Goal: Task Accomplishment & Management: Use online tool/utility

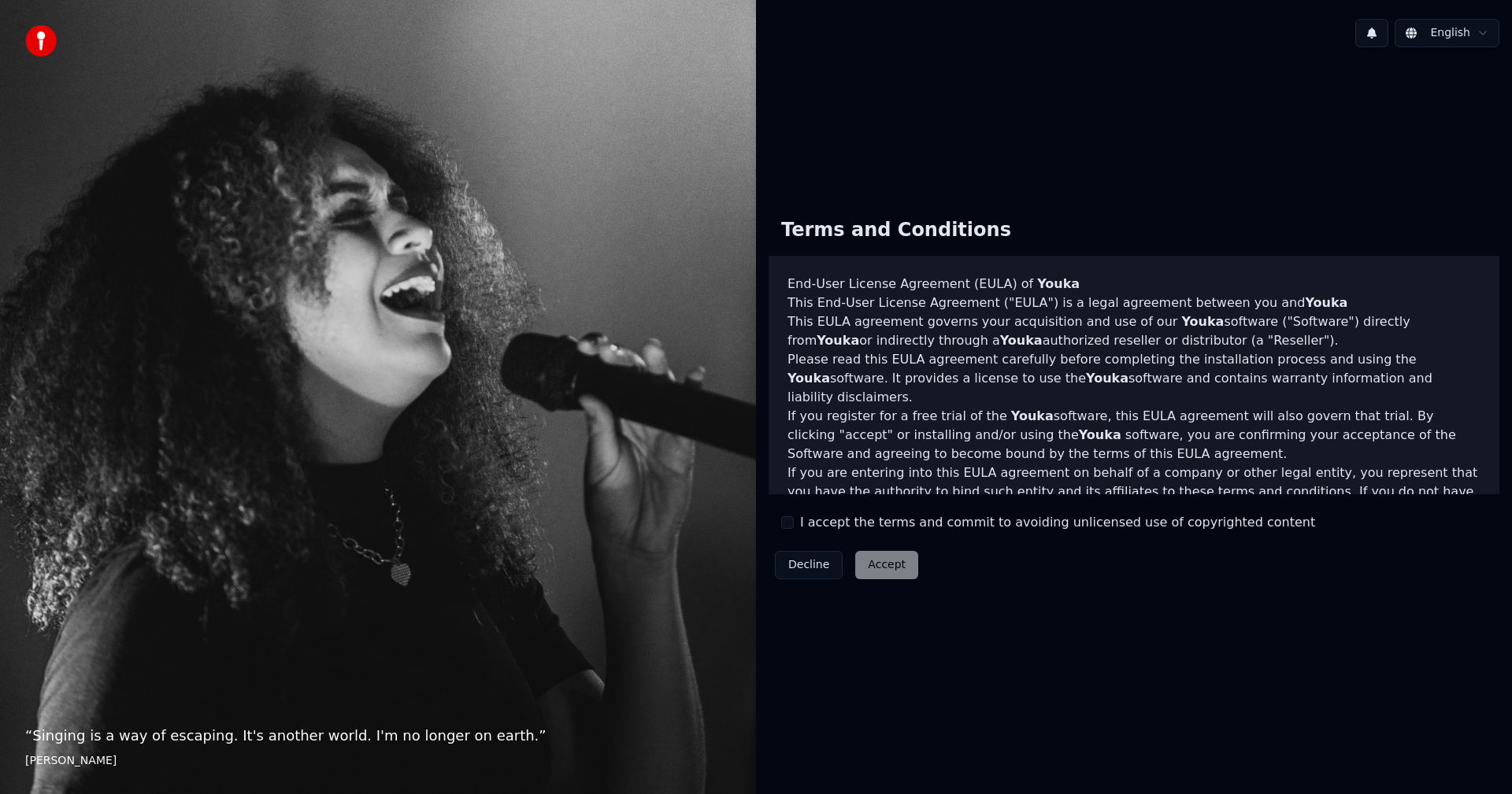
click at [789, 527] on button "I accept the terms and commit to avoiding unlicensed use of copyrighted content" at bounding box center [787, 522] width 13 height 13
click at [898, 570] on button "Accept" at bounding box center [887, 565] width 63 height 29
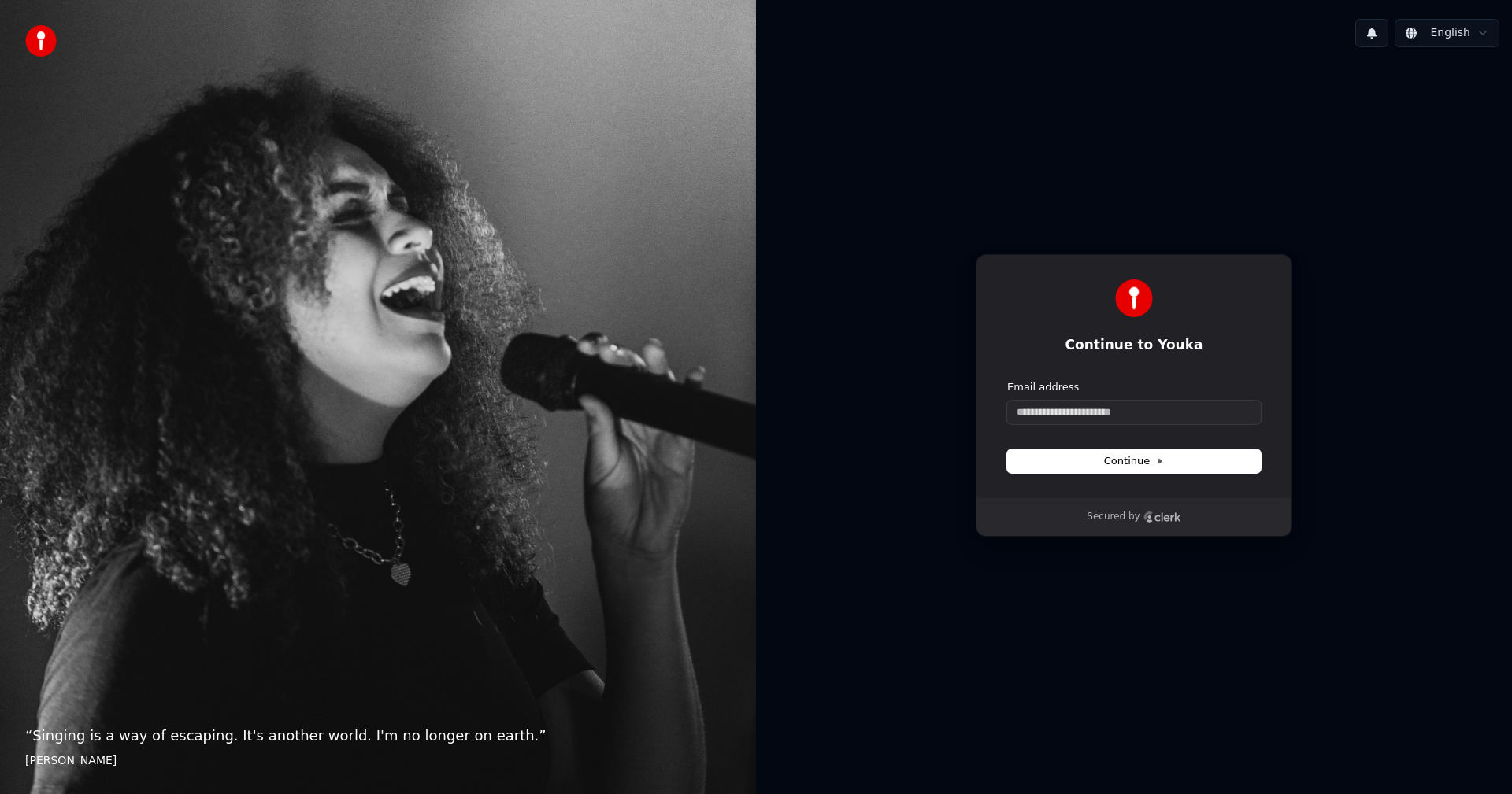
click at [1170, 424] on form "Email address Continue" at bounding box center [1133, 427] width 253 height 93
click at [1140, 418] on input "Email address" at bounding box center [1133, 412] width 253 height 24
click at [1476, 32] on button "English" at bounding box center [1447, 33] width 105 height 29
click at [1482, 29] on html "“ Singing is a way of escaping. It's another world. I'm no longer on earth. ” E…" at bounding box center [756, 397] width 1512 height 794
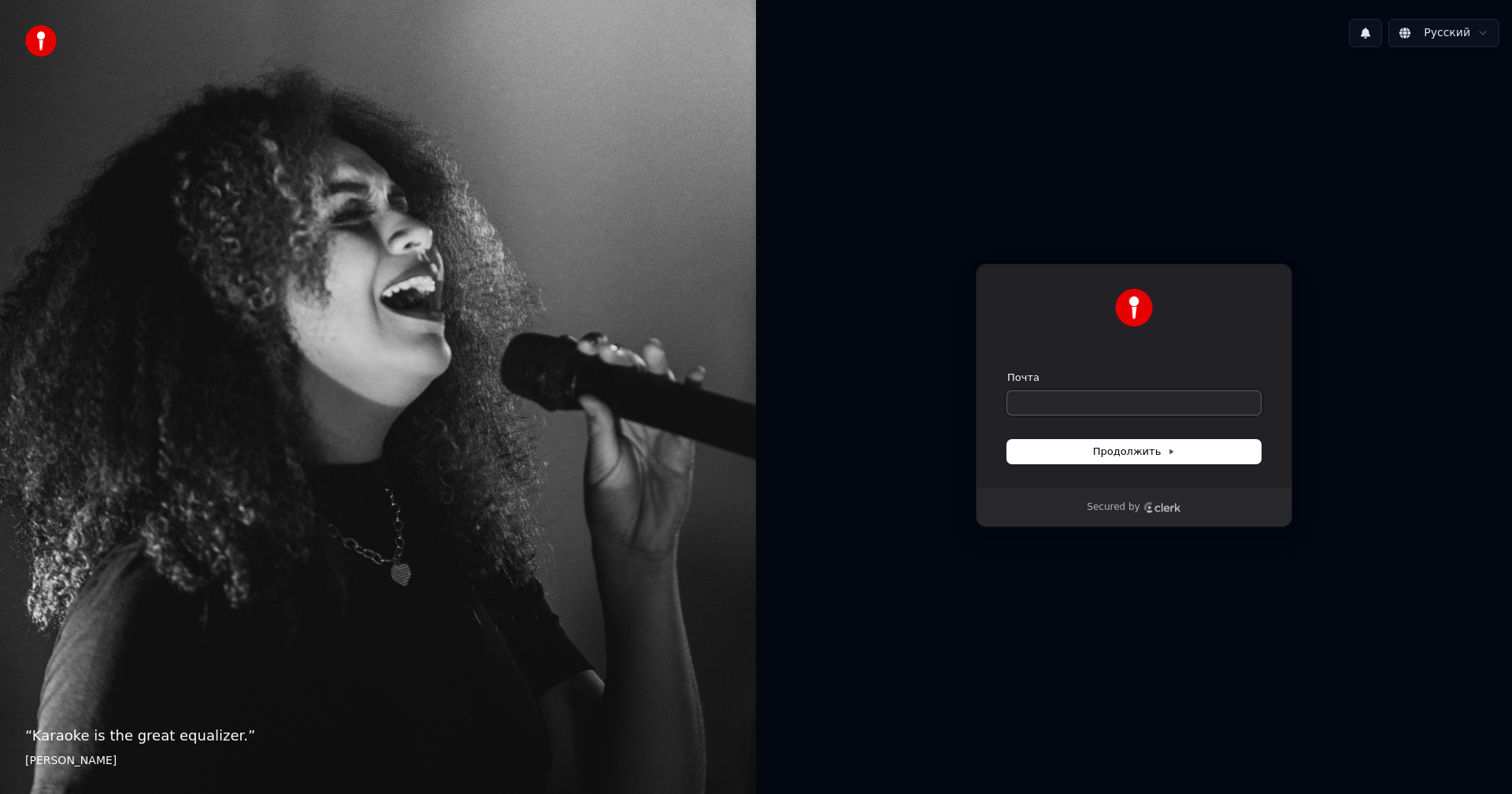
click at [1180, 399] on input "Почта" at bounding box center [1133, 403] width 253 height 24
type input "*"
click at [1007, 371] on button "submit" at bounding box center [1007, 371] width 0 height 0
type input "**********"
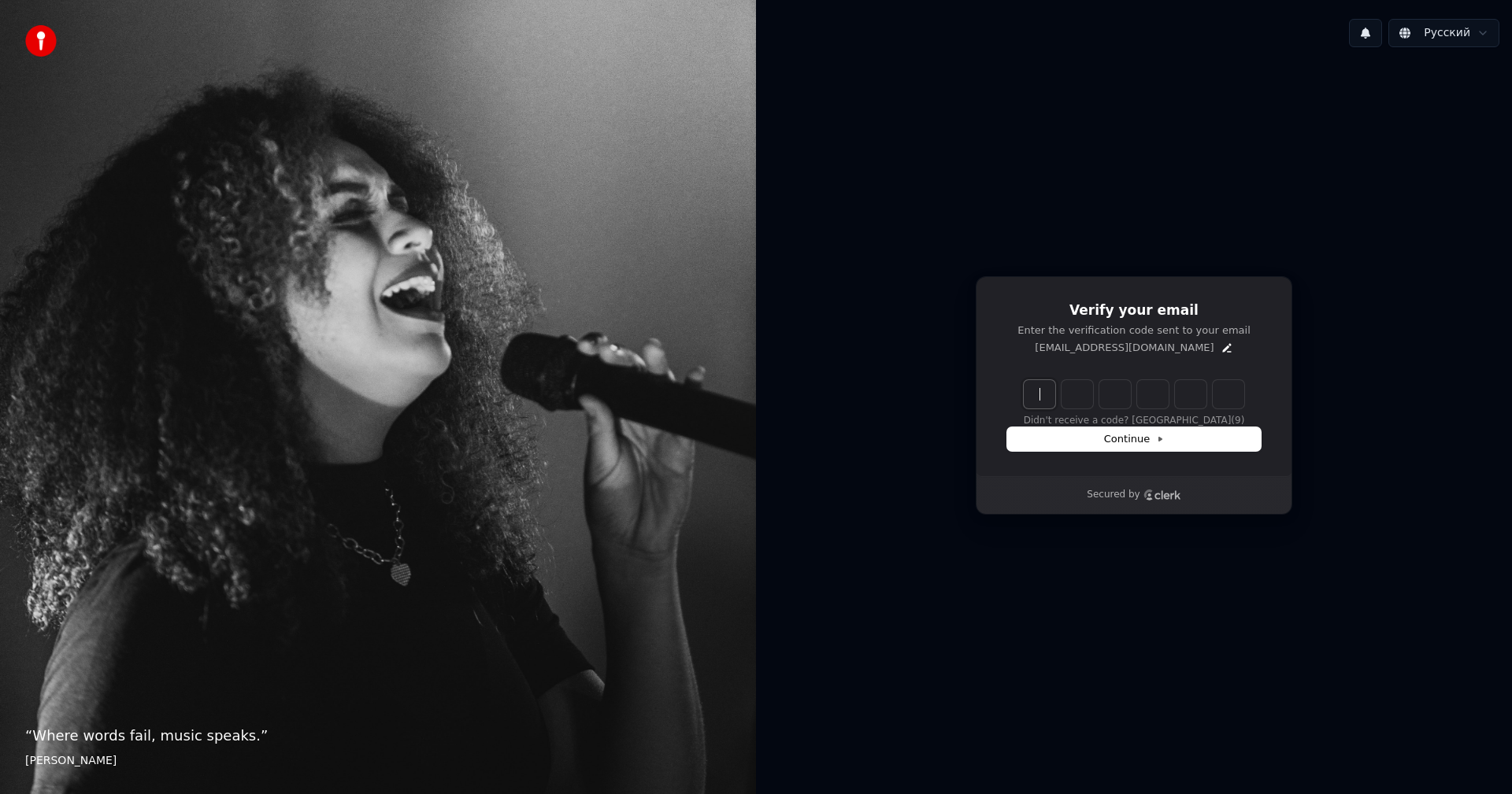
paste input "******"
type input "******"
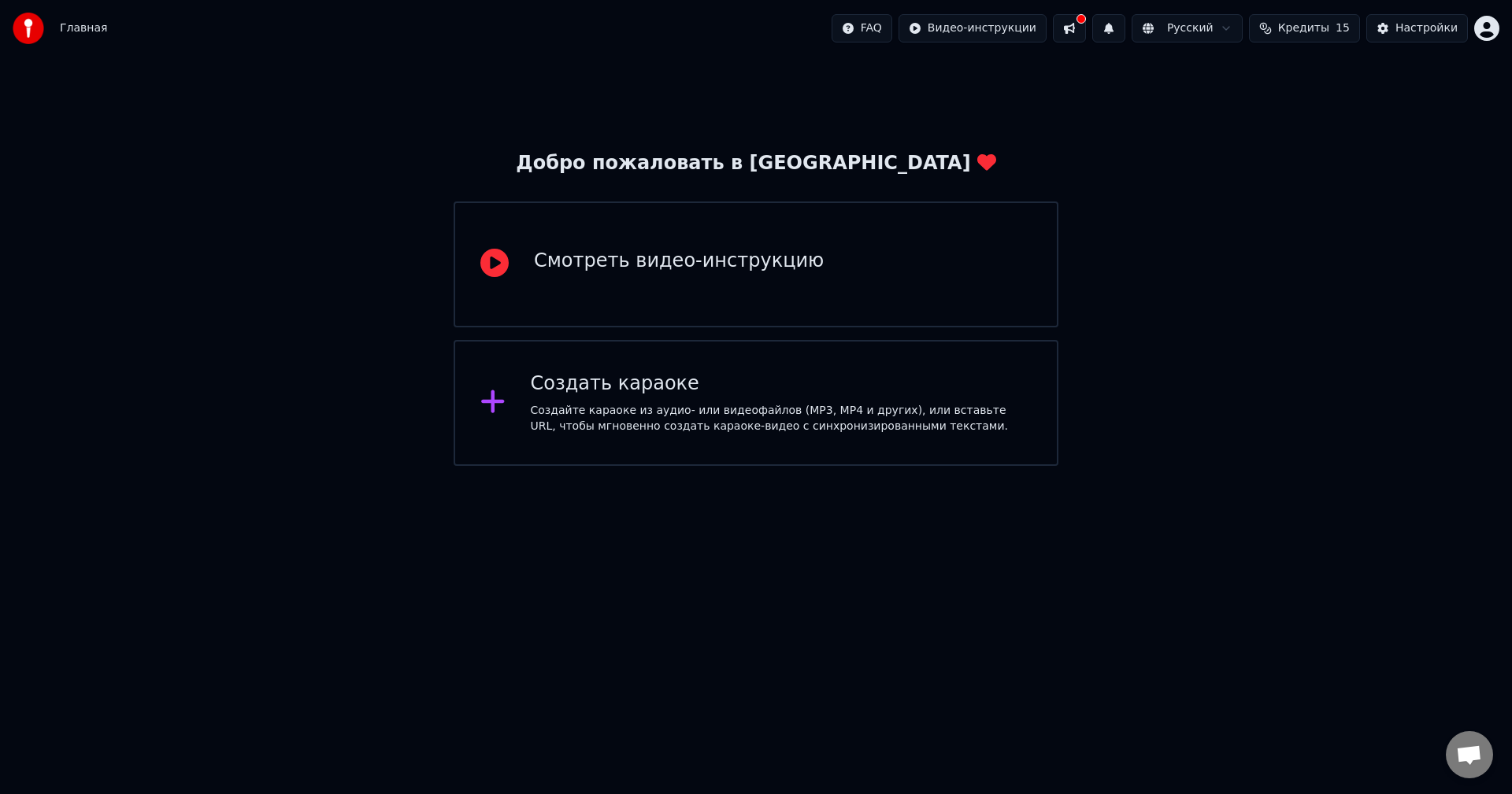
click at [629, 423] on div "Создайте караоке из аудио- или видеофайлов (MP3, MP4 и других), или вставьте UR…" at bounding box center [781, 419] width 501 height 32
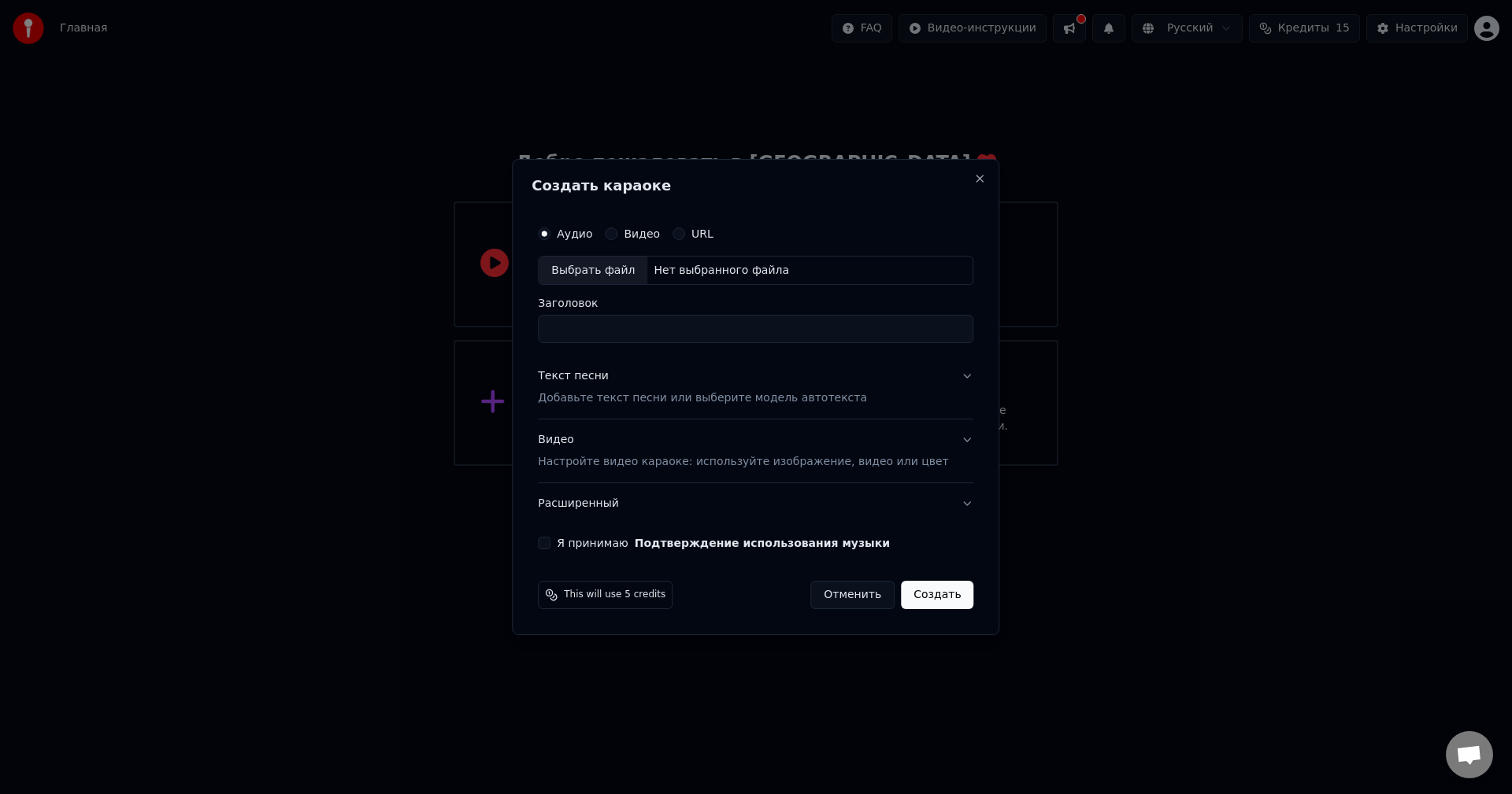
click at [797, 200] on div "Создать караоке Аудио Видео URL Выбрать файл Нет выбранного файла Заголовок Тек…" at bounding box center [755, 397] width 488 height 477
click at [898, 377] on button "Текст песни Добавьте текст песни или выберите модель автотекста" at bounding box center [756, 389] width 435 height 63
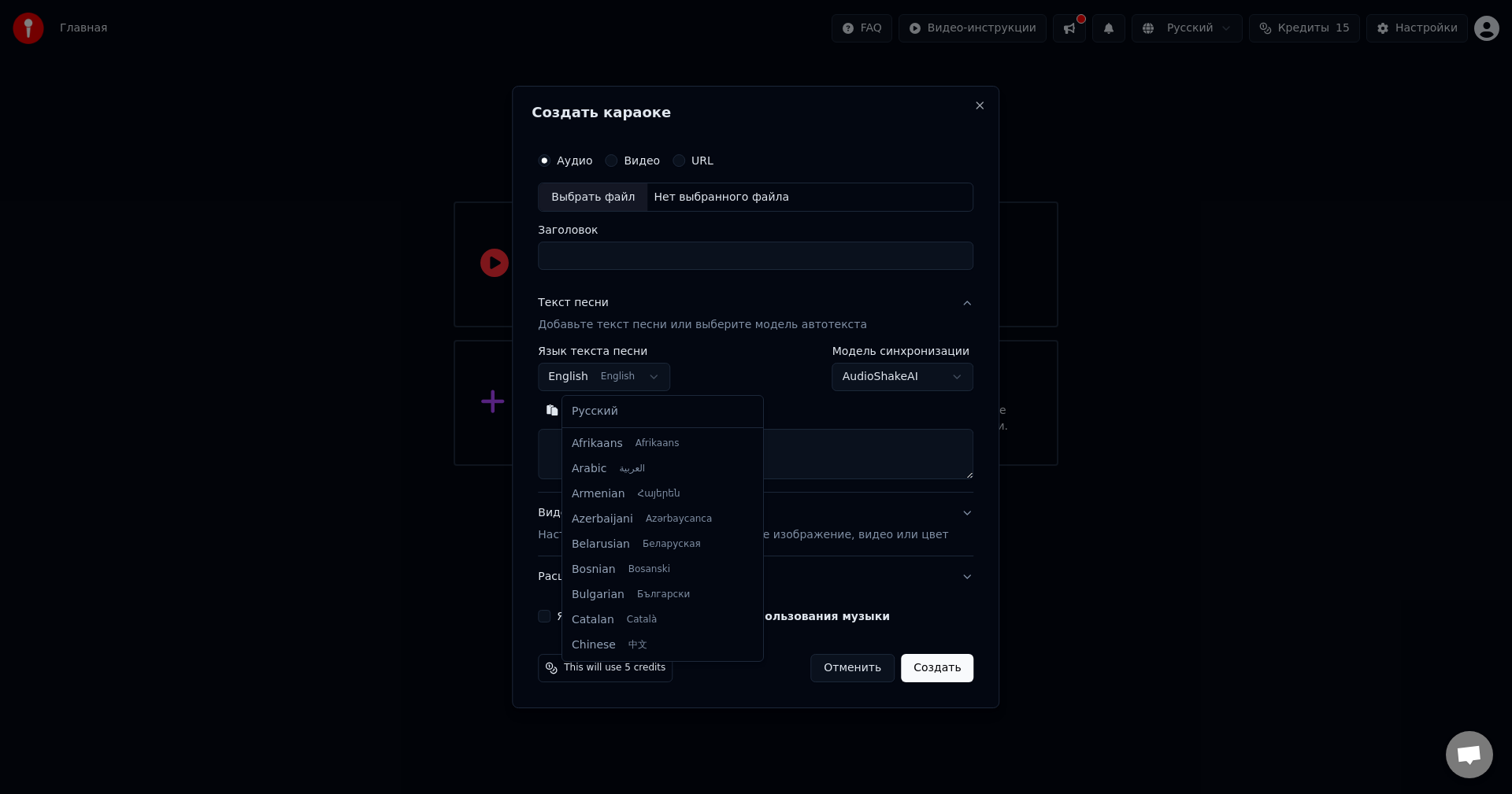
click at [612, 377] on body "**********" at bounding box center [756, 232] width 1512 height 466
select select "**"
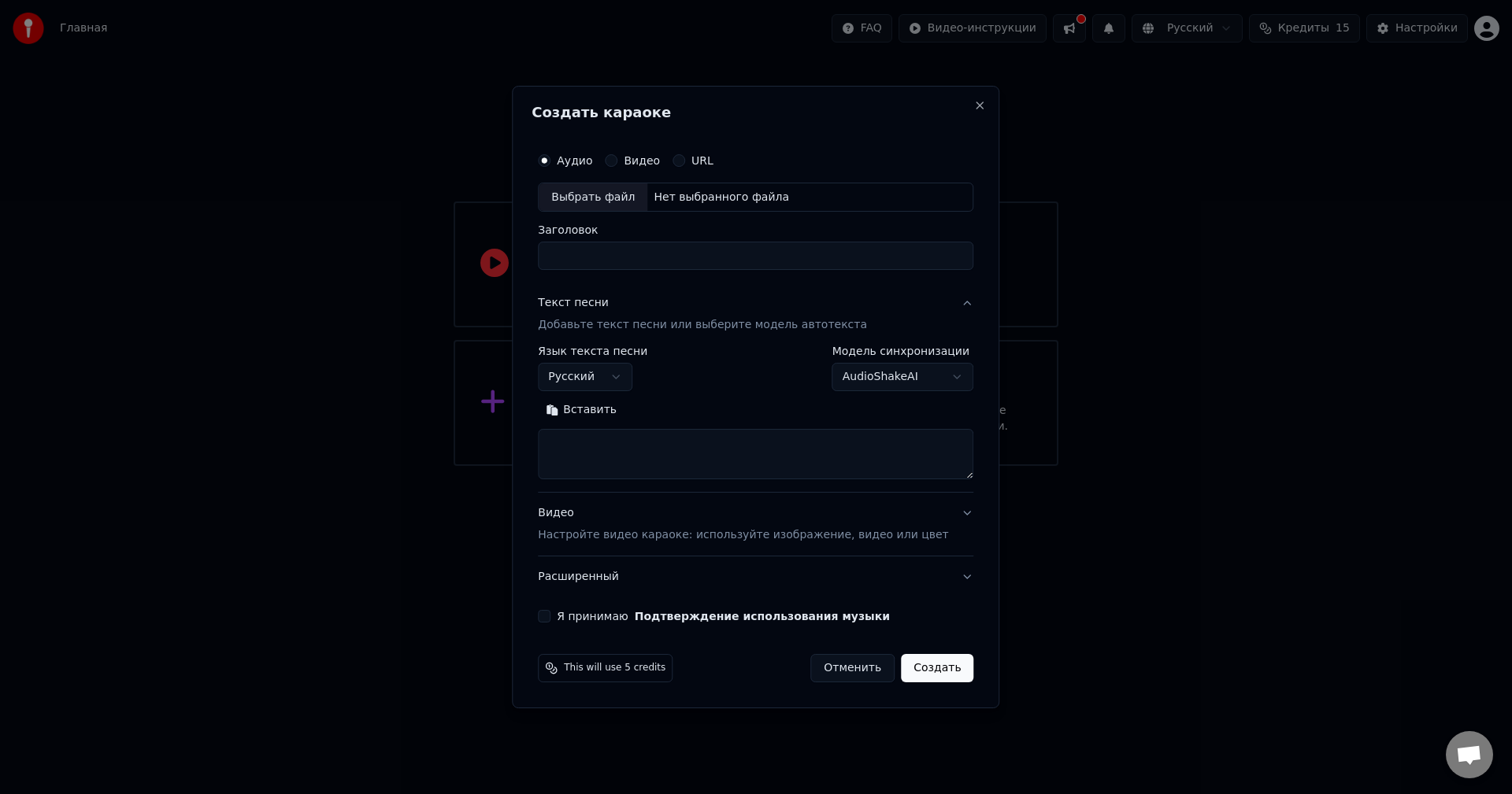
click at [623, 207] on div "Выбрать файл" at bounding box center [593, 197] width 109 height 29
click at [630, 191] on div "Выбрать файл" at bounding box center [593, 197] width 109 height 29
click at [596, 196] on div "Выбрать файл" at bounding box center [593, 197] width 109 height 29
type input "**********"
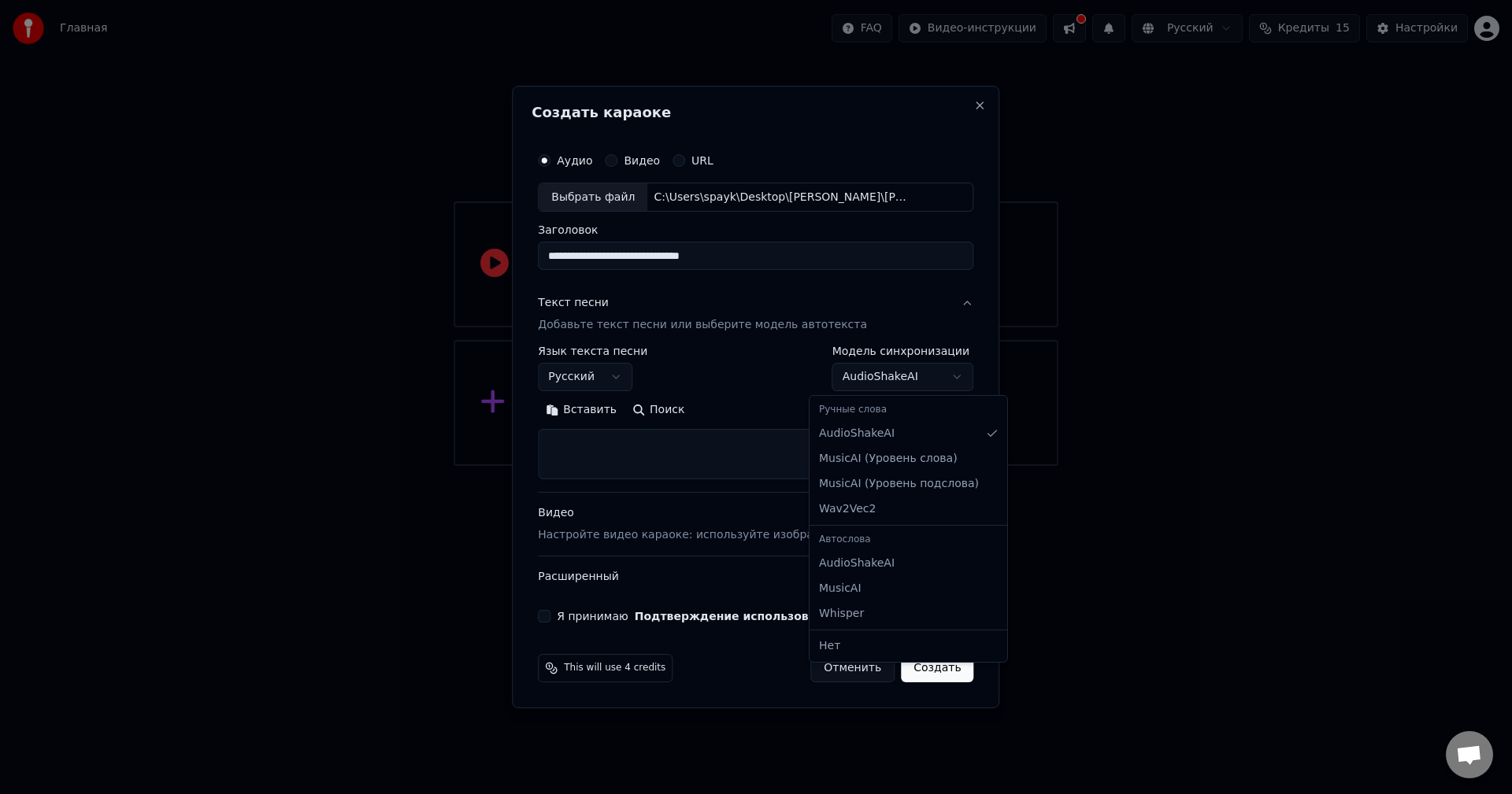
click at [868, 385] on body "**********" at bounding box center [756, 232] width 1512 height 466
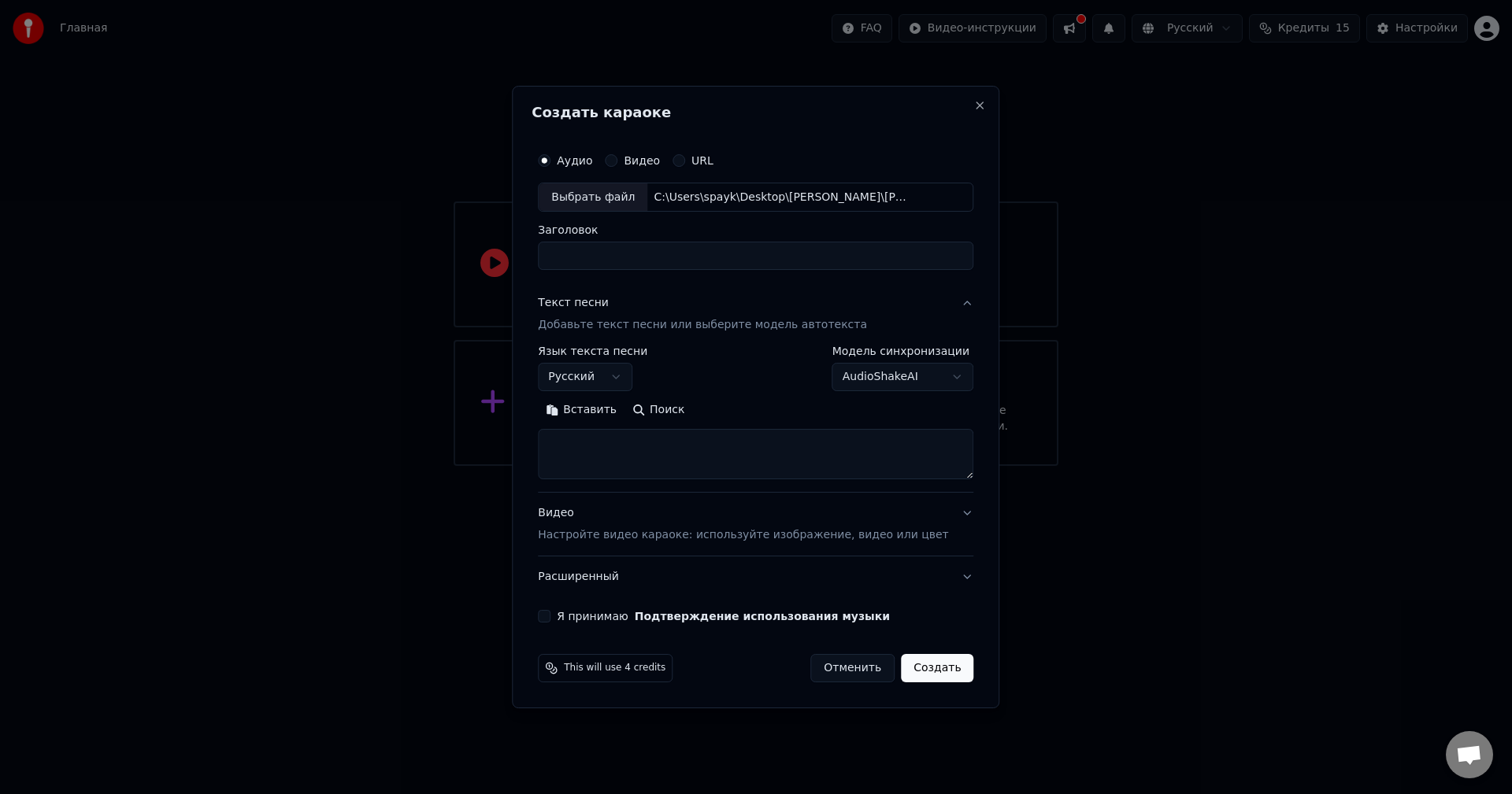
select select
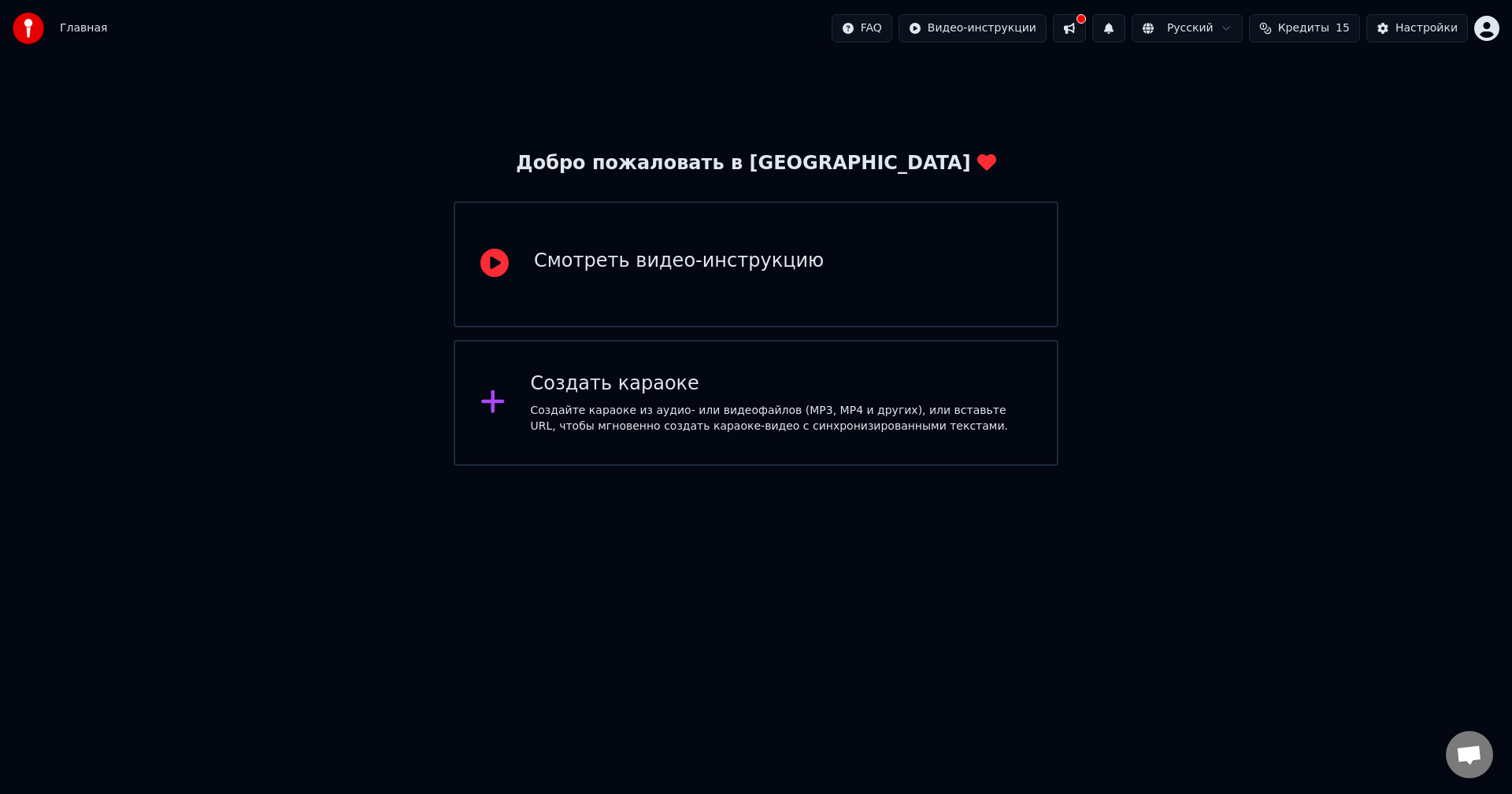
click at [655, 403] on div "Создайте караоке из аудио- или видеофайлов (MP3, MP4 и других), или вставьте UR…" at bounding box center [781, 419] width 501 height 32
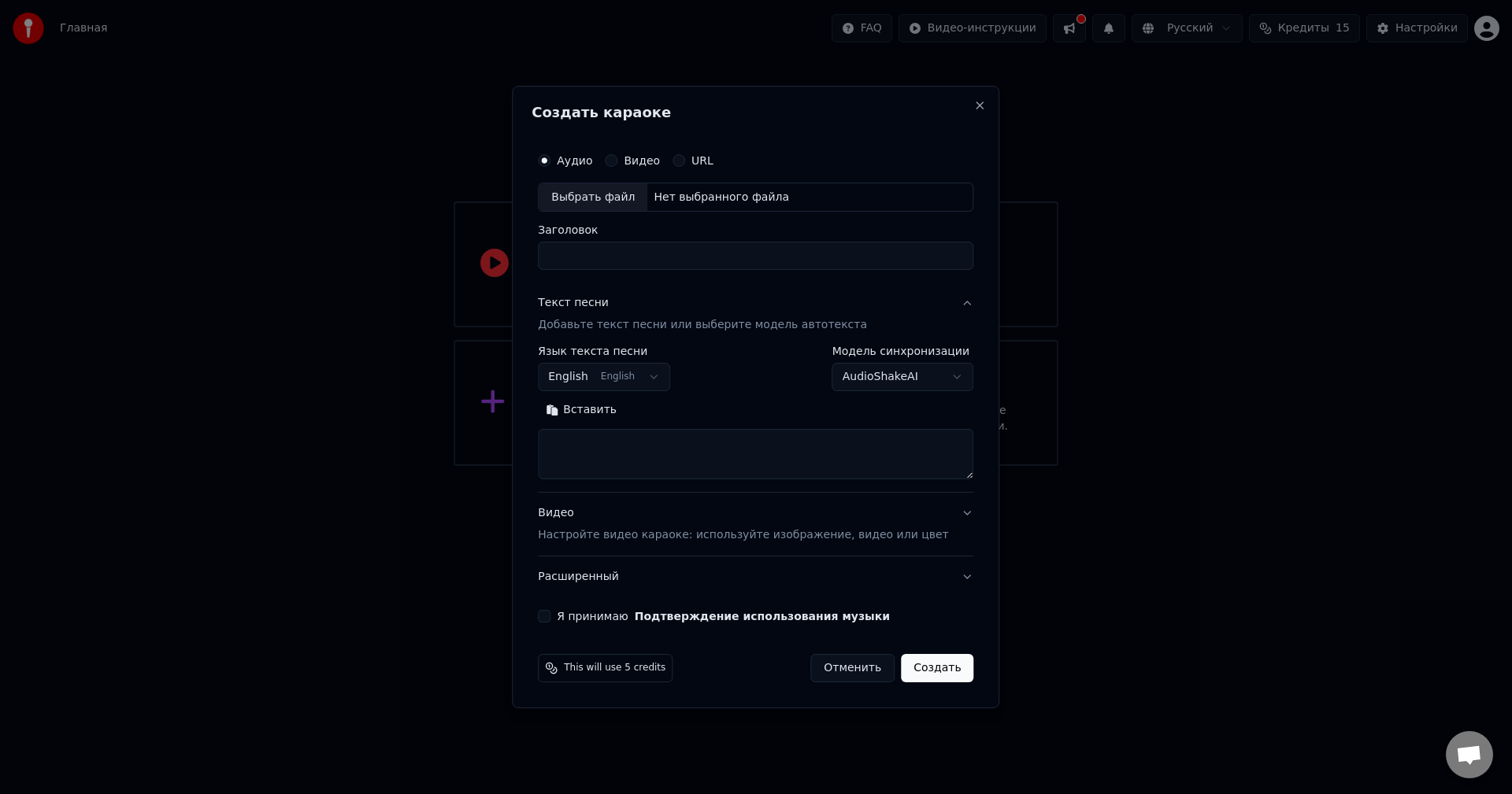
click at [605, 204] on div "Выбрать файл" at bounding box center [593, 197] width 109 height 29
type input "**********"
click at [631, 375] on body "**********" at bounding box center [756, 232] width 1512 height 466
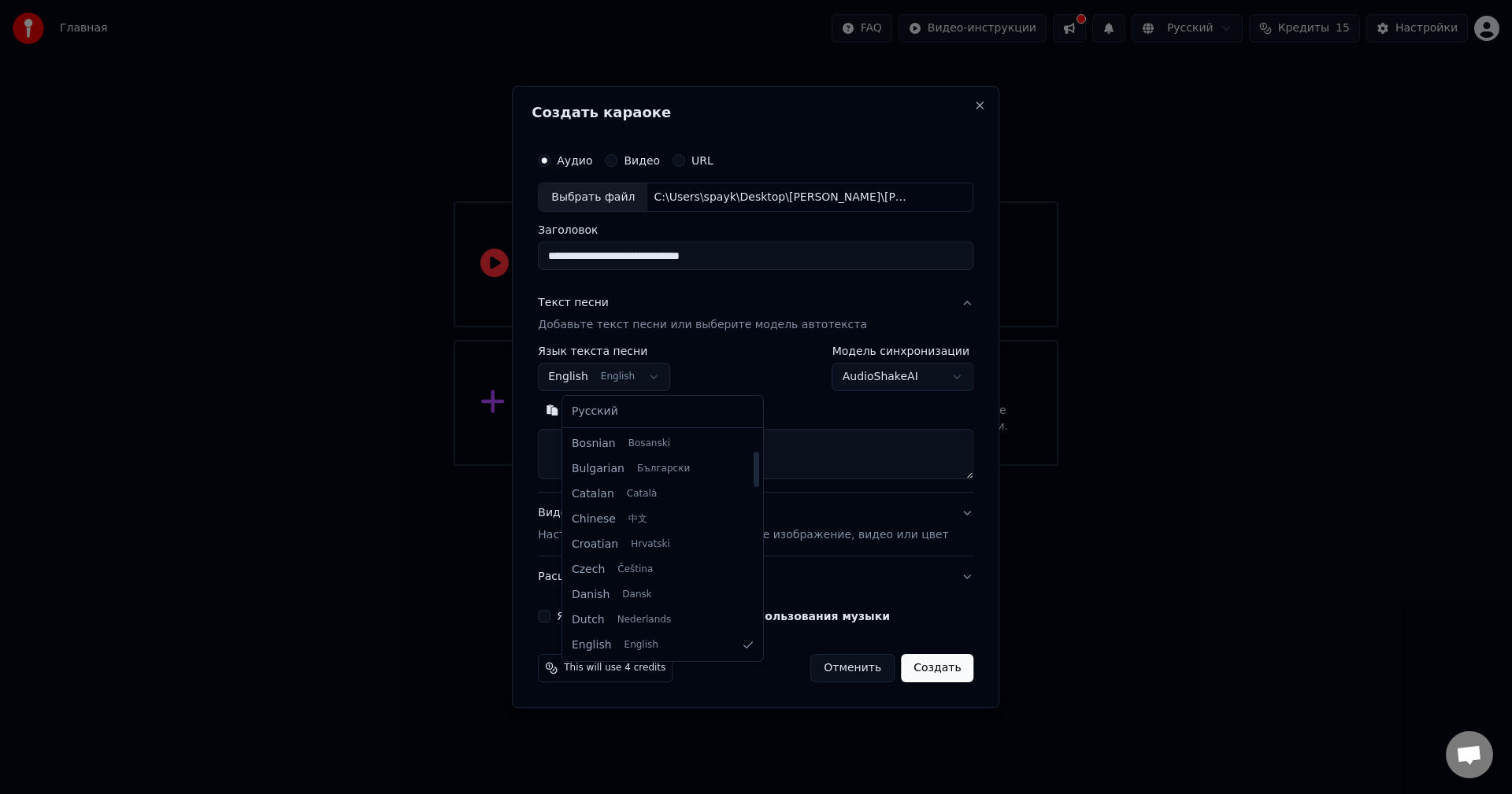
select select "**"
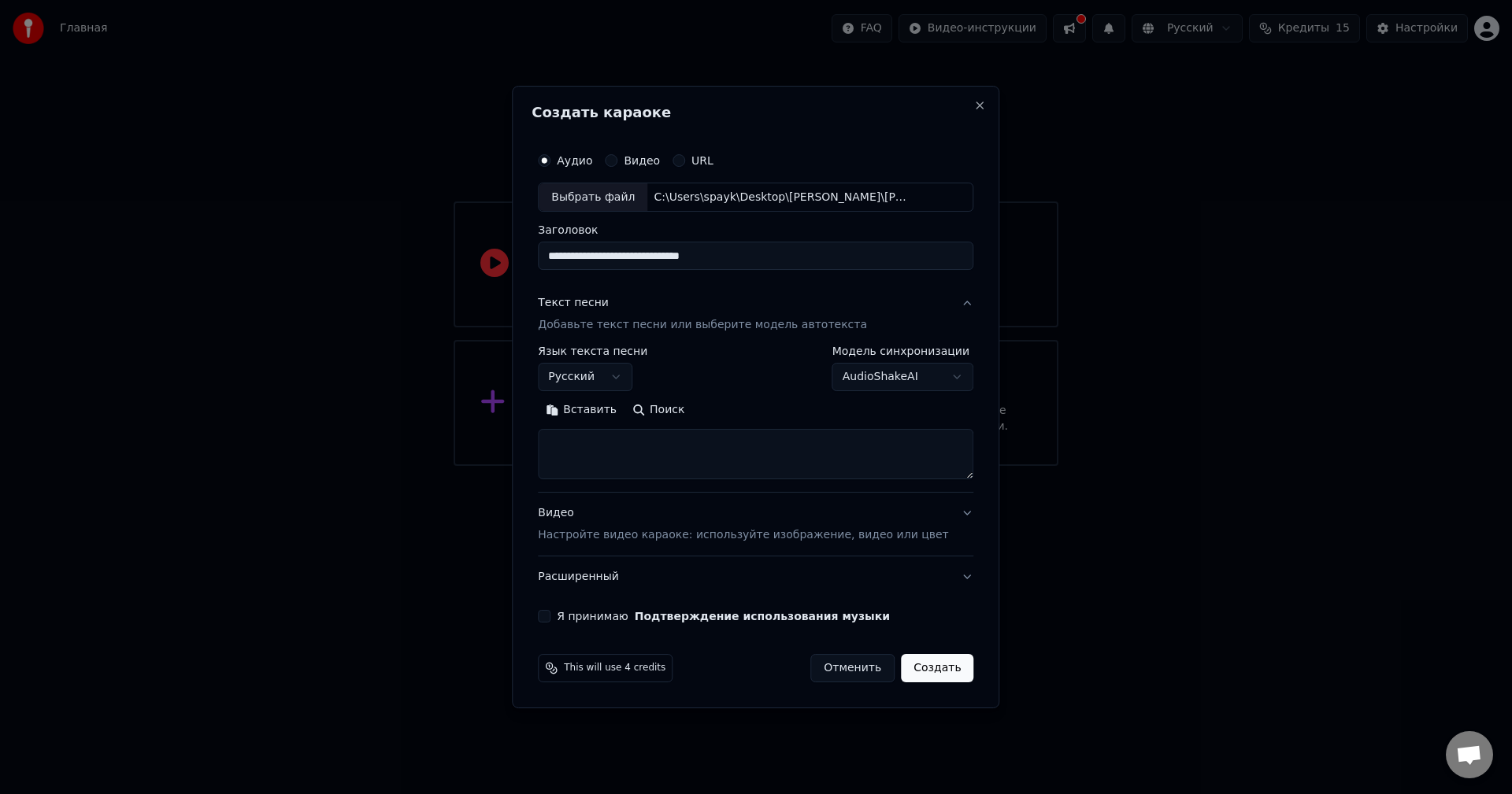
click at [902, 383] on body "**********" at bounding box center [756, 232] width 1512 height 466
click at [899, 388] on body "**********" at bounding box center [756, 232] width 1512 height 466
click at [651, 413] on button "Поиск" at bounding box center [658, 410] width 67 height 25
type textarea "**********"
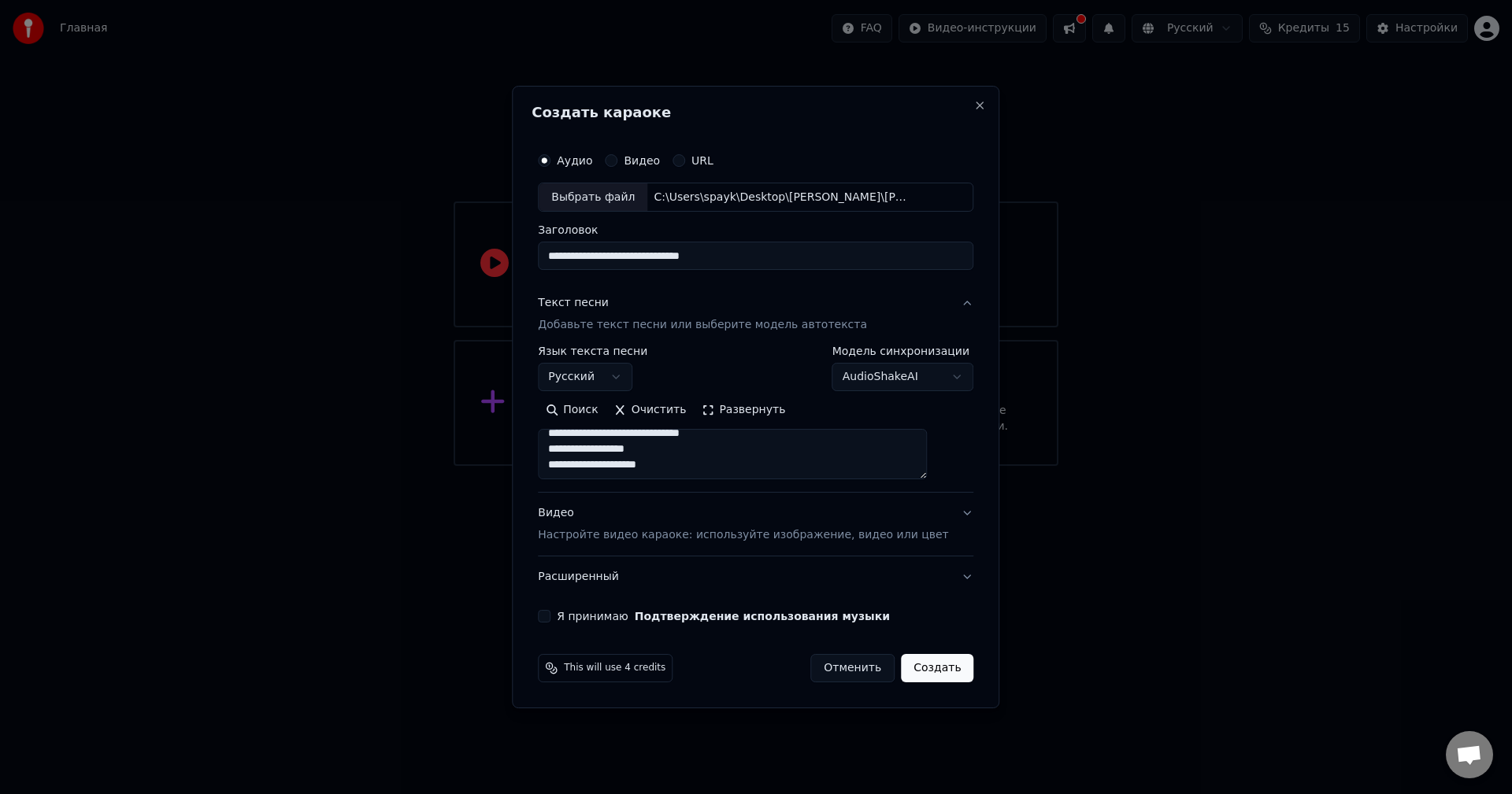
click at [721, 402] on button "Развернуть" at bounding box center [743, 410] width 99 height 25
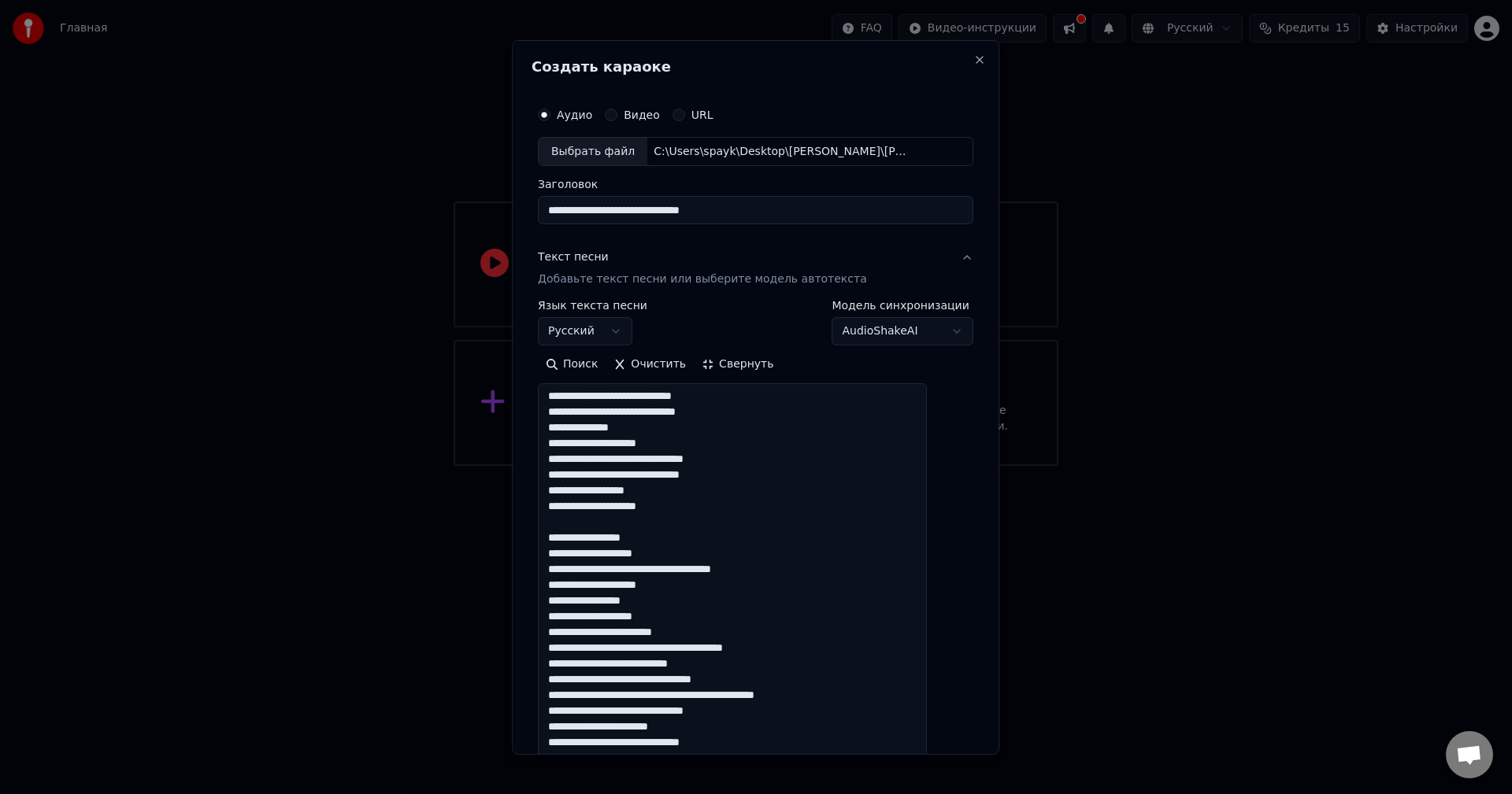
scroll to position [0, 0]
click at [663, 365] on button "Очистить" at bounding box center [650, 364] width 88 height 25
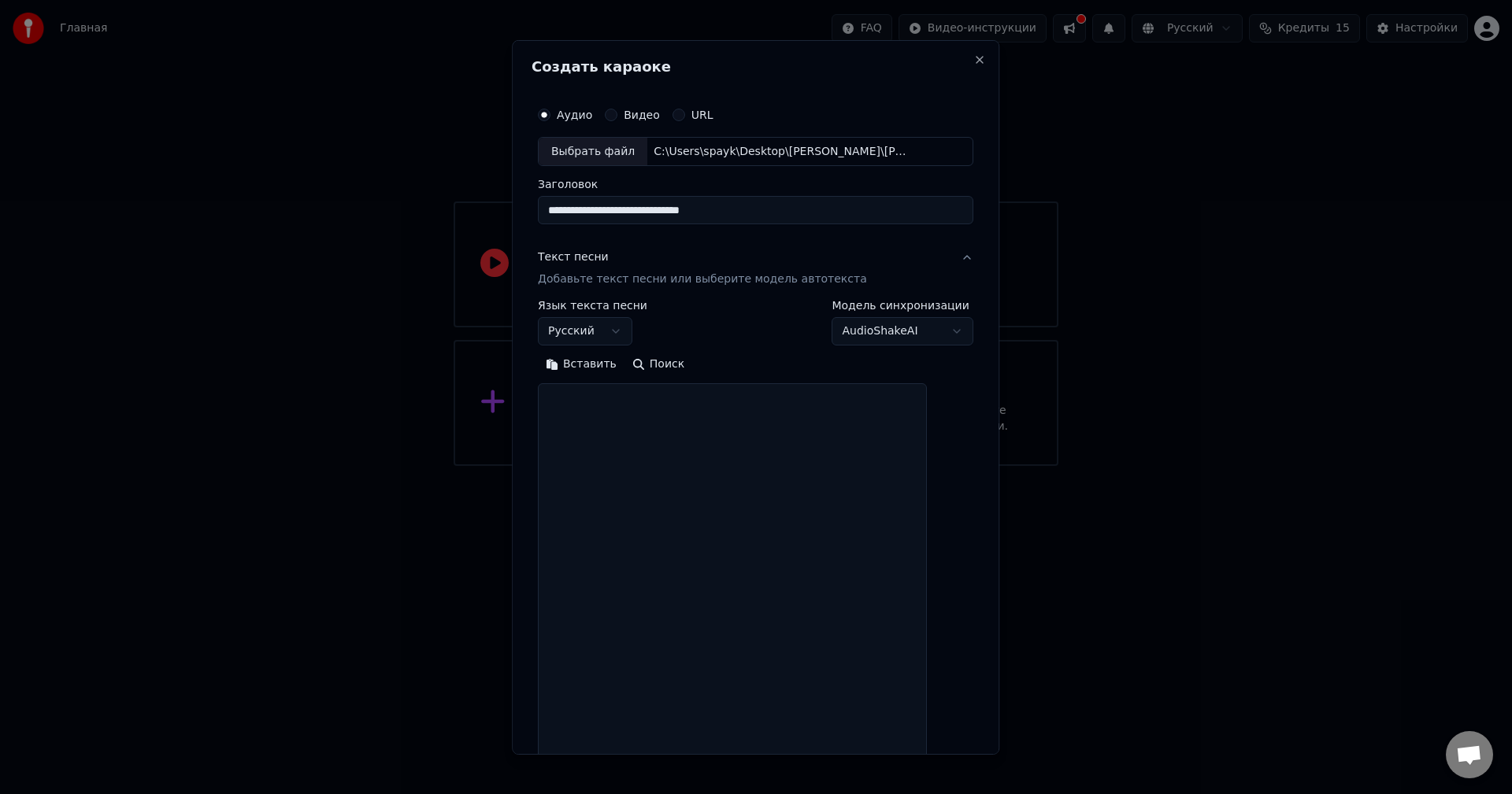
click at [581, 367] on button "Вставить" at bounding box center [581, 364] width 87 height 25
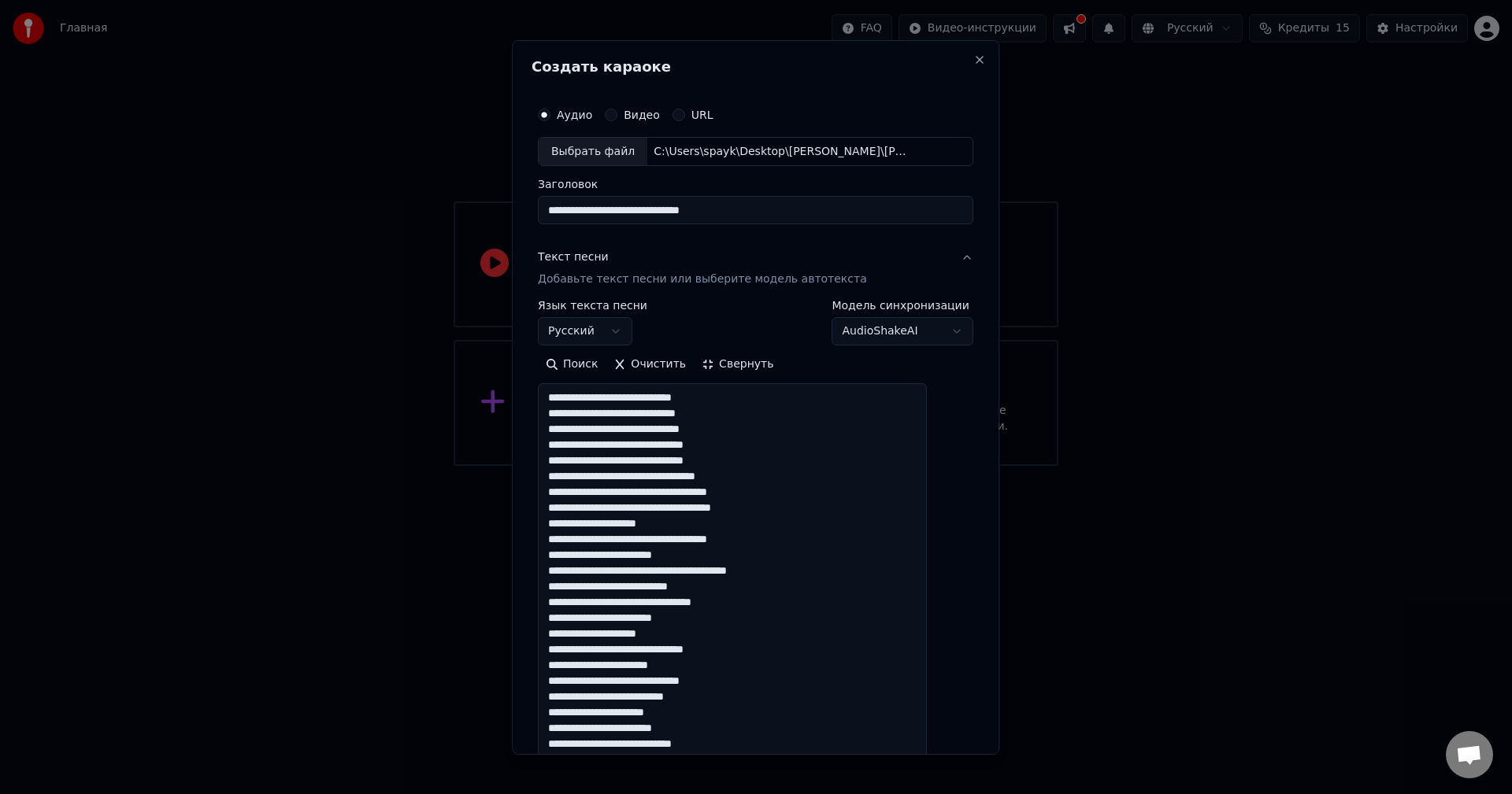
click at [603, 365] on button "Поиск" at bounding box center [572, 364] width 67 height 25
type textarea "**********"
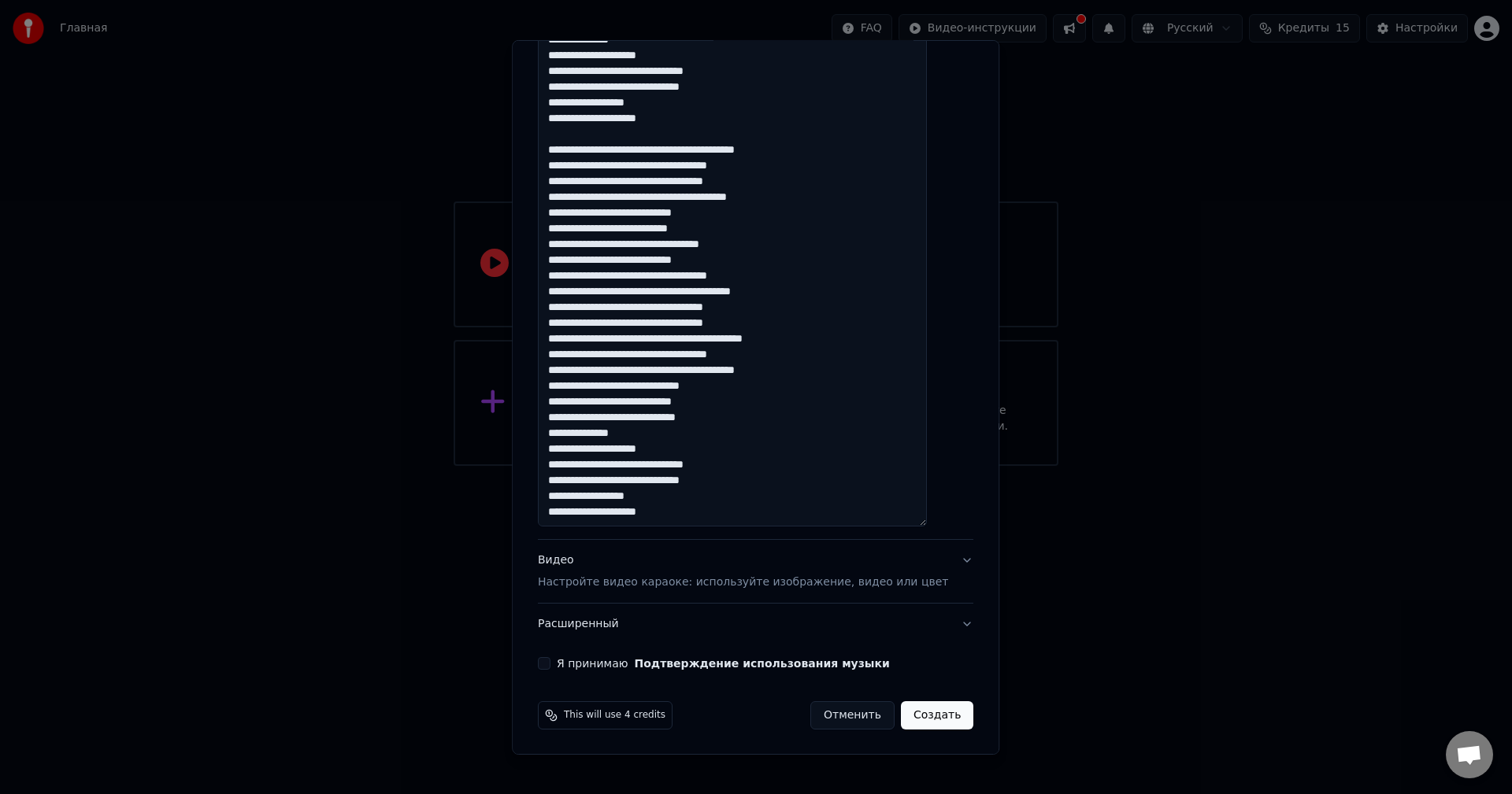
scroll to position [782, 0]
click at [627, 664] on label "Я принимаю Подтверждение использования музыки" at bounding box center [723, 662] width 333 height 11
click at [550, 664] on button "Я принимаю Подтверждение использования музыки" at bounding box center [544, 662] width 13 height 13
click at [936, 561] on button "Видео Настройте видео караоке: используйте изображение, видео или цвет" at bounding box center [756, 571] width 435 height 63
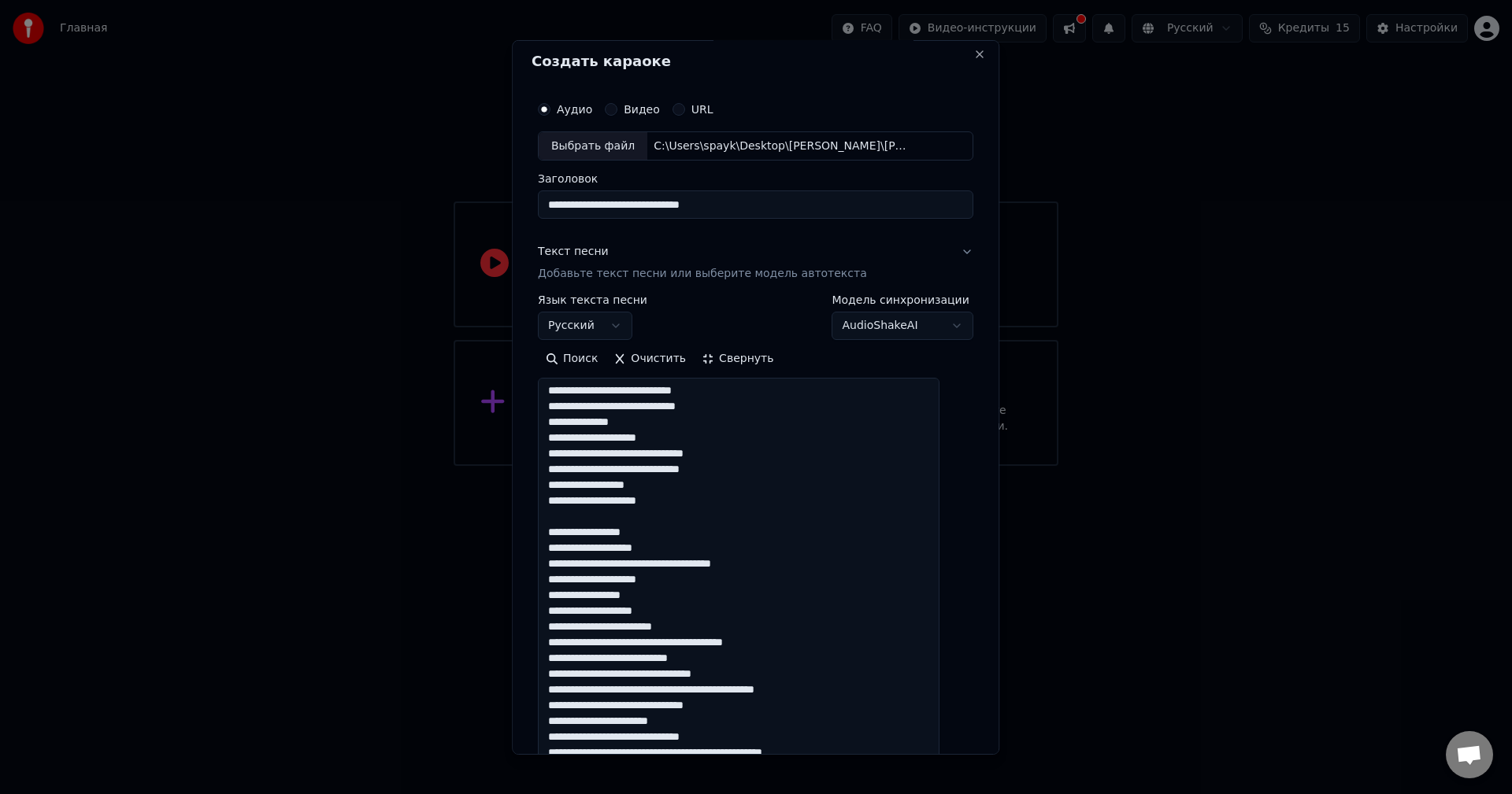
scroll to position [0, 0]
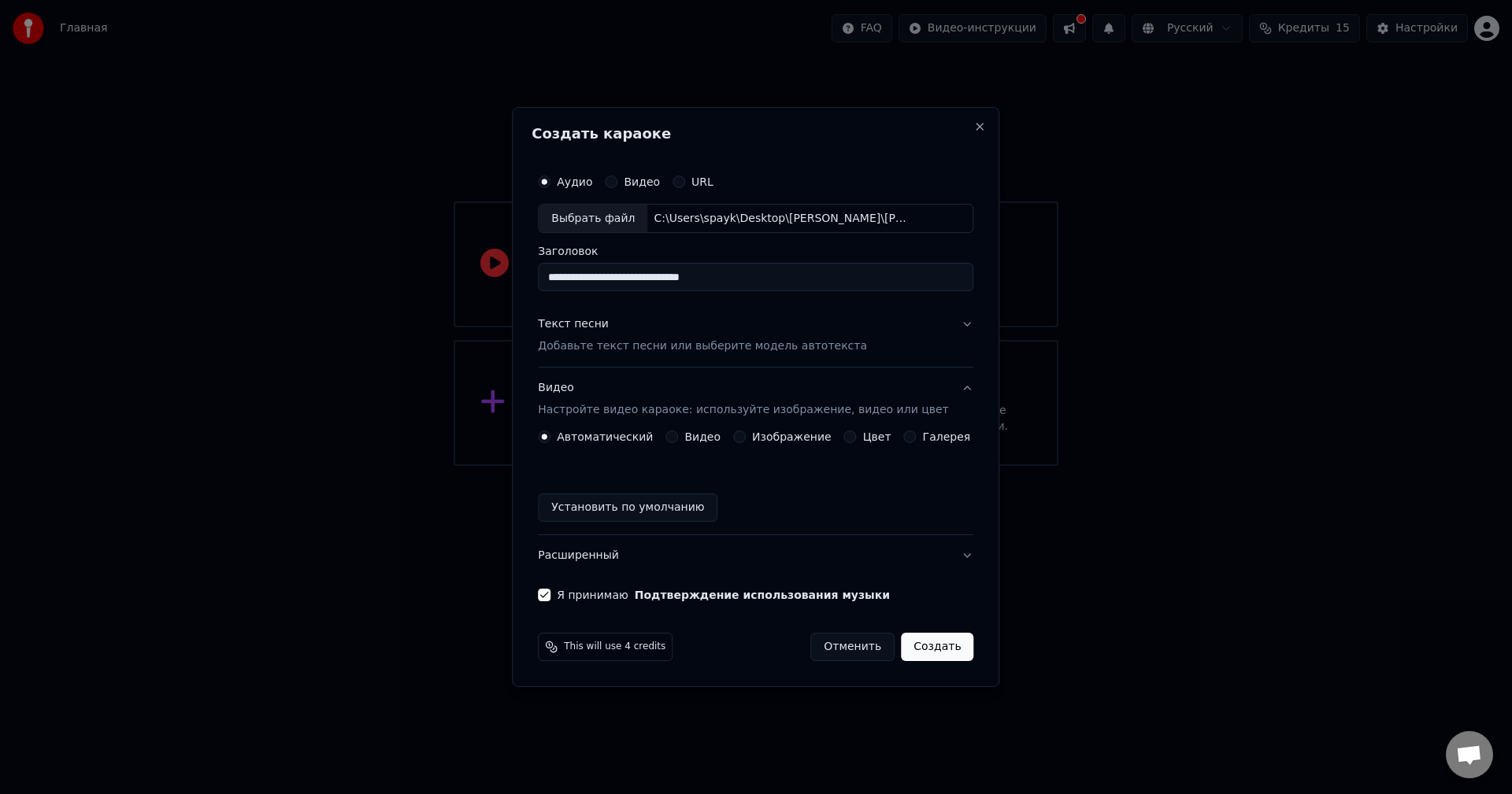
click at [946, 388] on button "Видео Настройте видео караоке: используйте изображение, видео или цвет" at bounding box center [756, 400] width 435 height 63
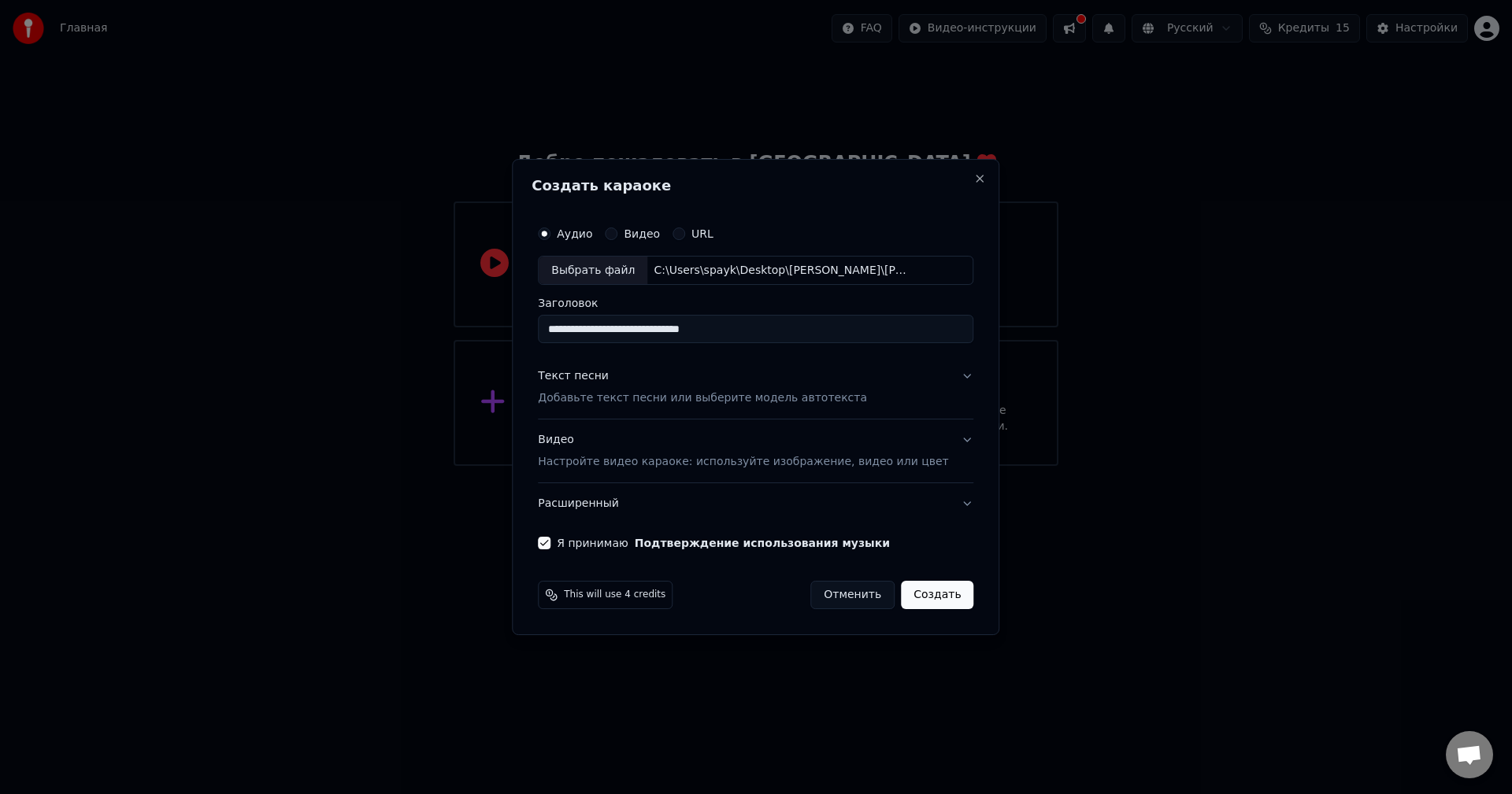
click at [940, 427] on button "Видео Настройте видео караоке: используйте изображение, видео или цвет" at bounding box center [756, 452] width 435 height 63
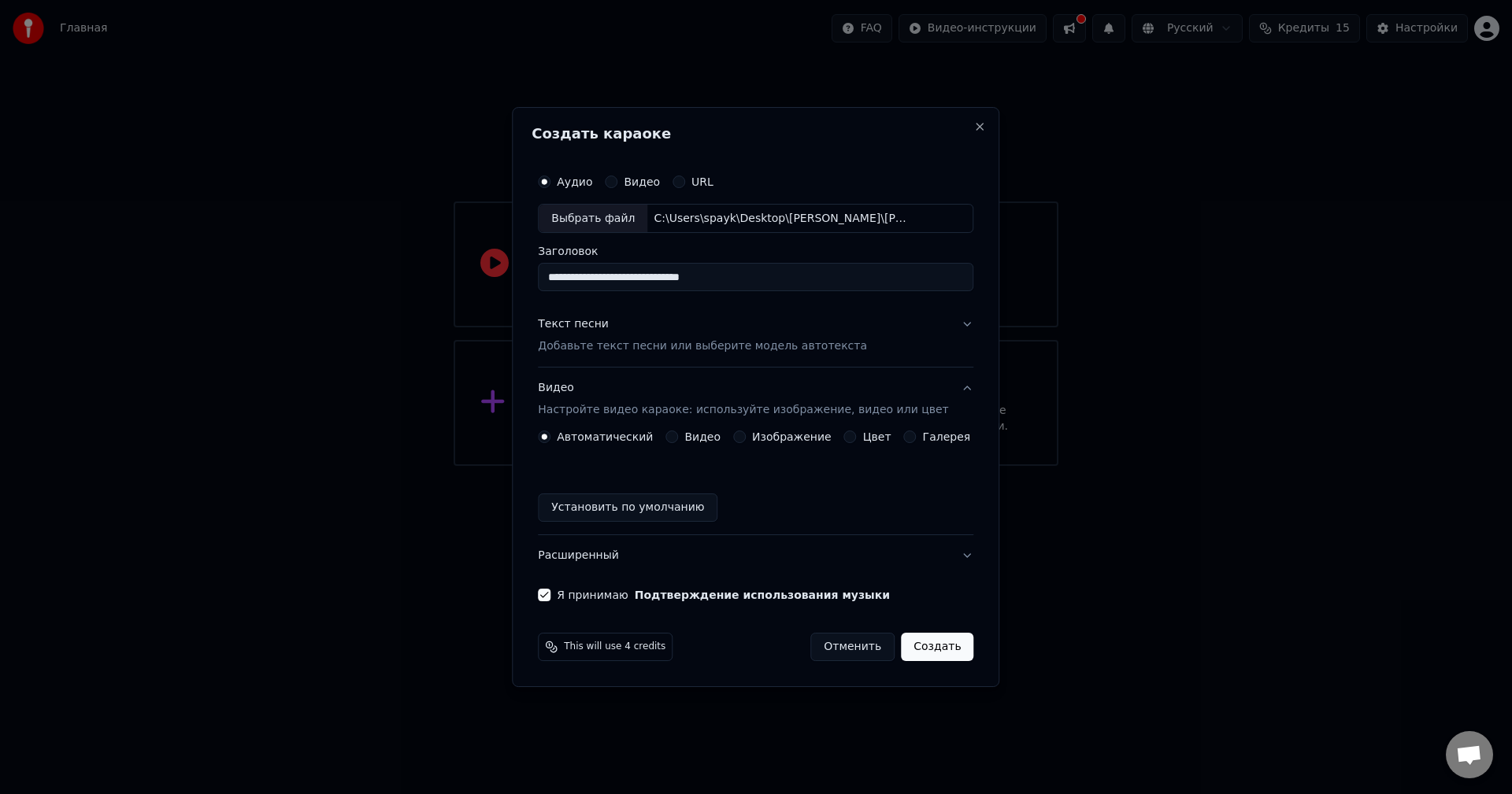
click at [746, 441] on button "Изображение" at bounding box center [739, 436] width 13 height 13
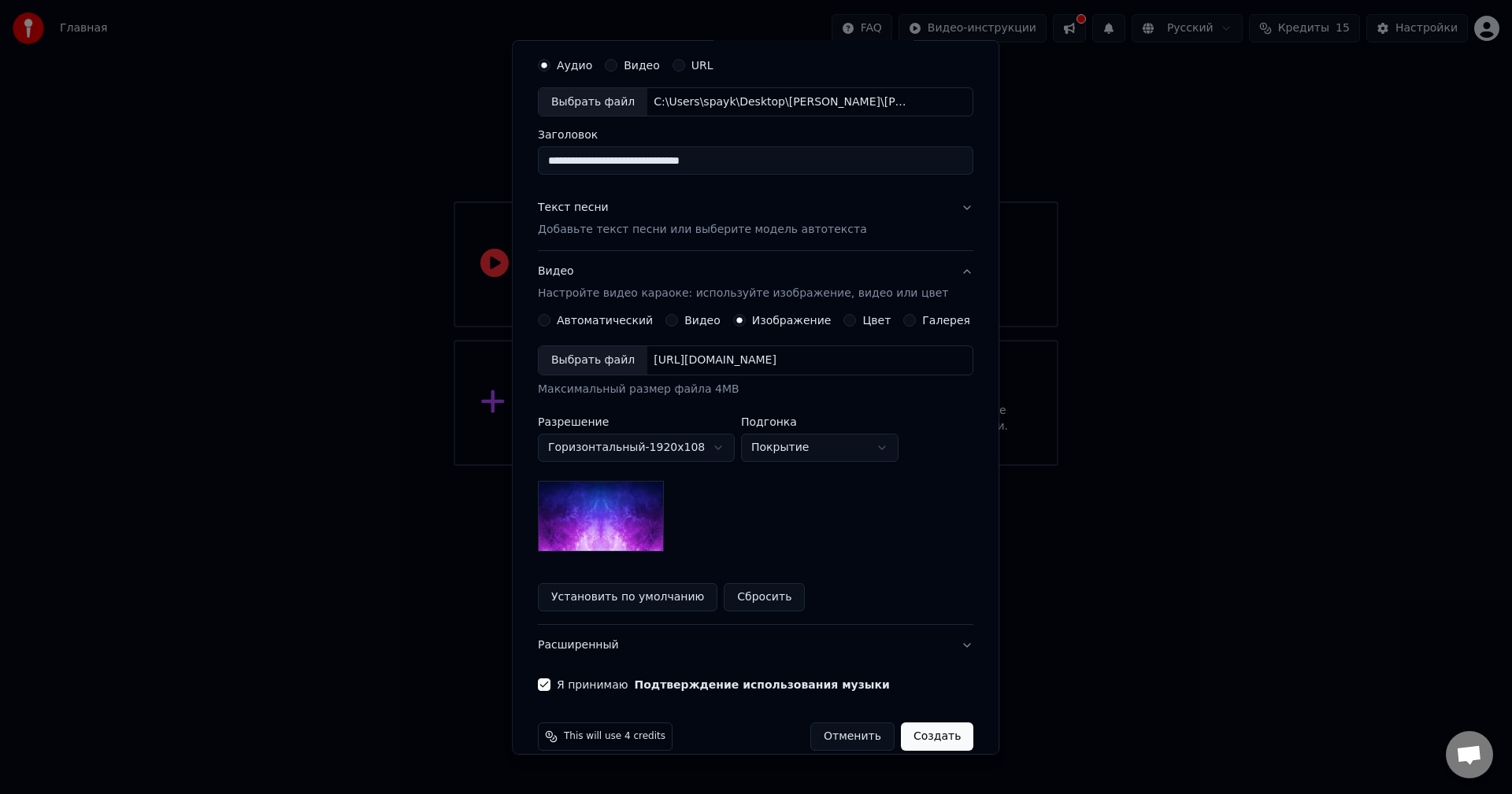
scroll to position [71, 0]
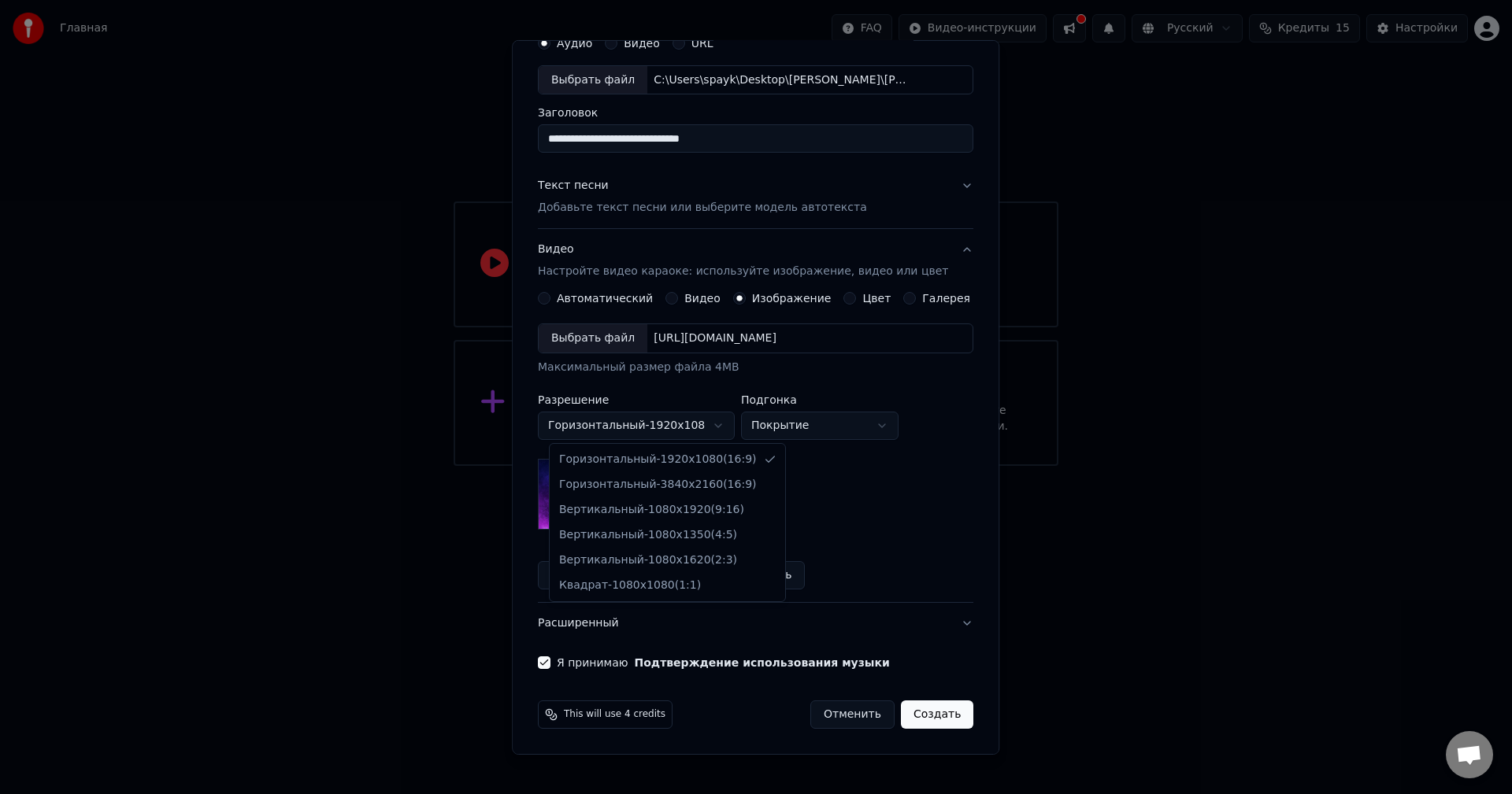
click at [671, 421] on body "**********" at bounding box center [756, 232] width 1512 height 466
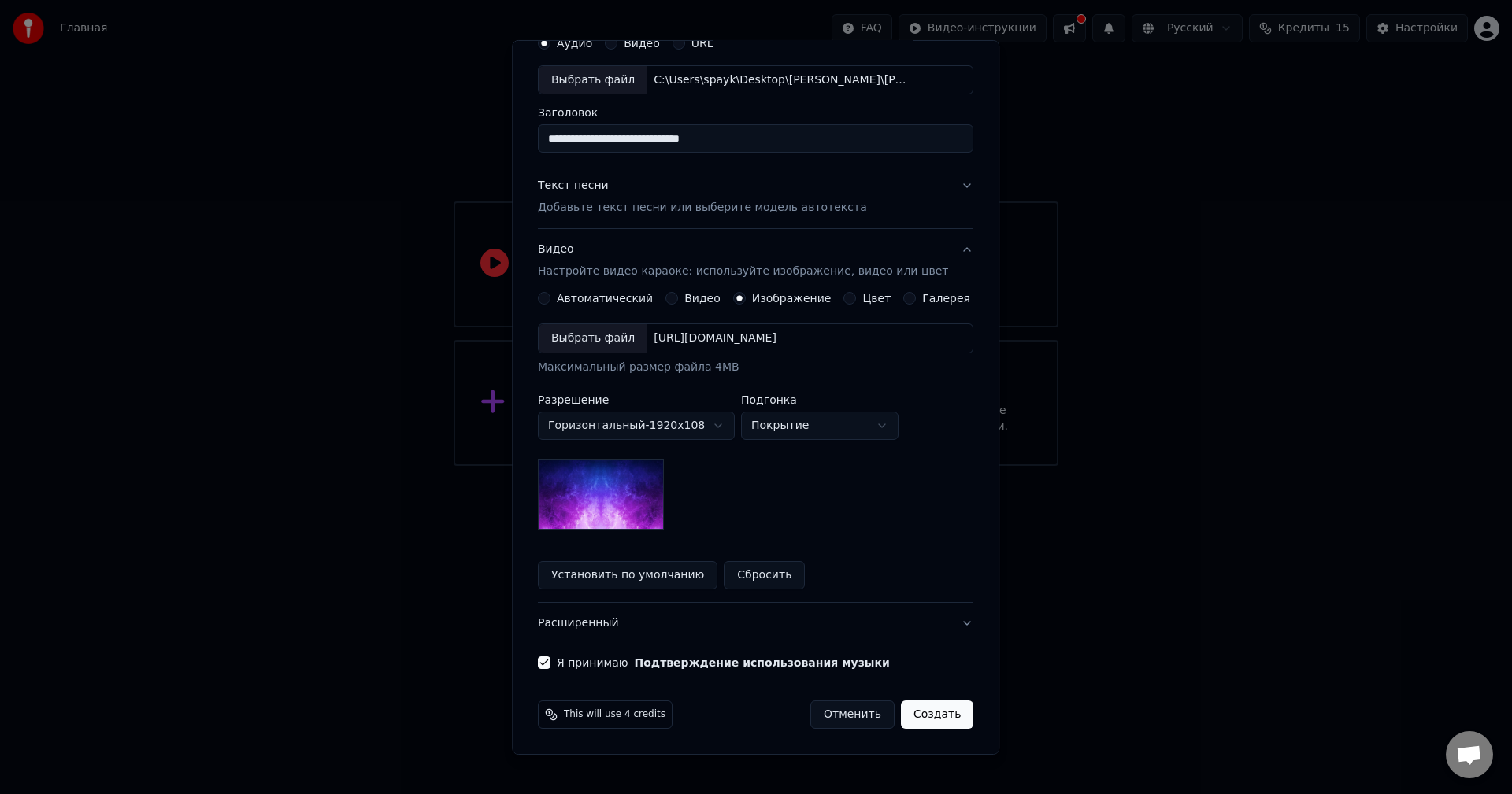
click at [671, 421] on body "**********" at bounding box center [756, 232] width 1512 height 466
click at [843, 421] on body "**********" at bounding box center [756, 232] width 1512 height 466
click at [620, 501] on img at bounding box center [600, 494] width 126 height 71
click at [846, 298] on div "Цвет" at bounding box center [867, 298] width 47 height 13
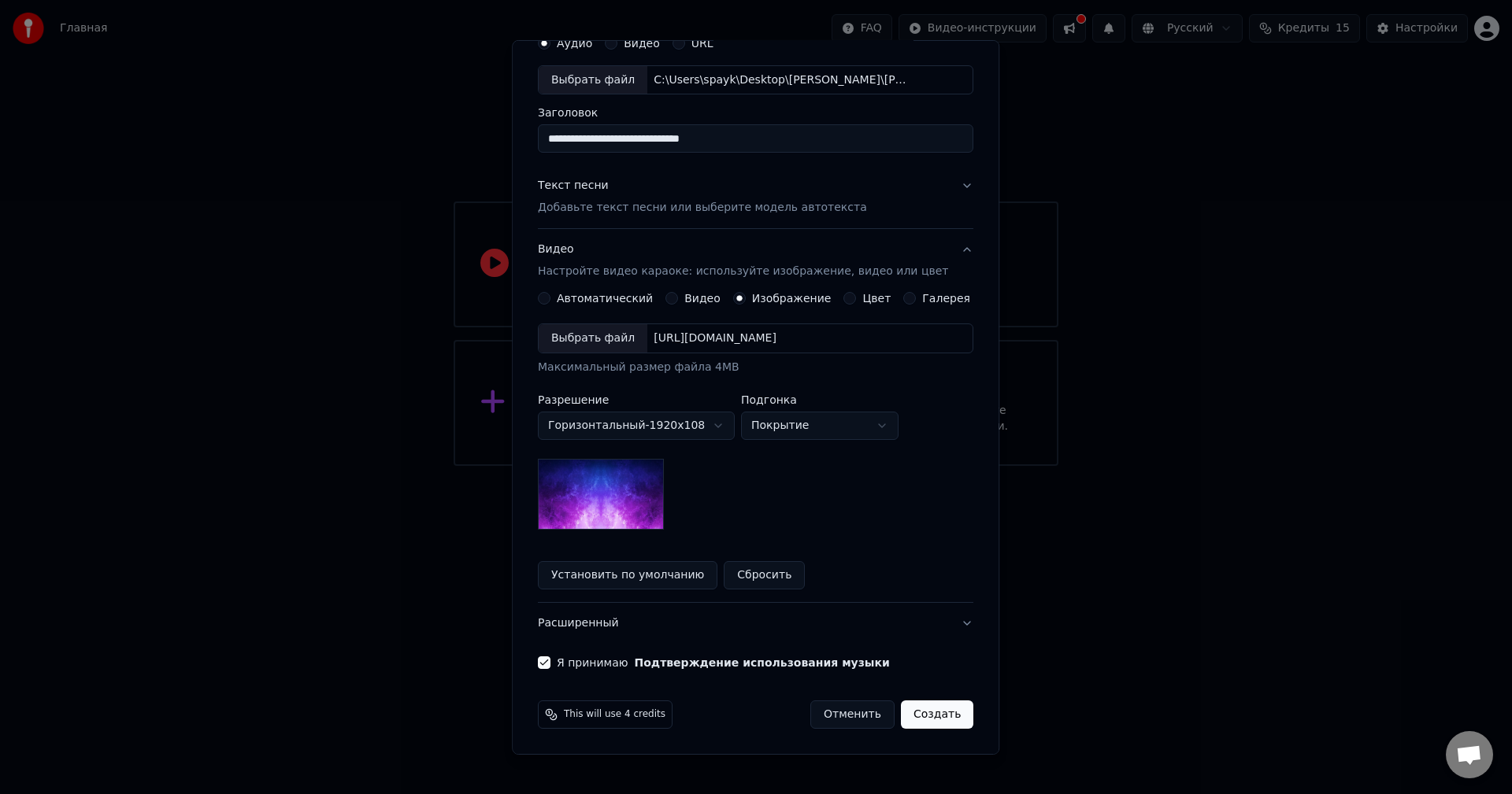
click at [904, 300] on button "Галерея" at bounding box center [910, 298] width 13 height 13
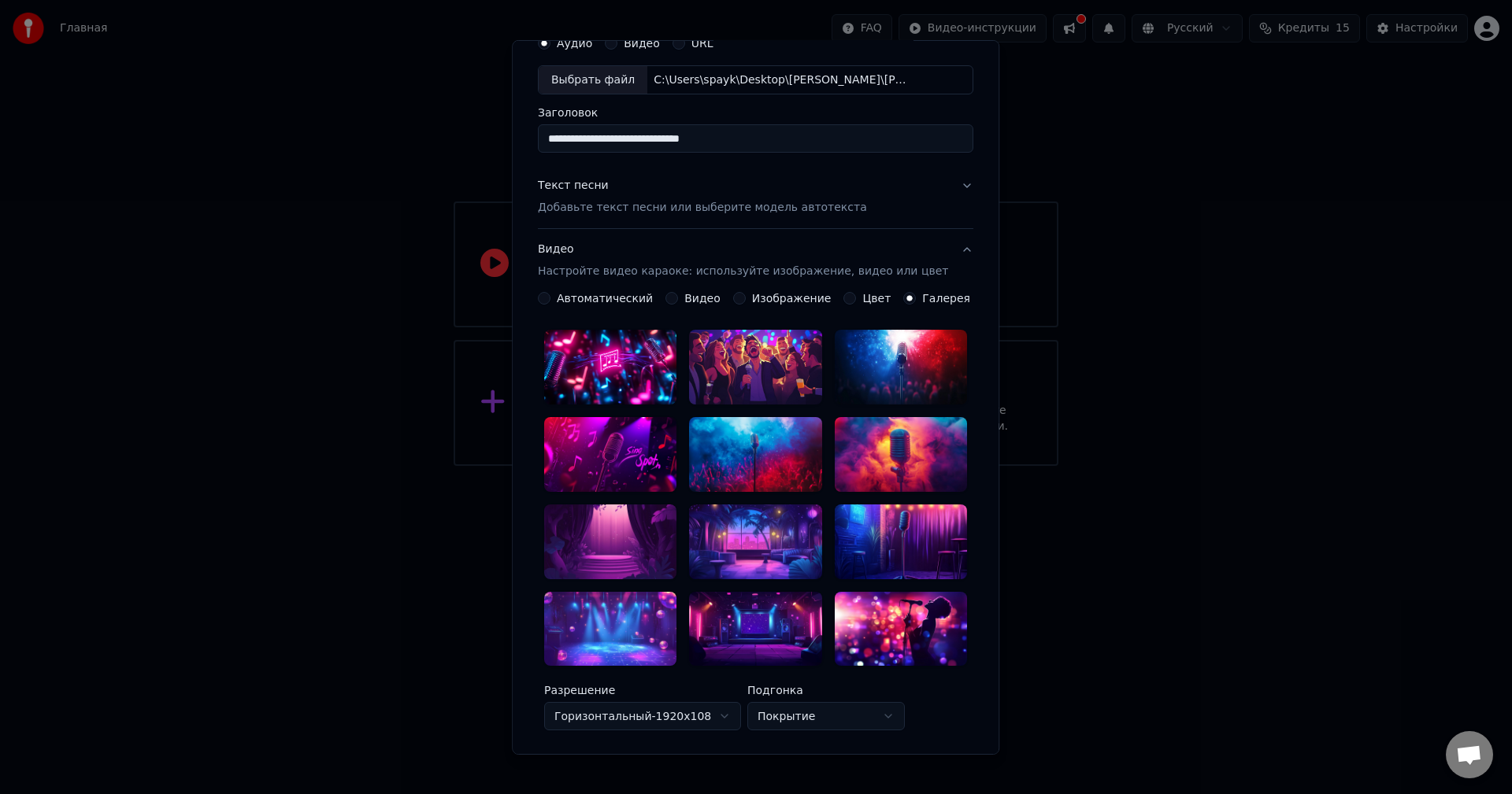
click at [844, 297] on button "Цвет" at bounding box center [849, 298] width 13 height 13
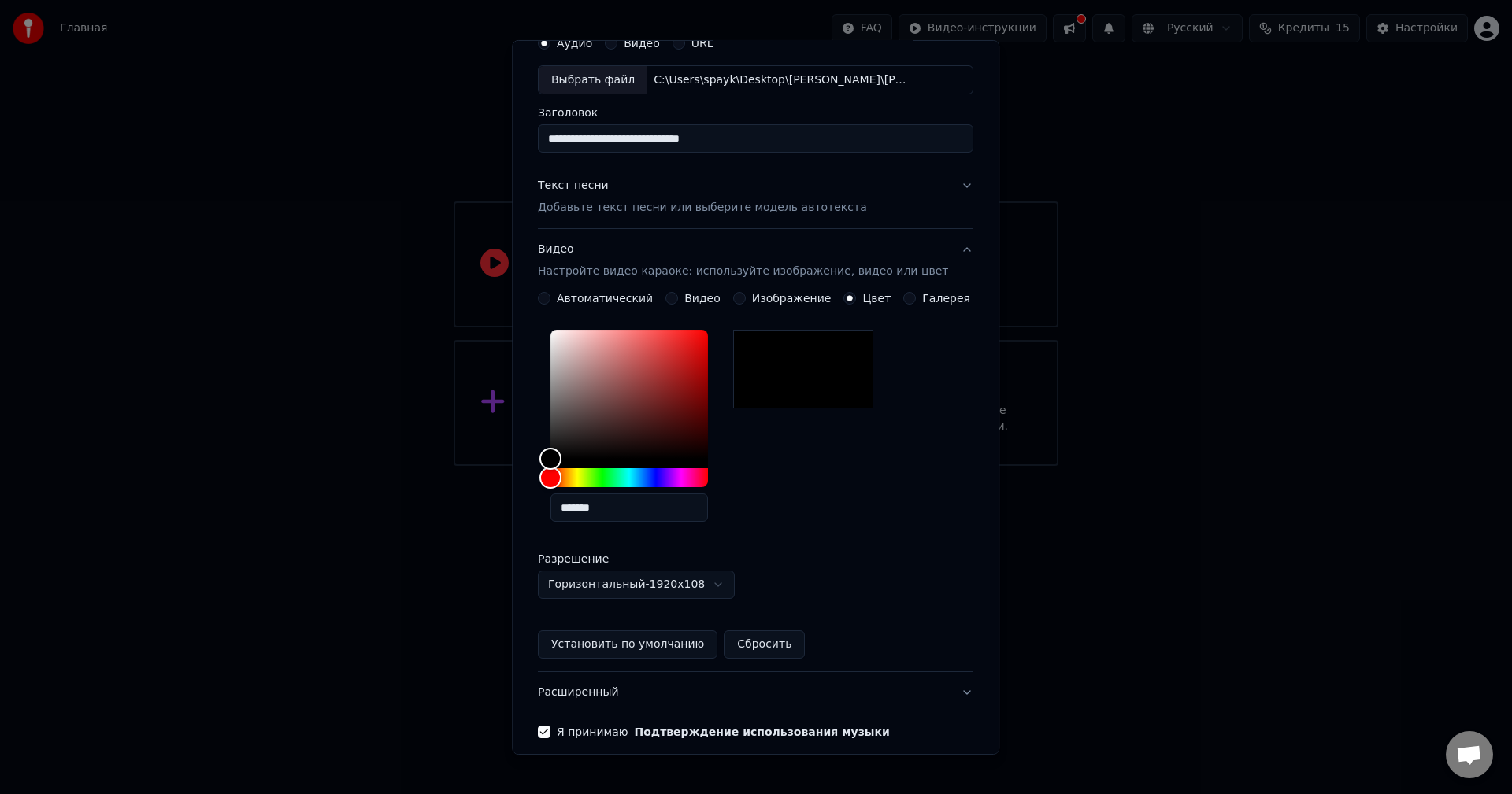
click at [923, 304] on label "Галерея" at bounding box center [946, 298] width 48 height 11
click at [910, 304] on button "Галерея" at bounding box center [910, 298] width 13 height 13
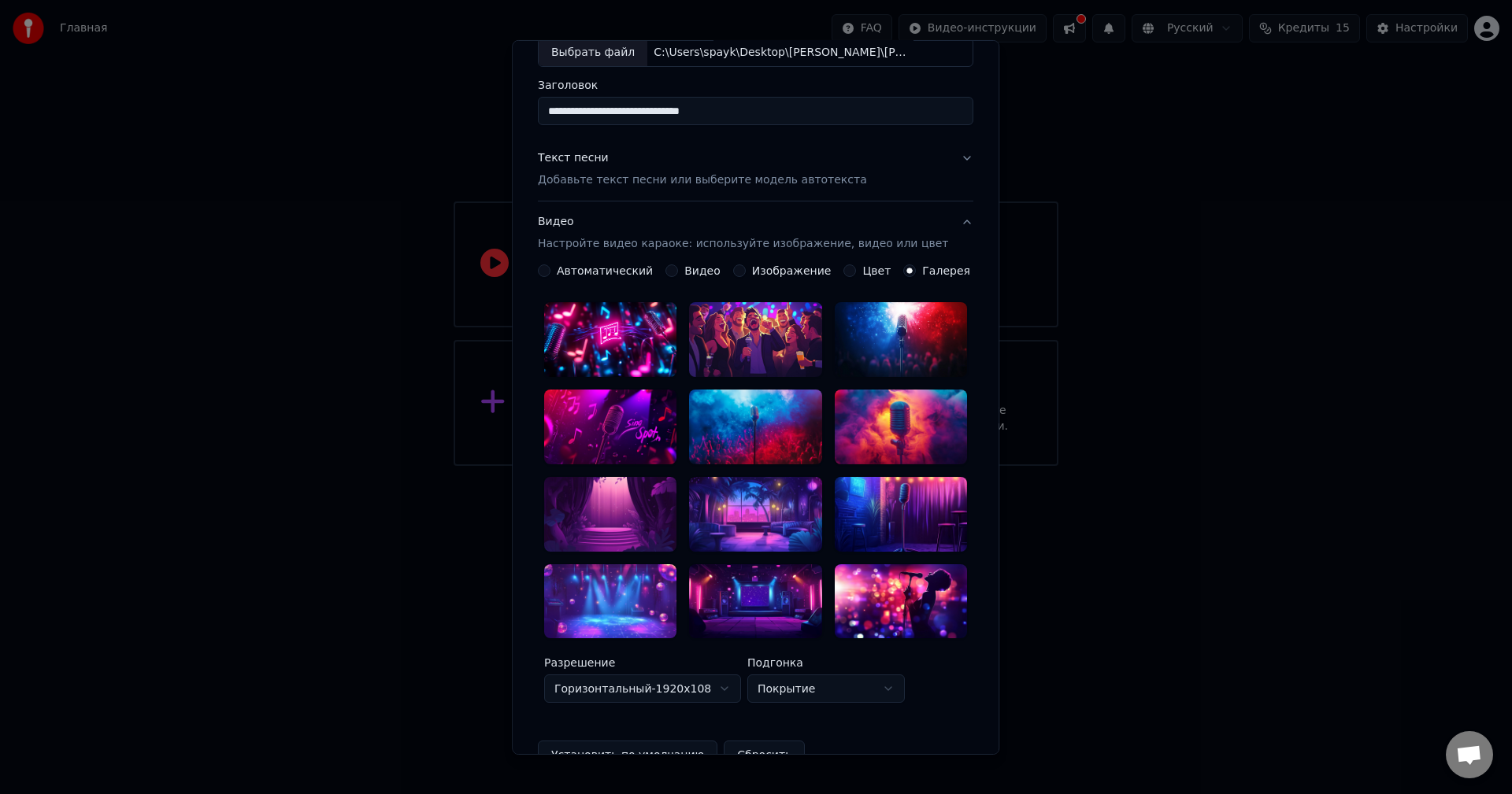
scroll to position [0, 0]
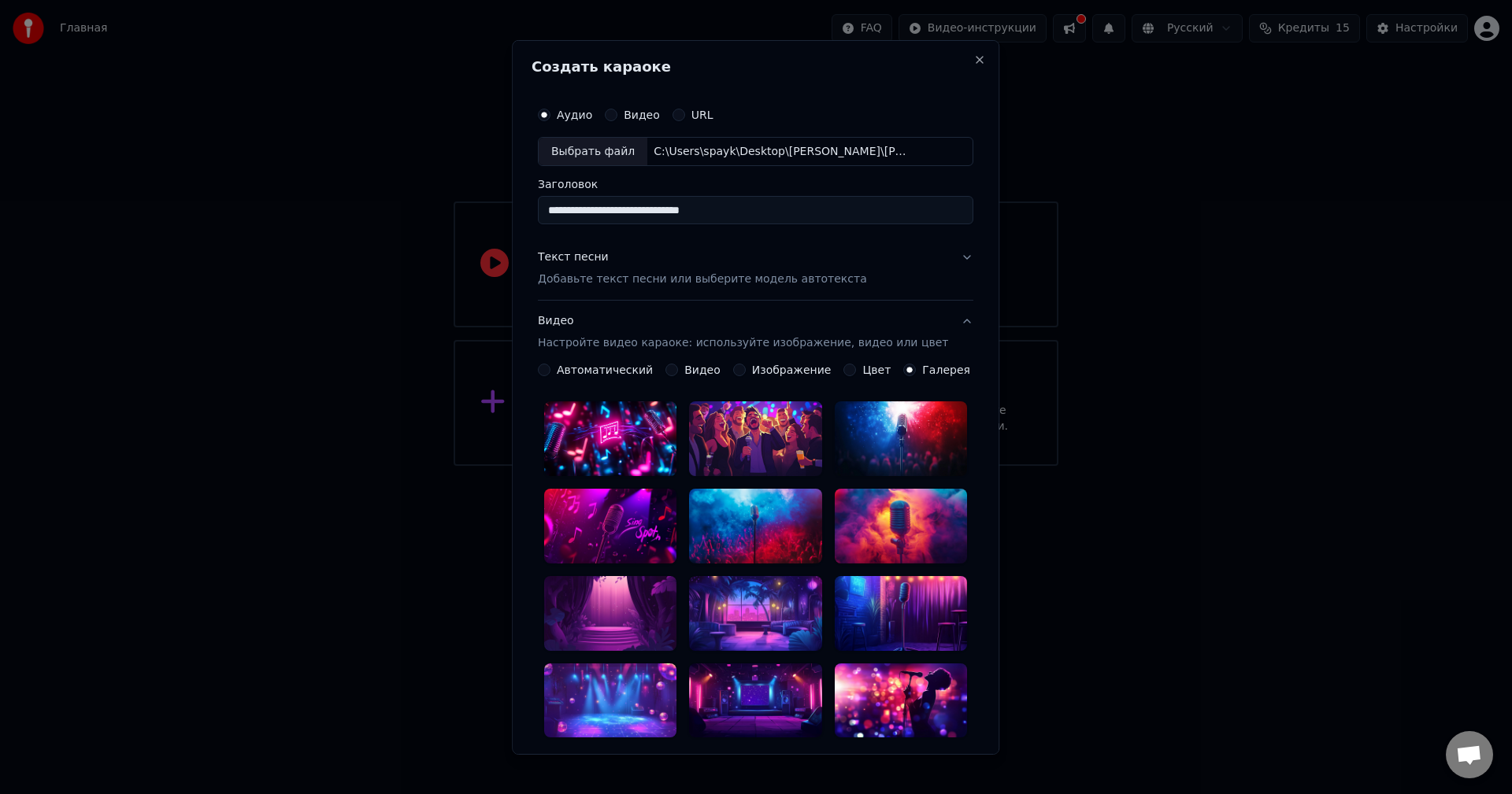
click at [684, 369] on div "Видео" at bounding box center [693, 370] width 55 height 13
click at [676, 365] on button "Видео" at bounding box center [671, 370] width 13 height 13
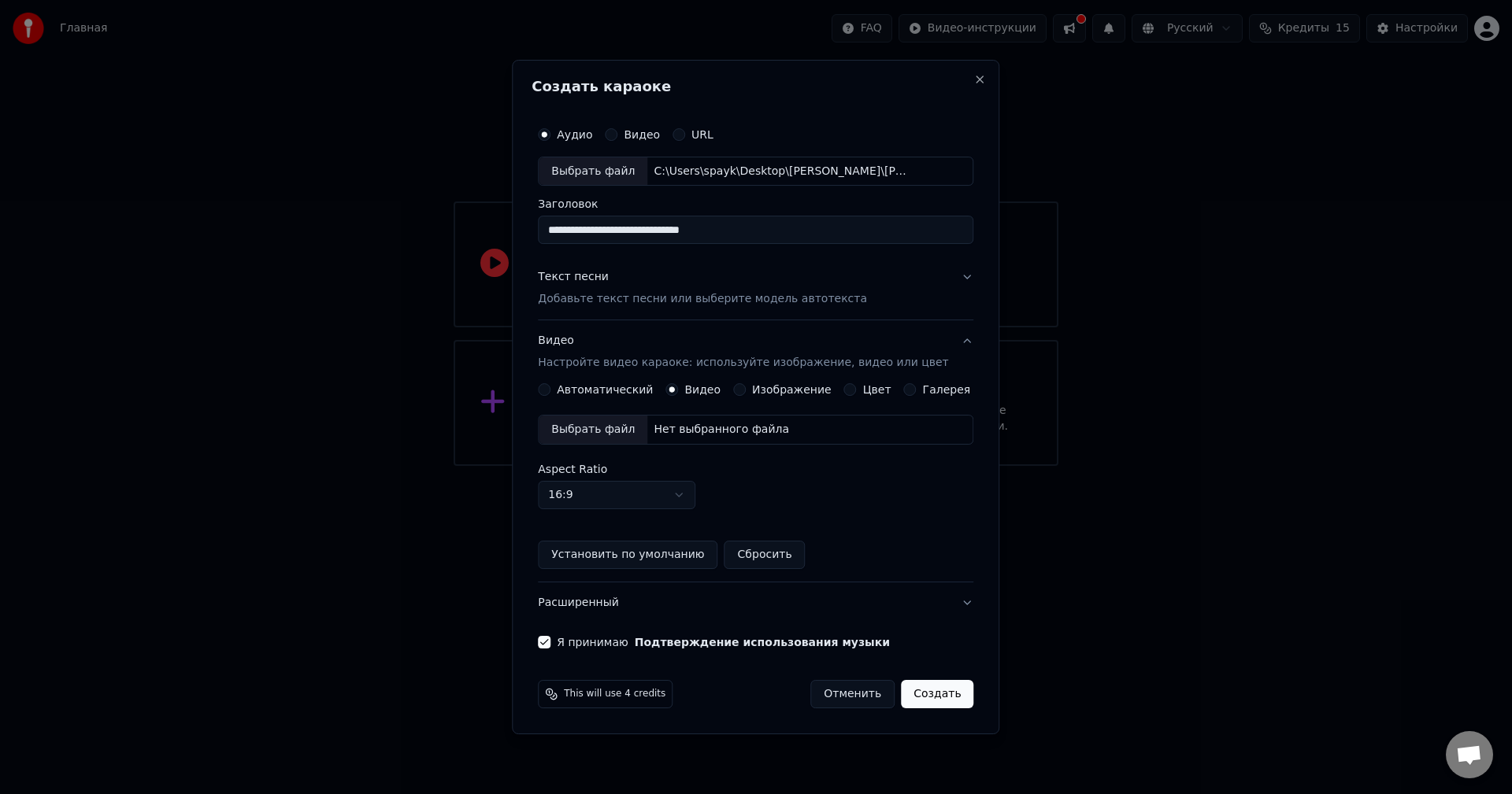
click at [640, 466] on body "**********" at bounding box center [756, 232] width 1512 height 466
click at [660, 466] on body "**********" at bounding box center [756, 232] width 1512 height 466
click at [619, 387] on label "Автоматический" at bounding box center [604, 390] width 96 height 11
click at [550, 387] on button "Автоматический" at bounding box center [544, 390] width 13 height 13
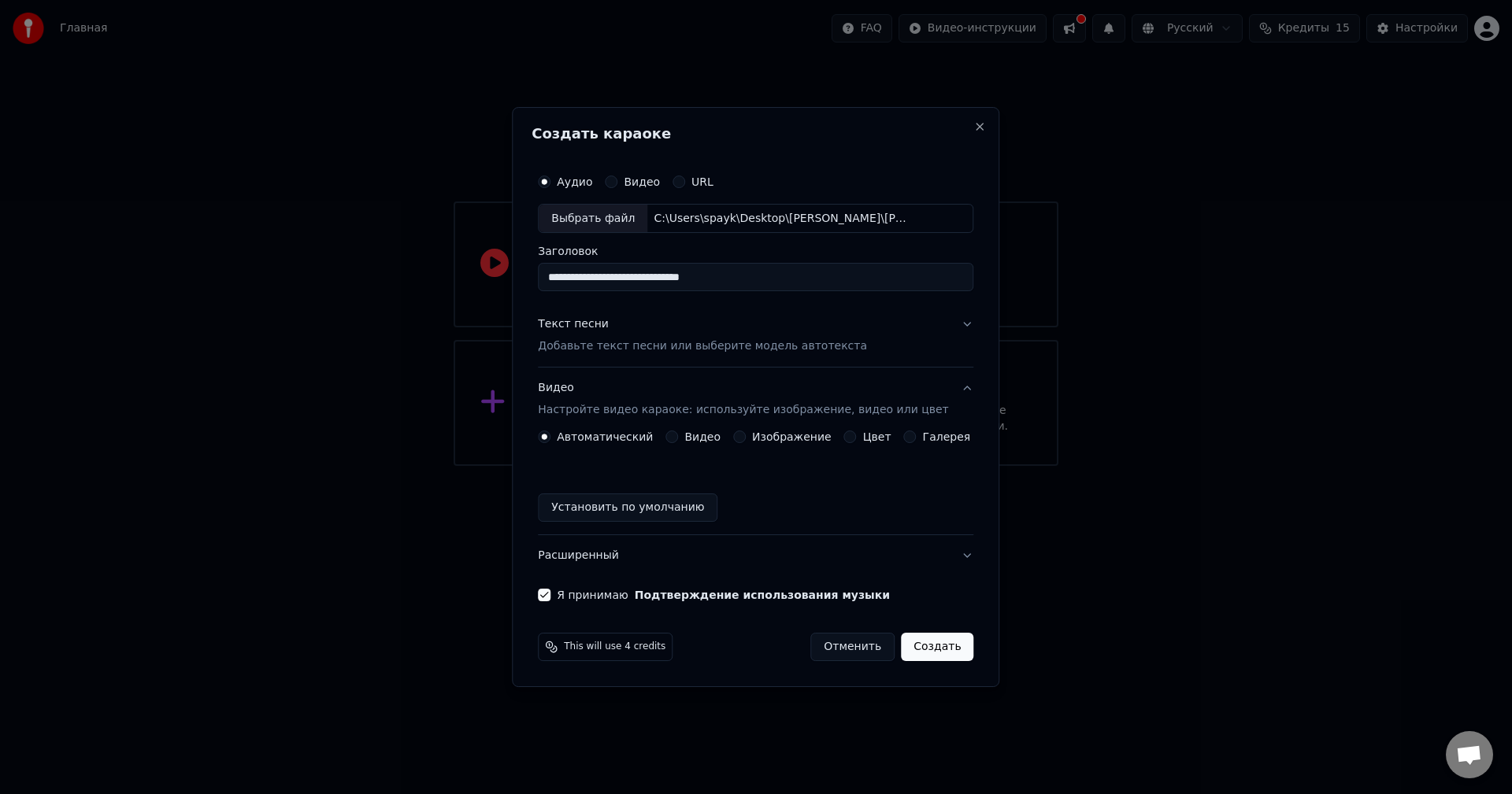
click at [693, 439] on label "Видео" at bounding box center [702, 436] width 37 height 11
click at [677, 439] on button "Видео" at bounding box center [671, 436] width 13 height 13
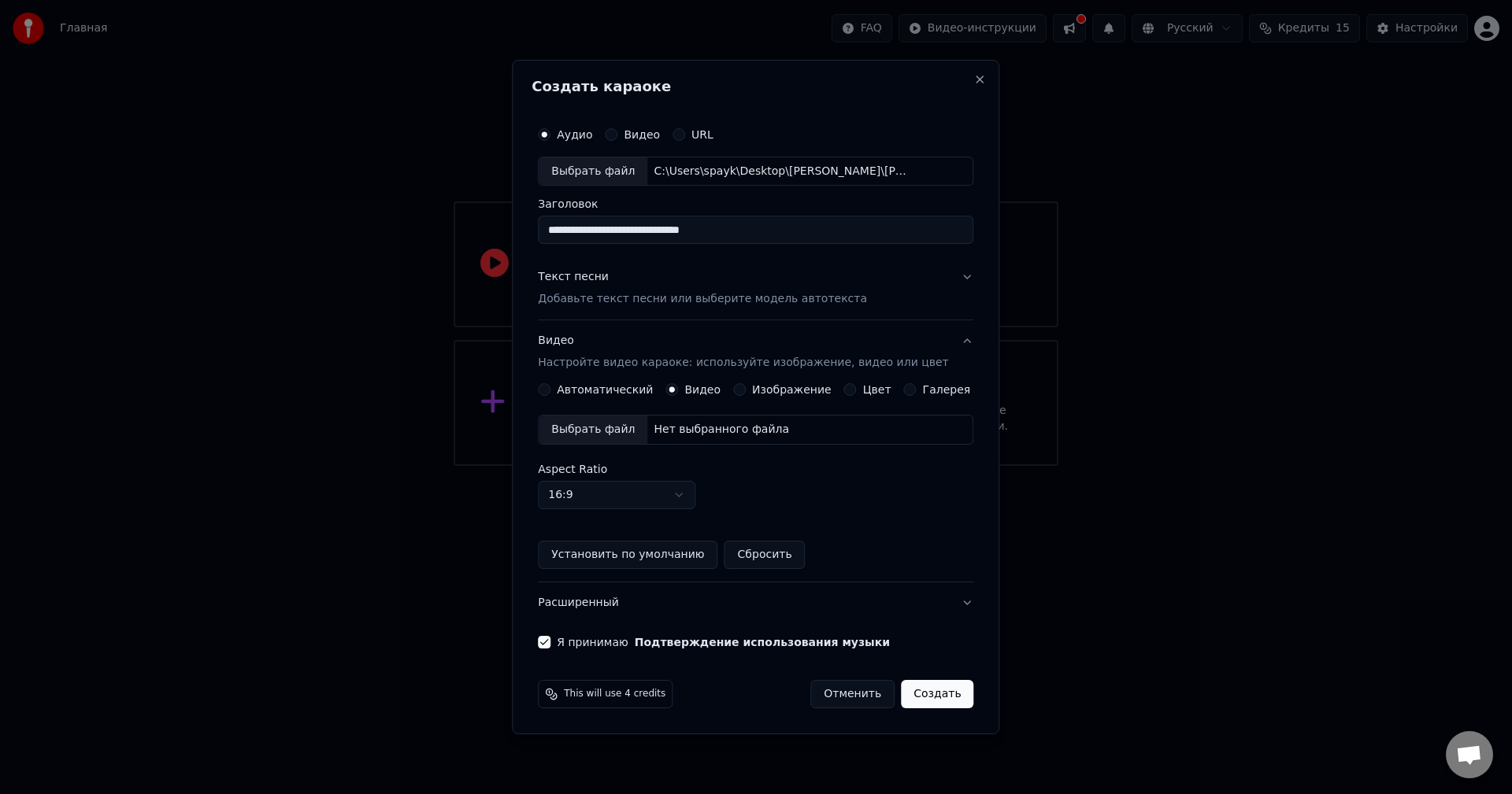
click at [746, 391] on button "Изображение" at bounding box center [739, 390] width 13 height 13
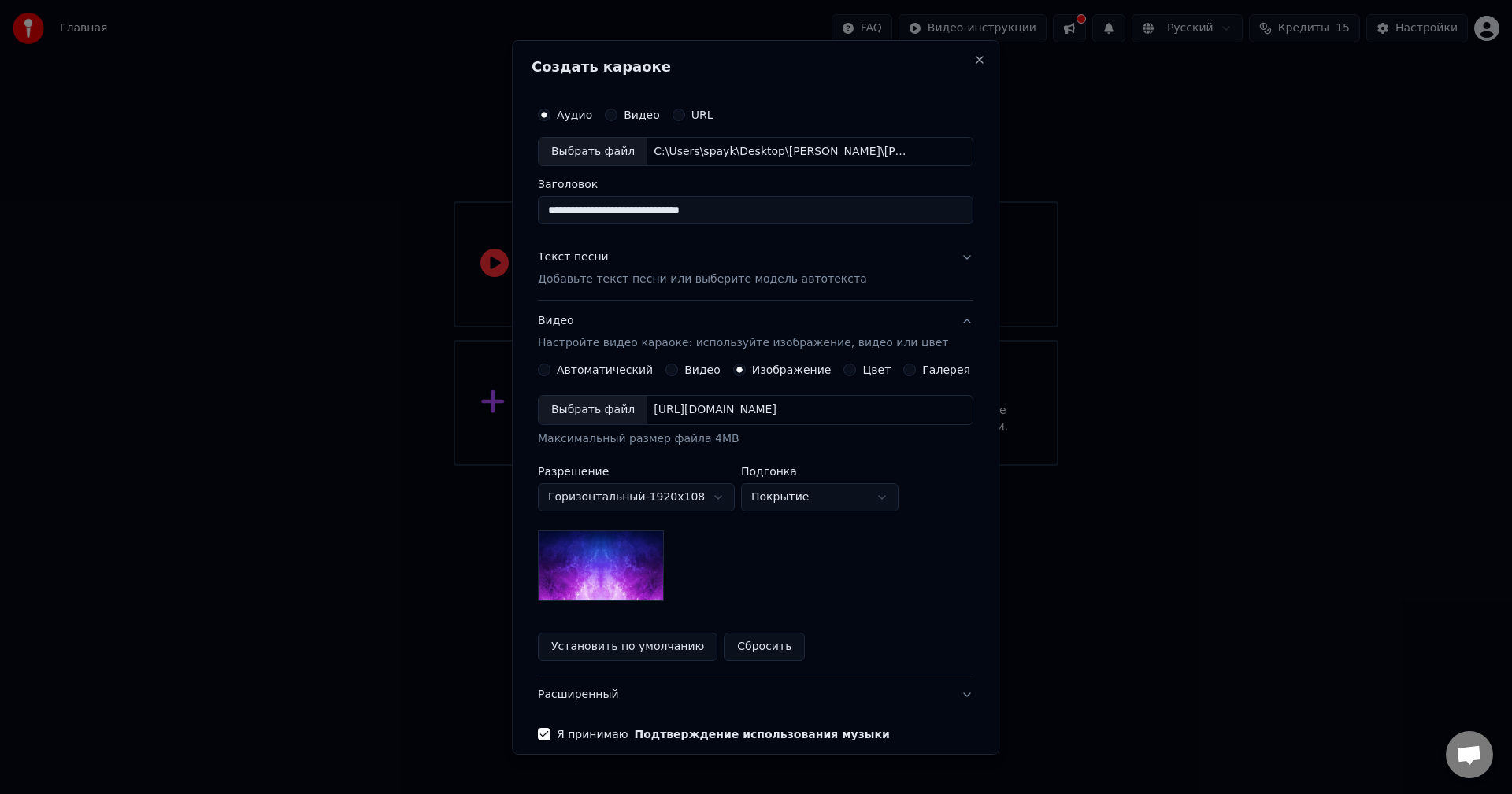
click at [601, 415] on div "Выбрать файл" at bounding box center [593, 409] width 109 height 29
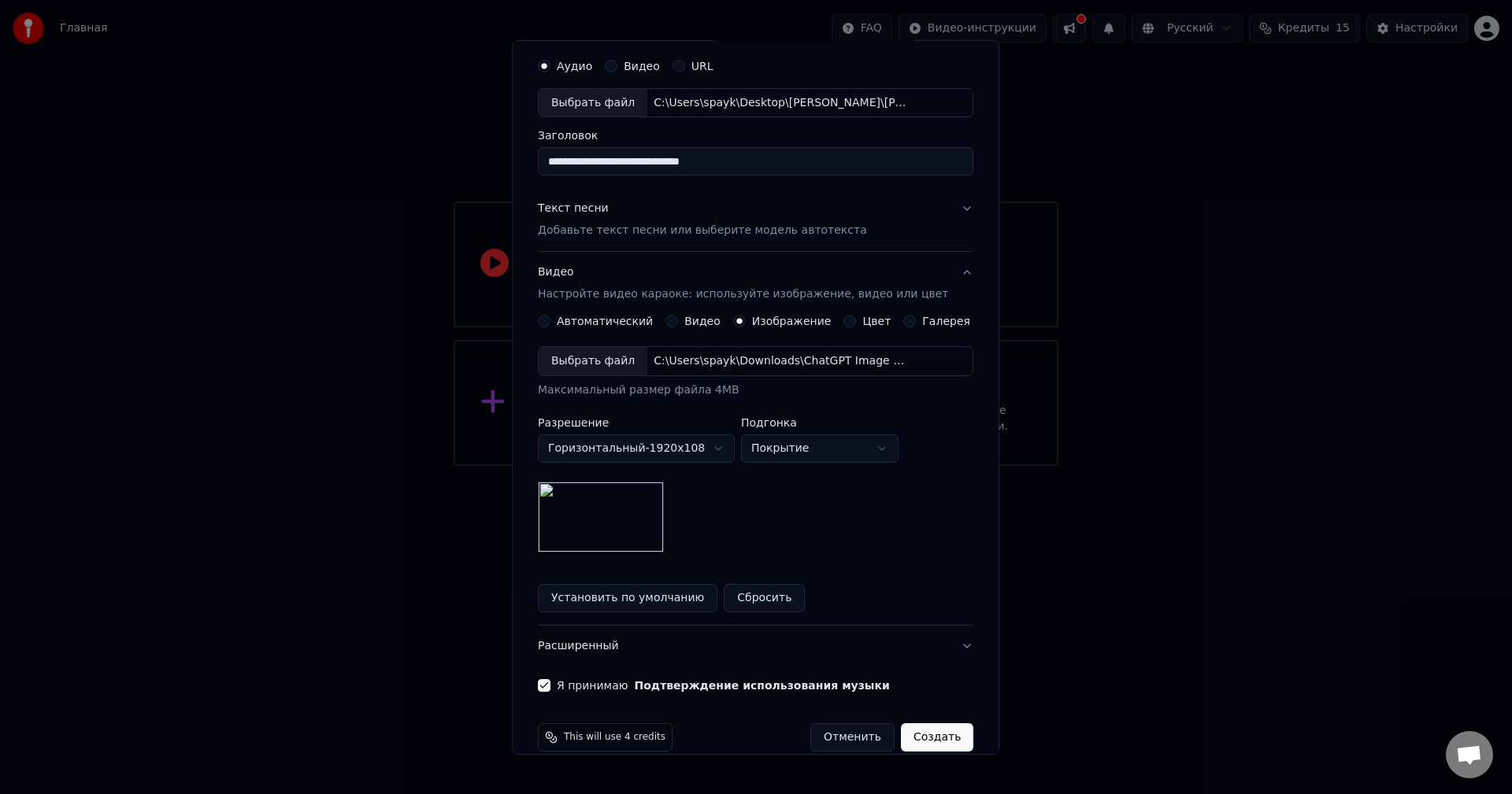
scroll to position [71, 0]
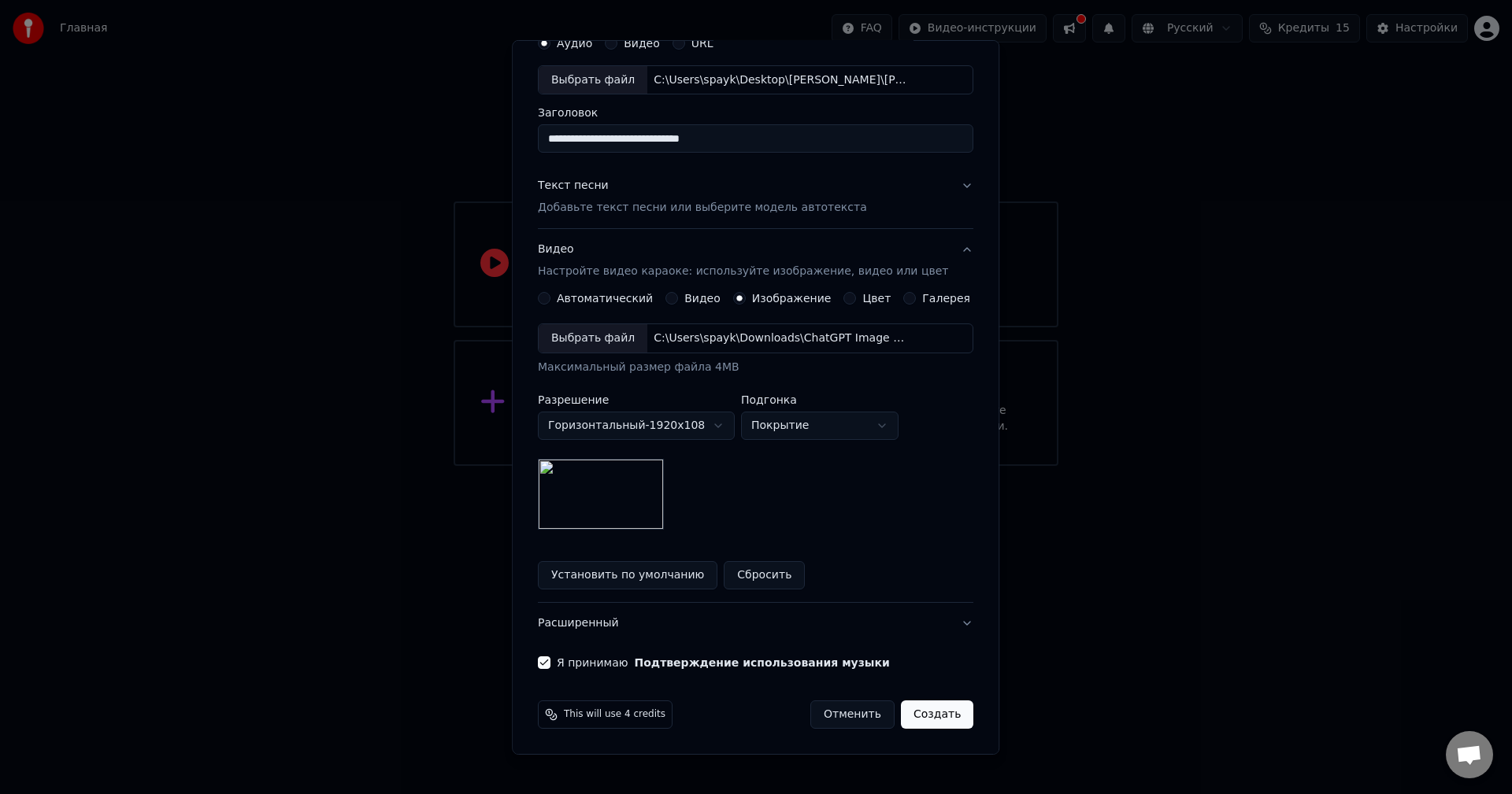
click at [813, 430] on body "**********" at bounding box center [756, 232] width 1512 height 466
click at [925, 708] on button "Создать" at bounding box center [936, 715] width 72 height 29
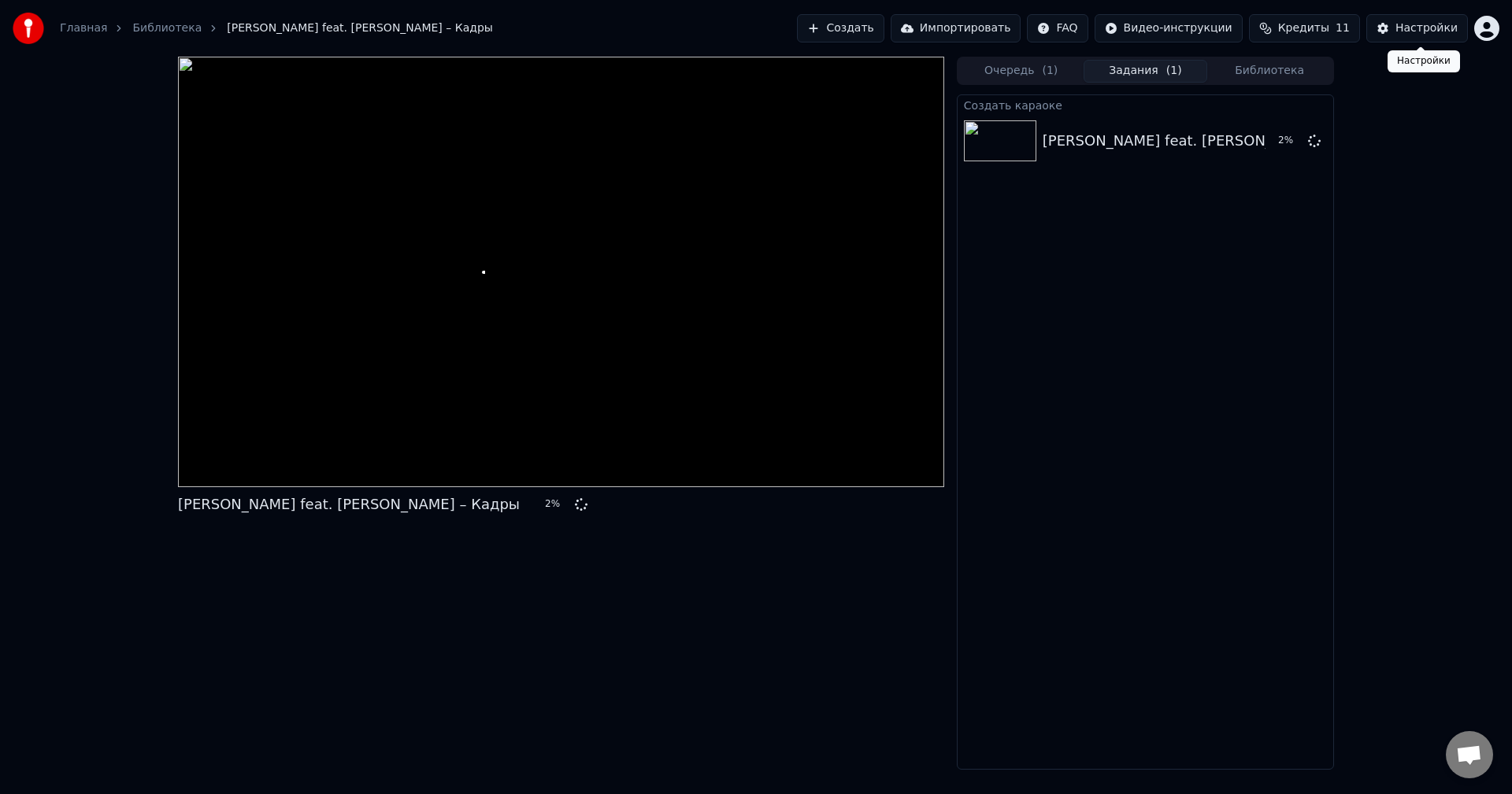
click at [1409, 28] on div "Настройки" at bounding box center [1426, 29] width 62 height 16
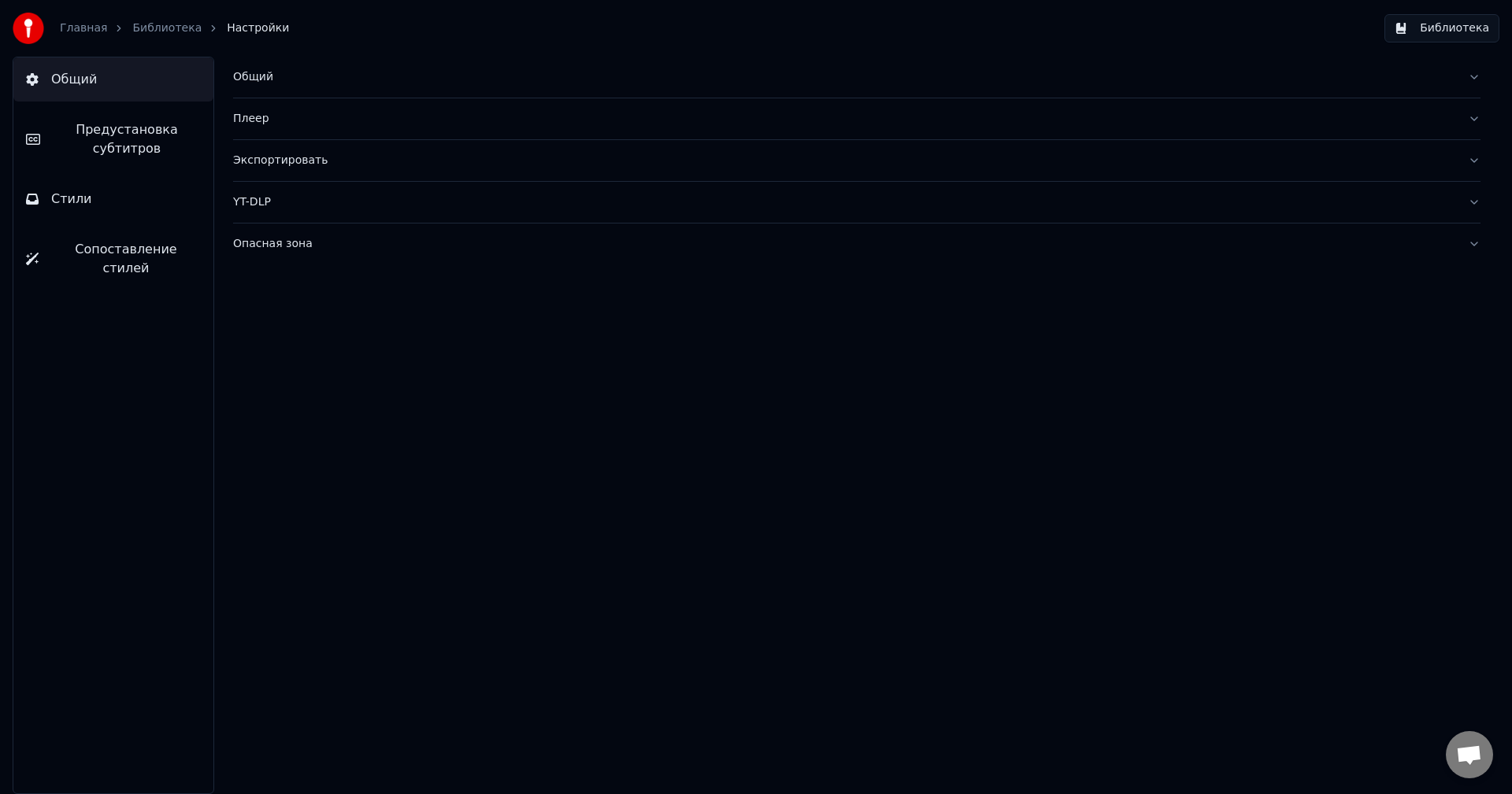
click at [1461, 27] on button "Библиотека" at bounding box center [1442, 28] width 115 height 29
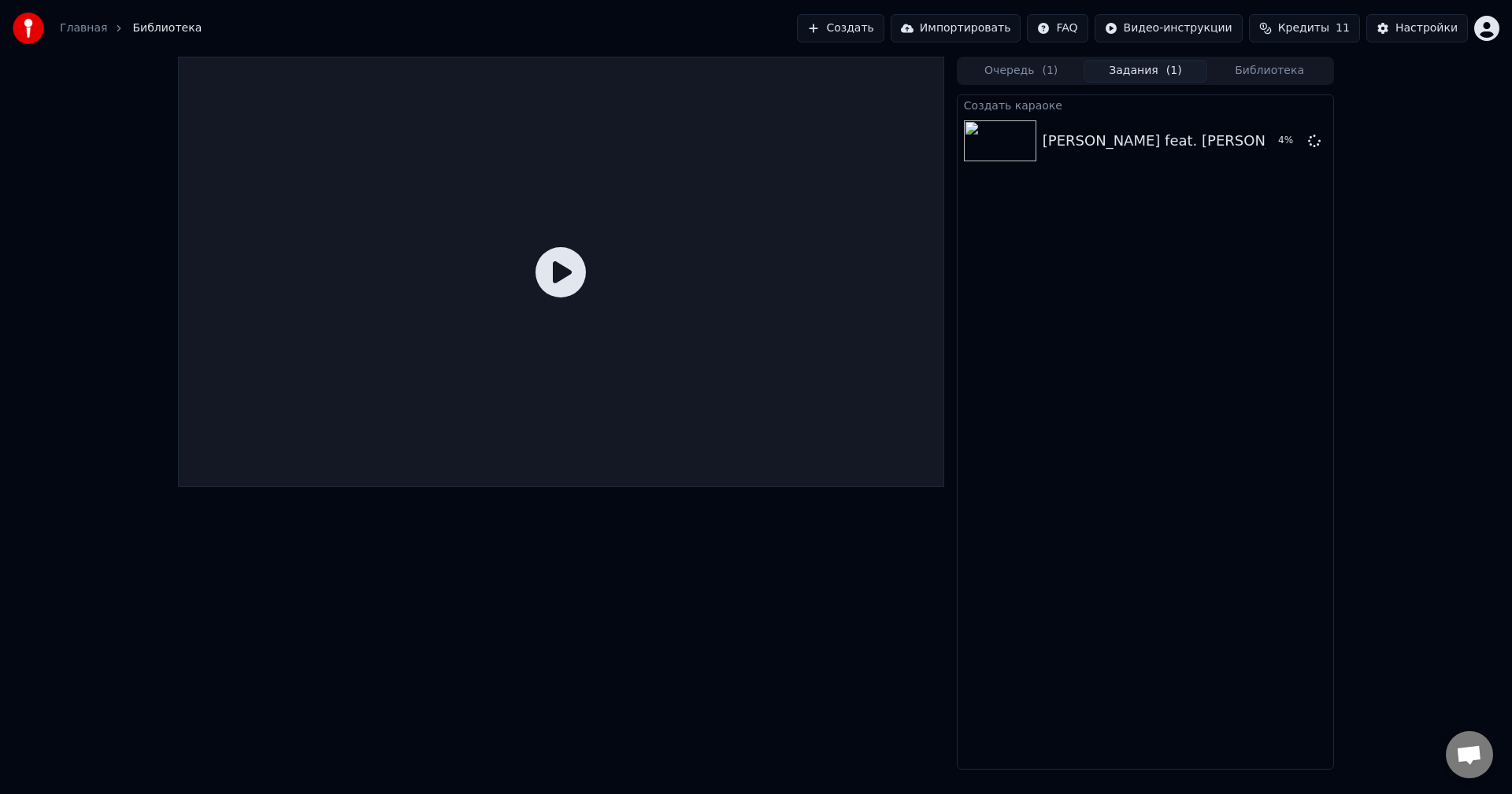
click at [1112, 67] on button "Задания ( 1 )" at bounding box center [1145, 71] width 125 height 23
click at [1049, 71] on span "( 1 )" at bounding box center [1049, 71] width 16 height 16
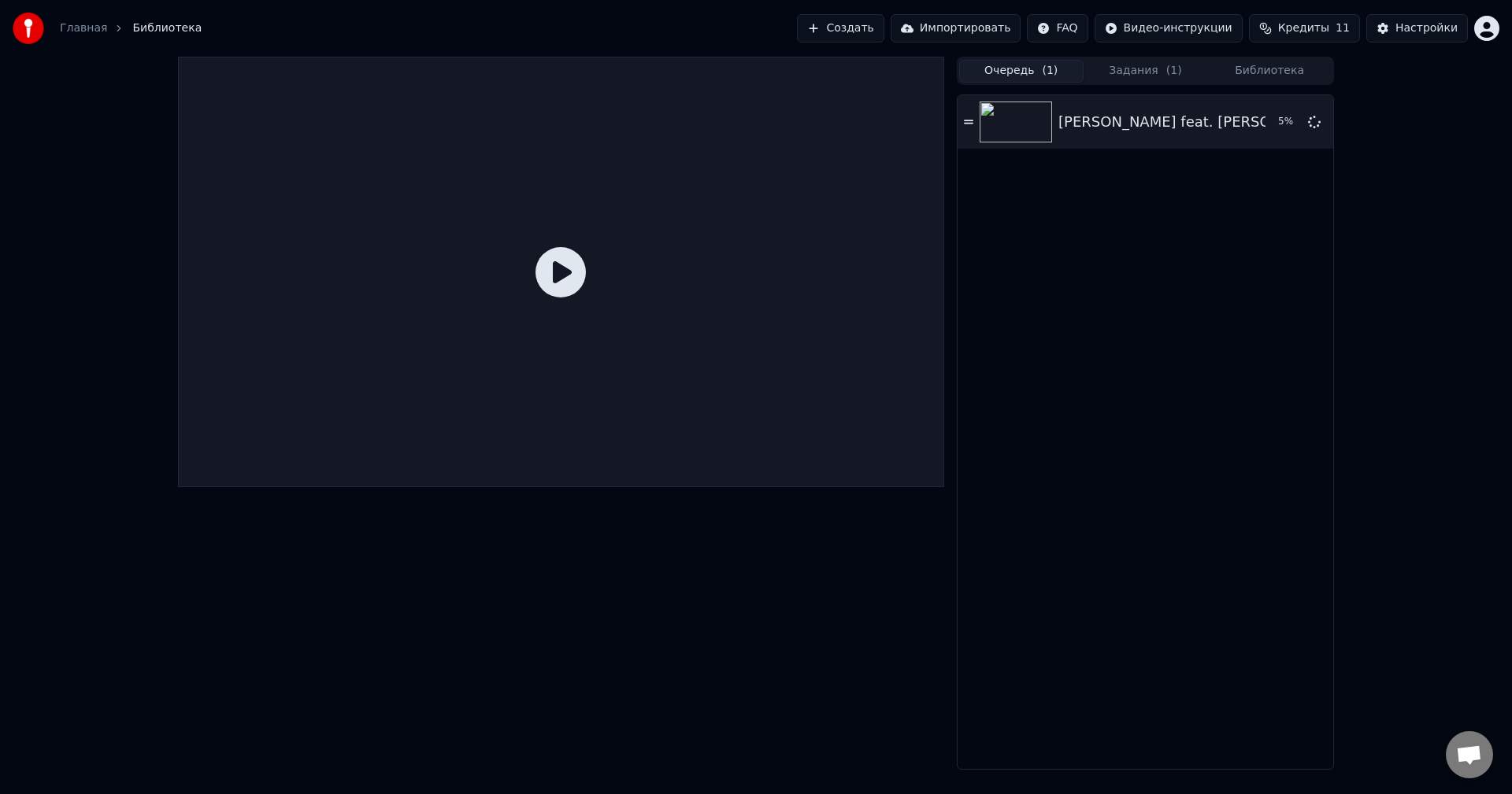
click at [1489, 28] on html "Главная Библиотека Создать Импортировать FAQ Видео-инструкции Кредиты 11 Настро…" at bounding box center [756, 397] width 1512 height 794
click at [1384, 94] on span "Оплата" at bounding box center [1379, 102] width 43 height 16
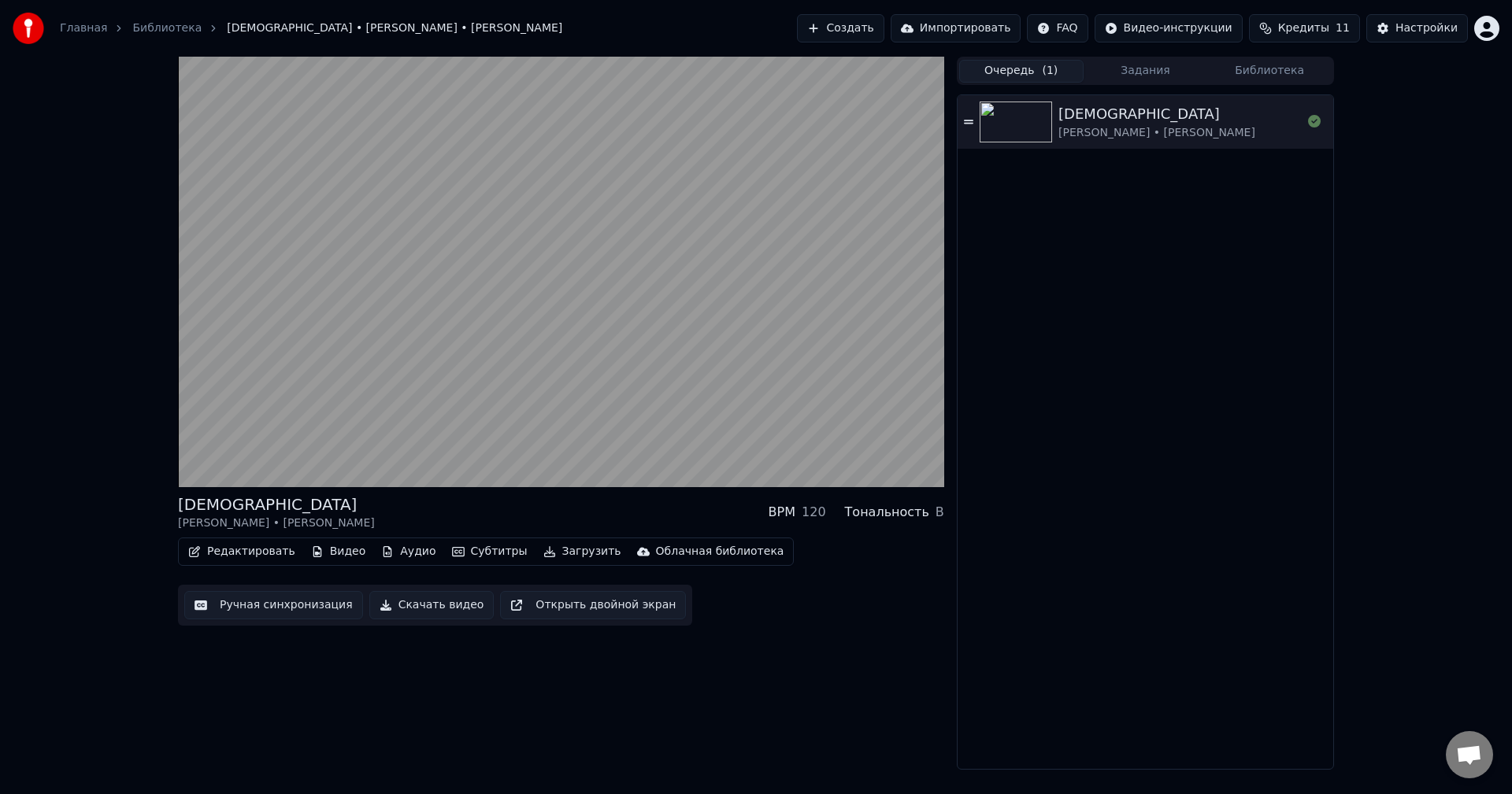
click at [225, 548] on button "Редактировать" at bounding box center [241, 552] width 120 height 22
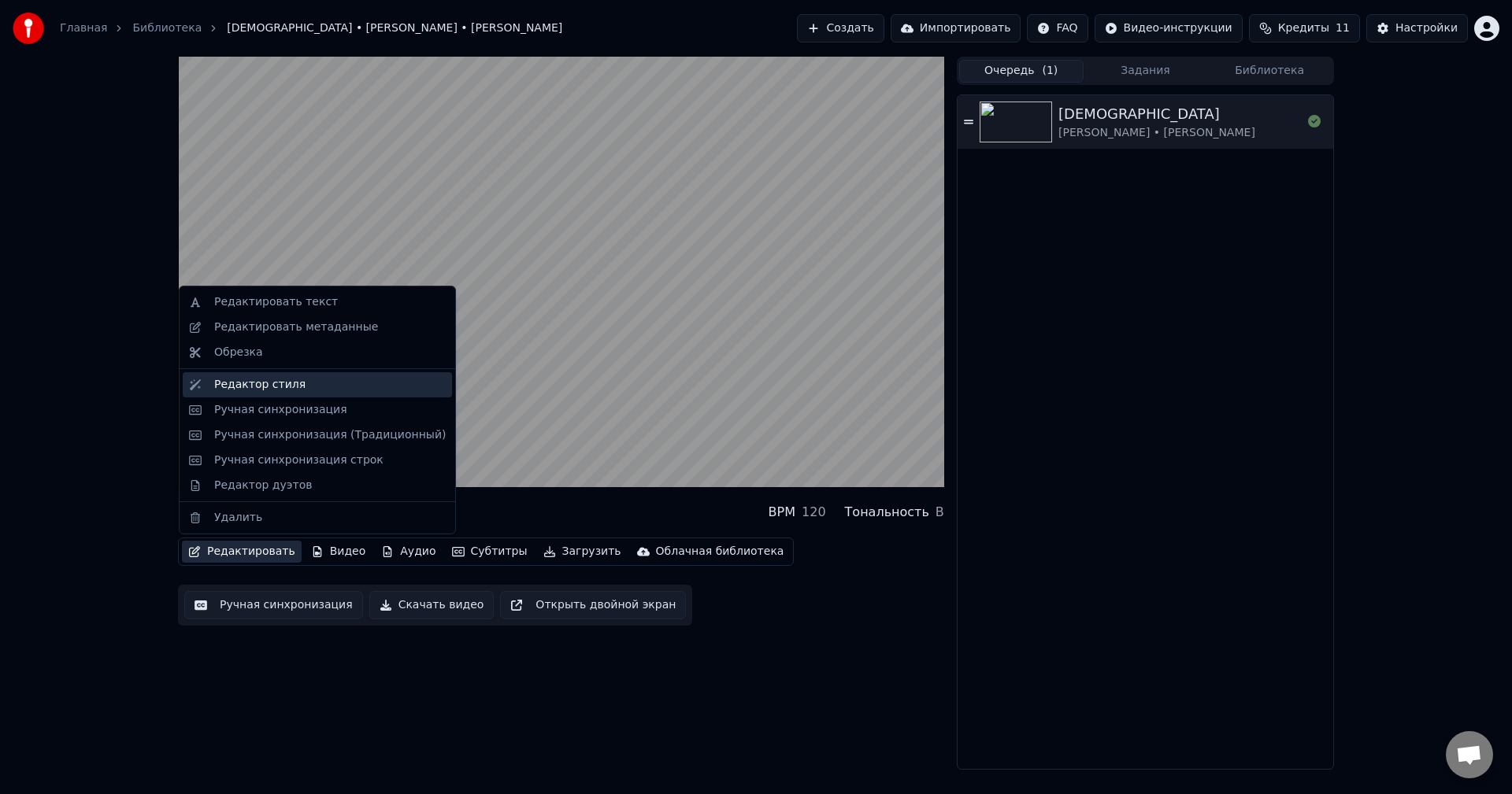
click at [295, 388] on div "Редактор стиля" at bounding box center [330, 385] width 231 height 16
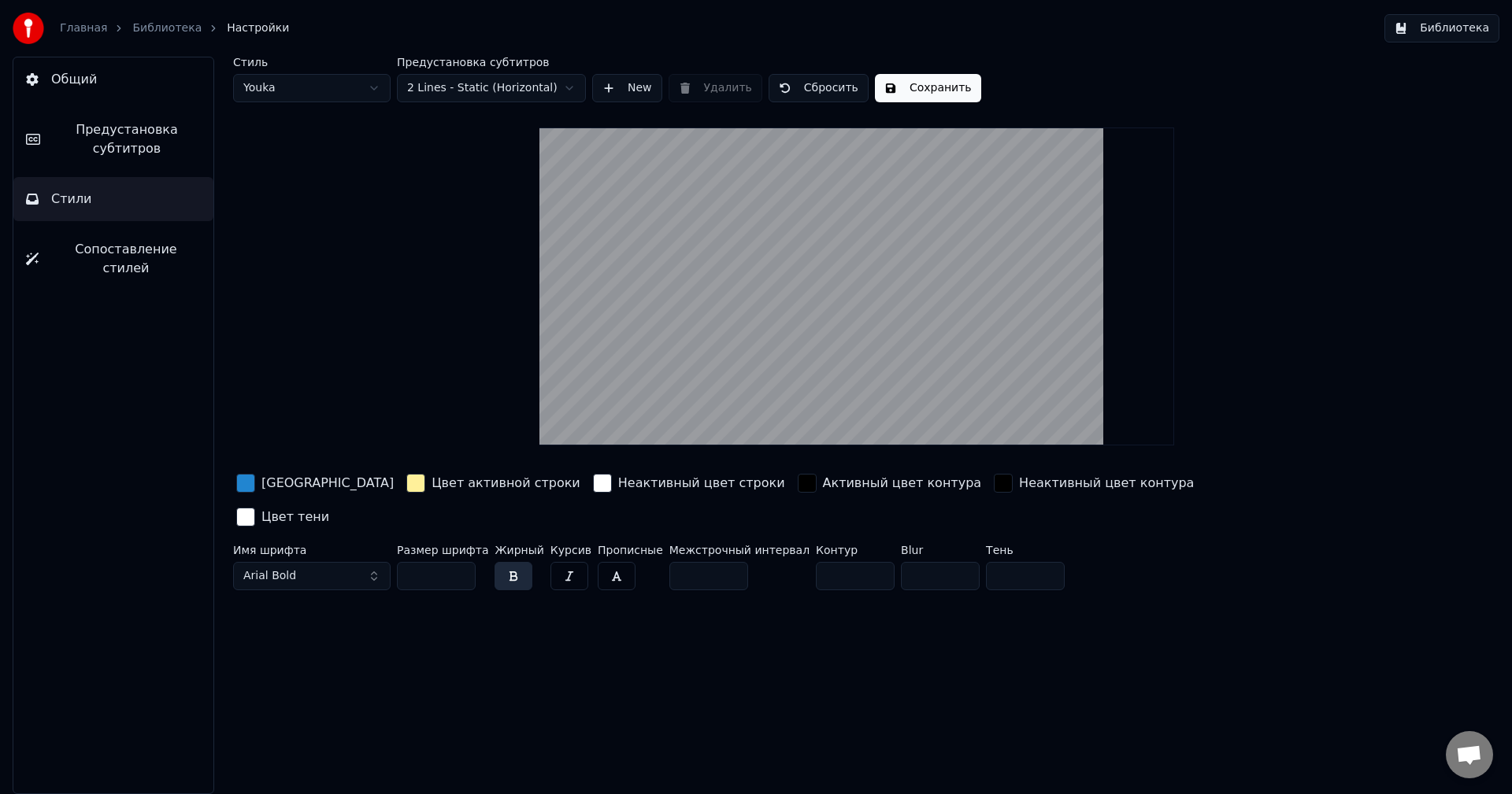
click at [814, 391] on video at bounding box center [855, 287] width 634 height 318
click at [437, 92] on html "Главная Библиотека Настройки Библиотека Общий Предустановка субтитров Стили Соп…" at bounding box center [756, 397] width 1512 height 794
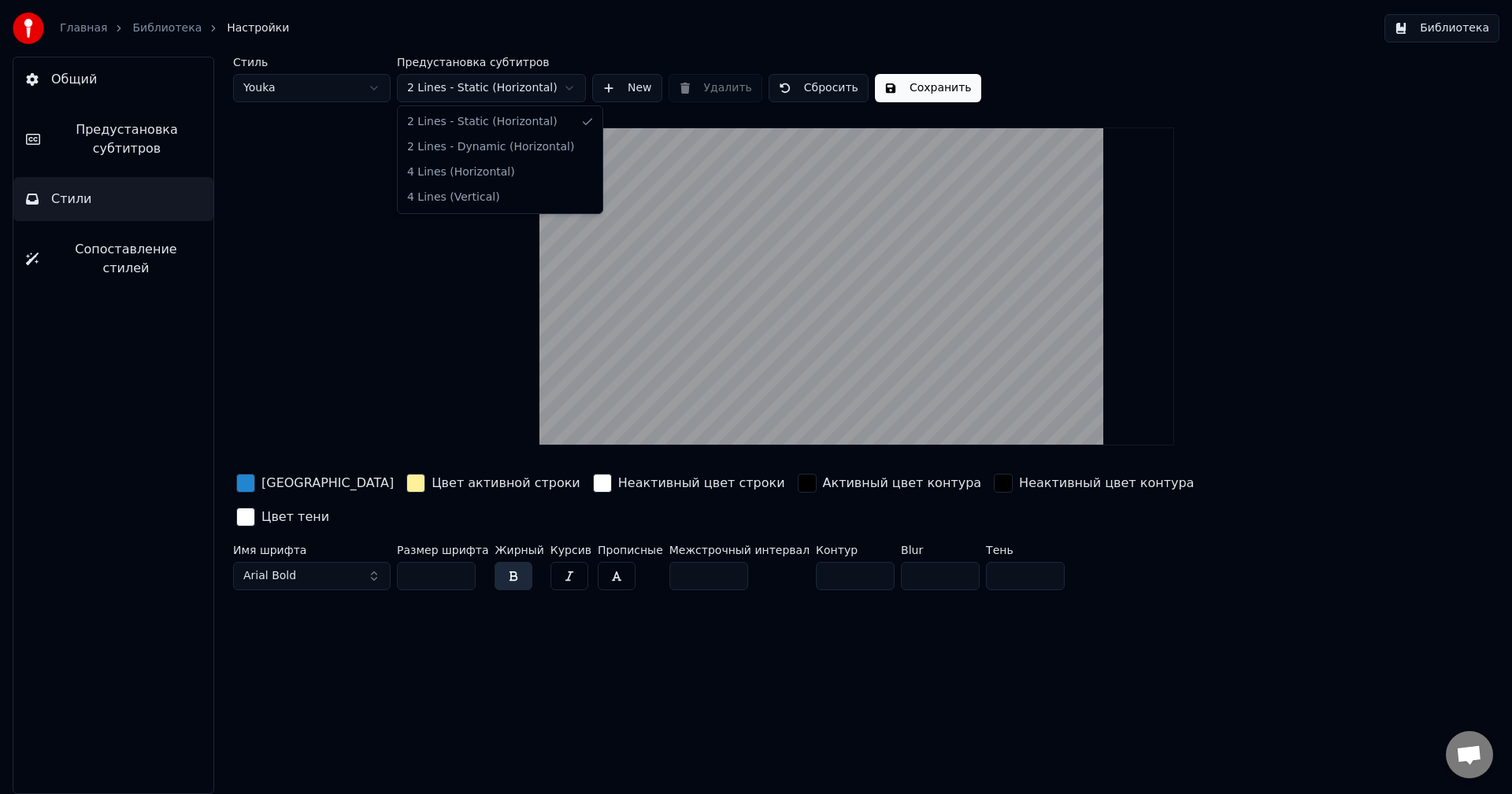
click at [437, 95] on html "Главная Библиотека Настройки Библиотека Общий Предустановка субтитров Стили Соп…" at bounding box center [756, 397] width 1512 height 794
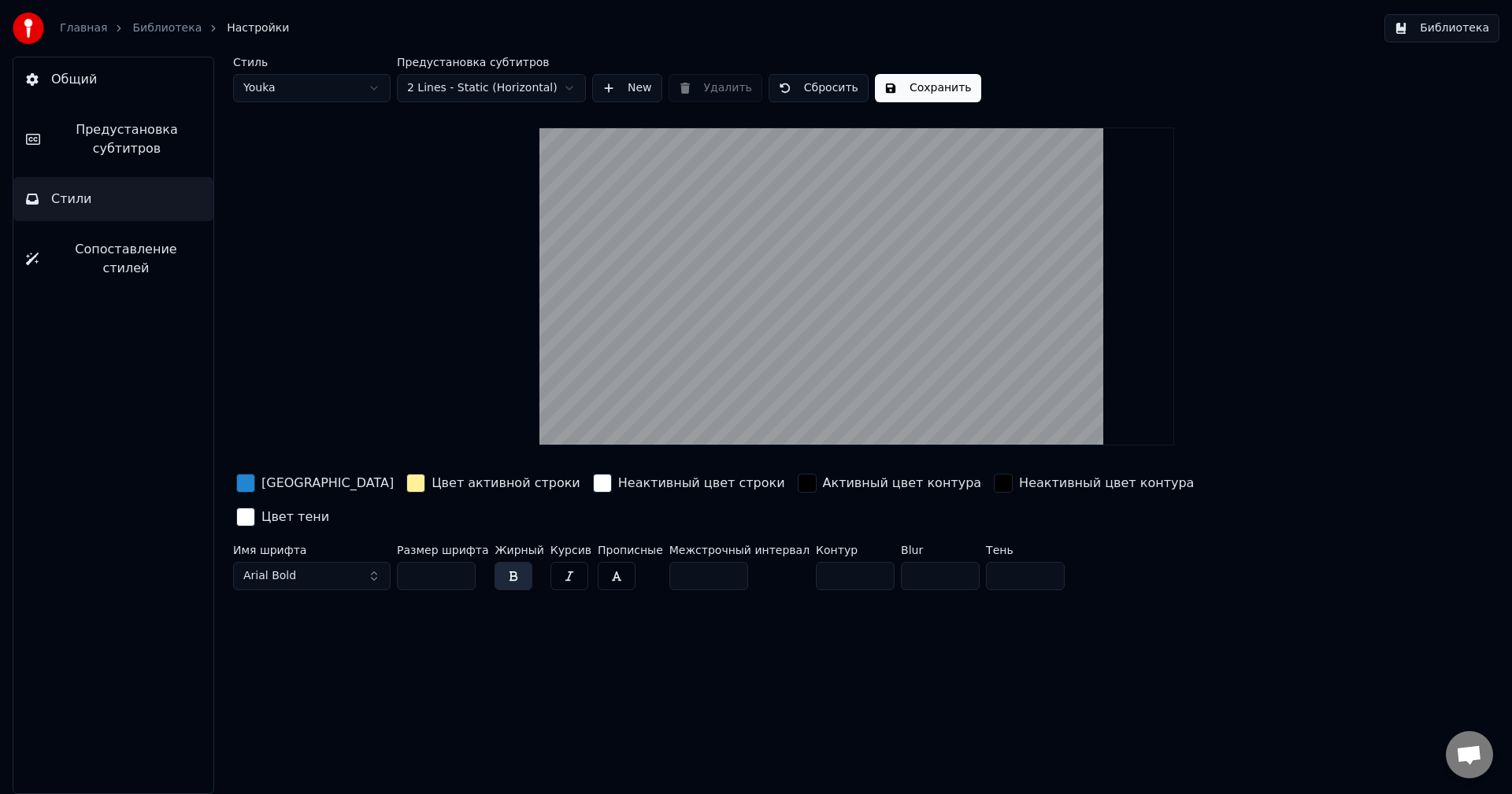
click at [358, 88] on html "Главная Библиотека Настройки Библиотека Общий Предустановка субтитров Стили Соп…" at bounding box center [756, 397] width 1512 height 794
click at [358, 91] on html "Главная Библиотека Настройки Библиотека Общий Предустановка субтитров Стили Соп…" at bounding box center [756, 397] width 1512 height 794
click at [351, 99] on html "Главная Библиотека Настройки Библиотека Общий Предустановка субтитров Стили Соп…" at bounding box center [756, 397] width 1512 height 794
click at [375, 79] on html "Главная Библиотека Настройки Библиотека Общий Предустановка субтитров Стили Соп…" at bounding box center [756, 397] width 1512 height 794
click at [368, 104] on div "Стиль Youka 3 Предустановка субтитров 2 Lines - Static (Horizontal) New Удалить…" at bounding box center [856, 326] width 1247 height 540
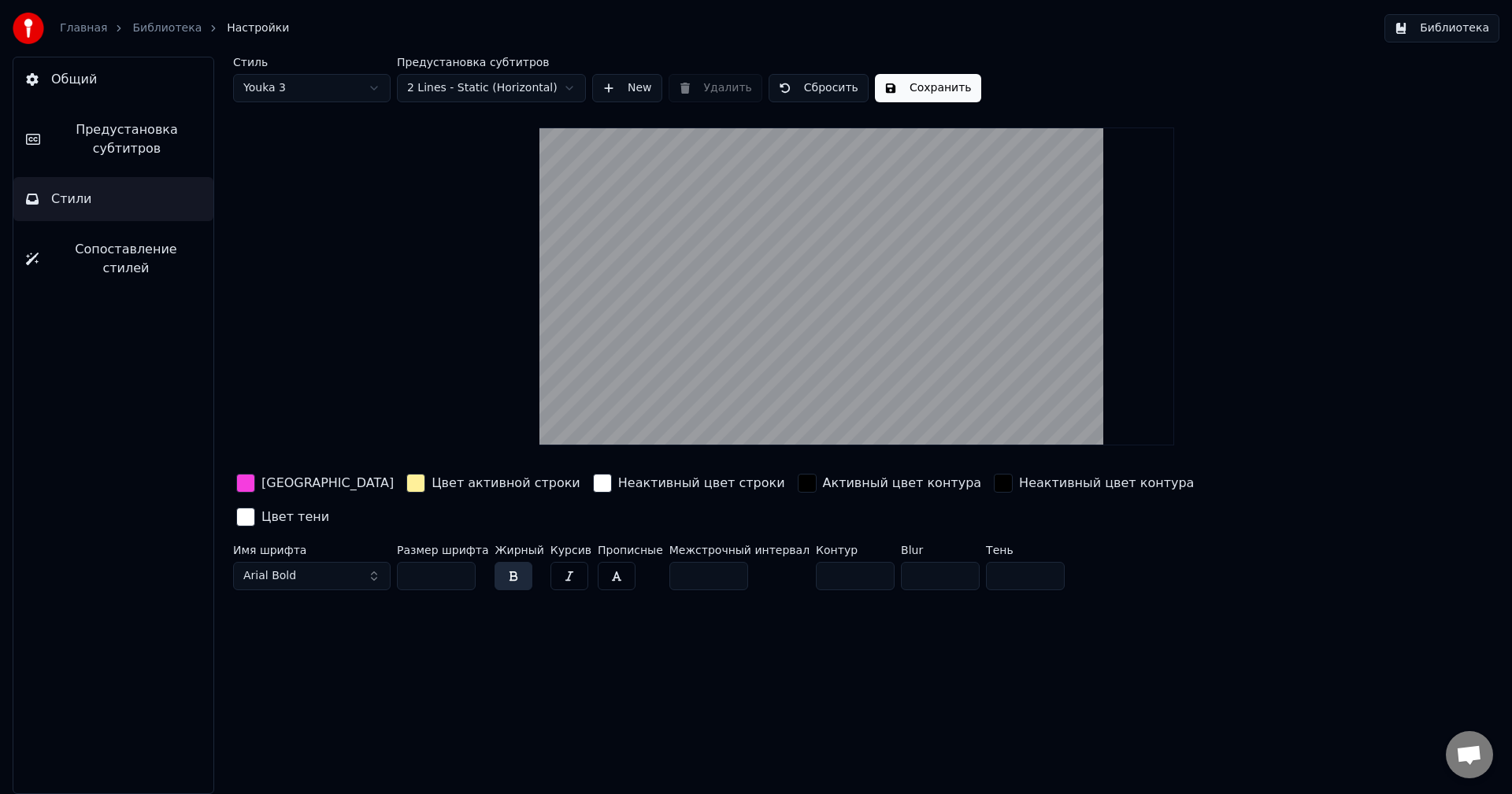
click at [369, 88] on html "Главная Библиотека Настройки Библиотека Общий Предустановка субтитров Стили Соп…" at bounding box center [756, 397] width 1512 height 794
click at [248, 483] on div "button" at bounding box center [245, 483] width 19 height 19
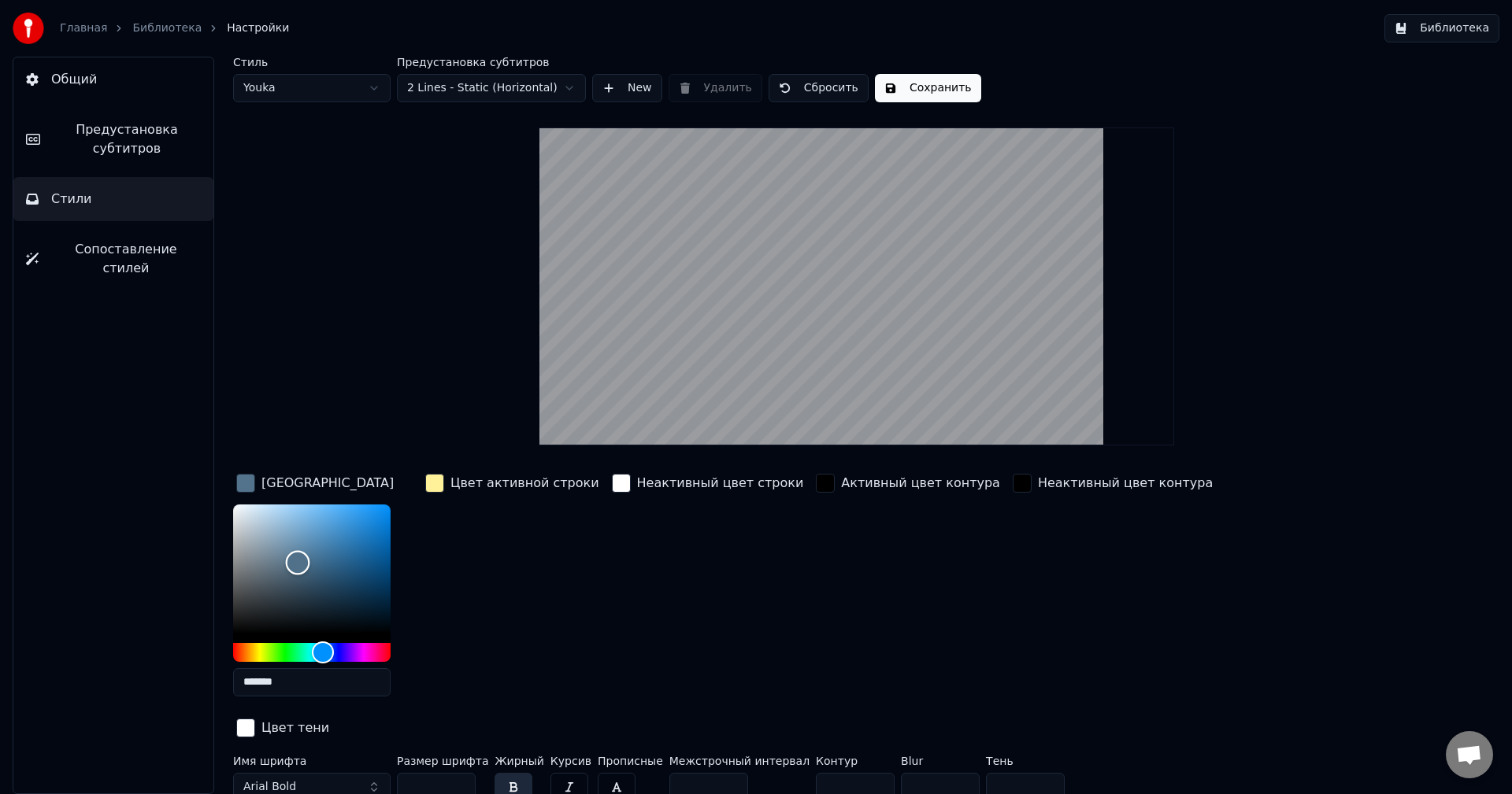
drag, startPoint x: 322, startPoint y: 572, endPoint x: 301, endPoint y: 562, distance: 23.3
click at [301, 562] on div "Color" at bounding box center [311, 569] width 157 height 130
drag, startPoint x: 339, startPoint y: 562, endPoint x: 423, endPoint y: 492, distance: 109.3
click at [423, 492] on div "Цвет заливки ******* Цвет активной строки Неактивный цвет строки Активный цвет …" at bounding box center [762, 606] width 1058 height 272
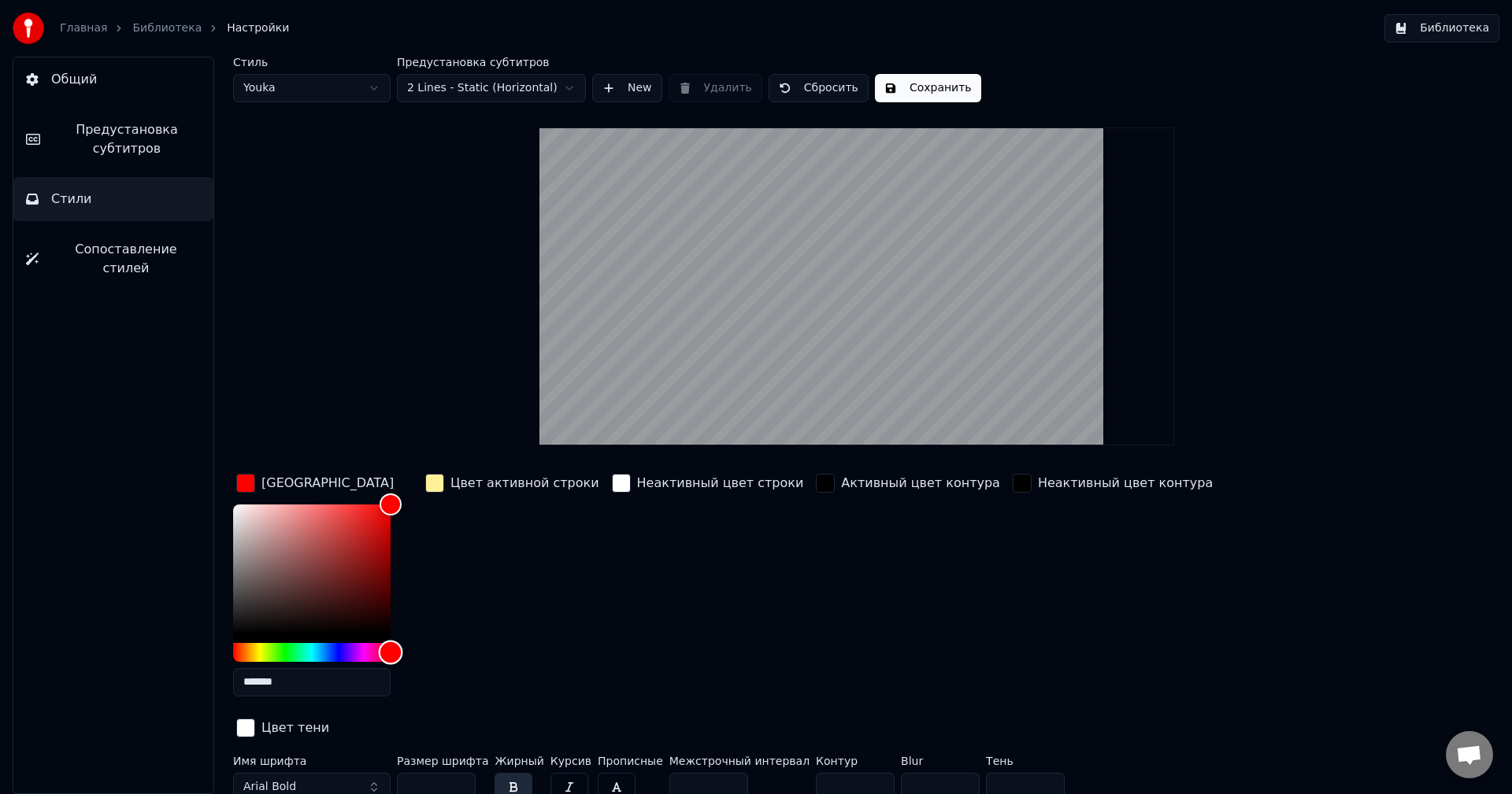
drag, startPoint x: 373, startPoint y: 647, endPoint x: 419, endPoint y: 650, distance: 46.1
click at [419, 650] on div "Цвет заливки ******* Цвет активной строки Неактивный цвет строки Активный цвет …" at bounding box center [762, 606] width 1058 height 272
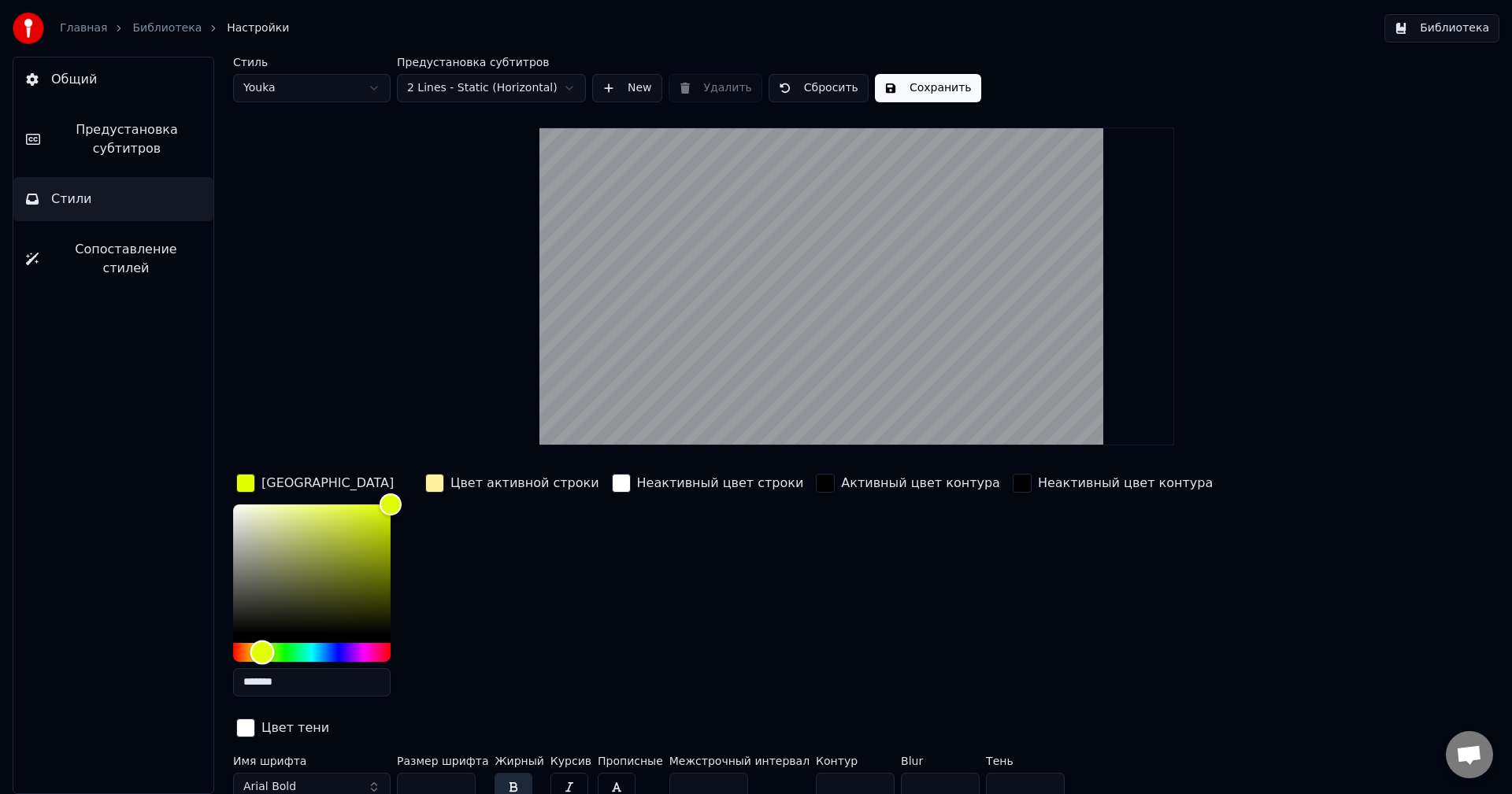
drag, startPoint x: 377, startPoint y: 651, endPoint x: 262, endPoint y: 658, distance: 115.2
click at [262, 658] on div "Hue" at bounding box center [311, 652] width 157 height 19
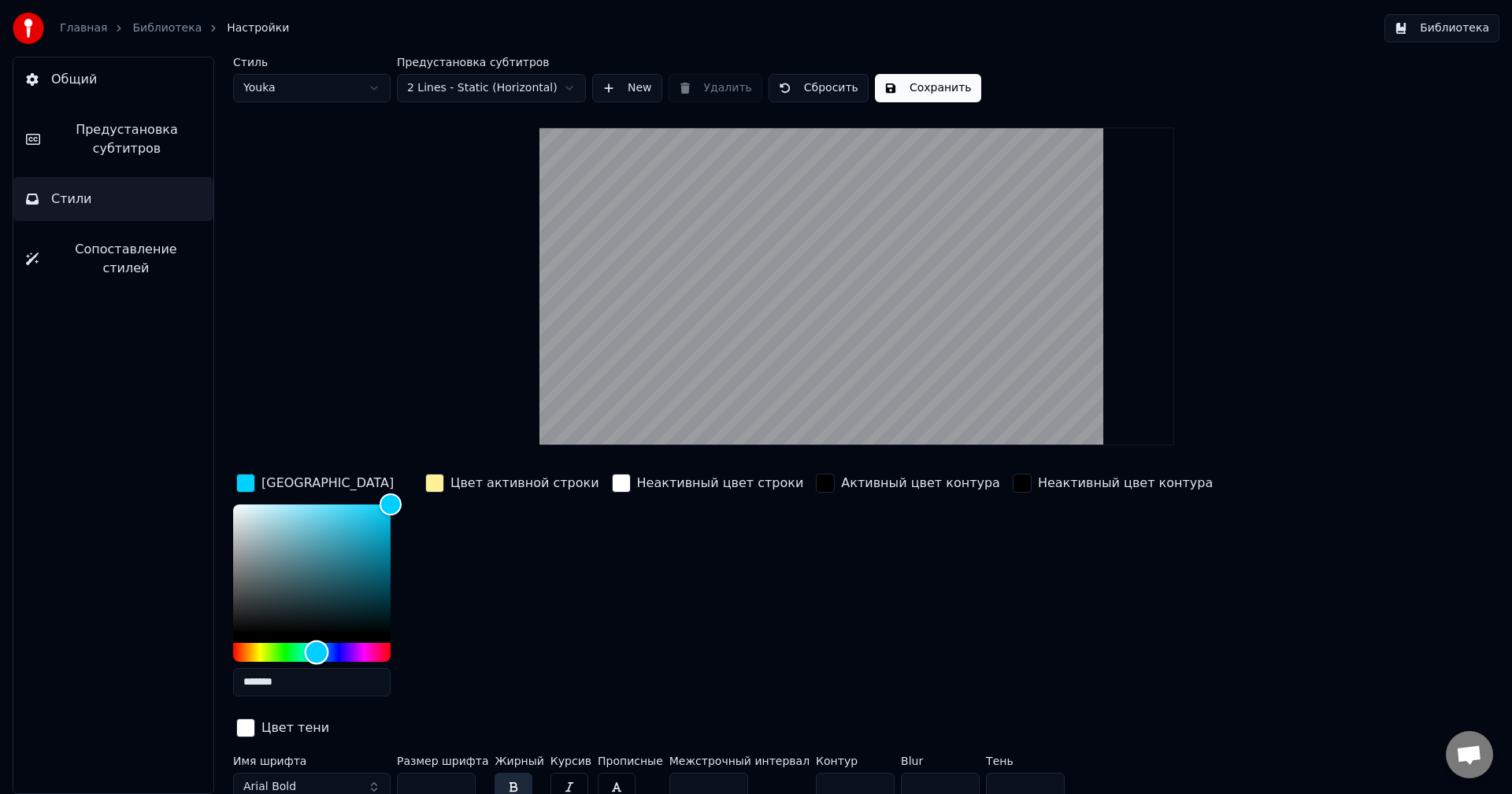
drag, startPoint x: 262, startPoint y: 655, endPoint x: 314, endPoint y: 655, distance: 52.0
click at [314, 655] on div "Hue" at bounding box center [316, 652] width 25 height 25
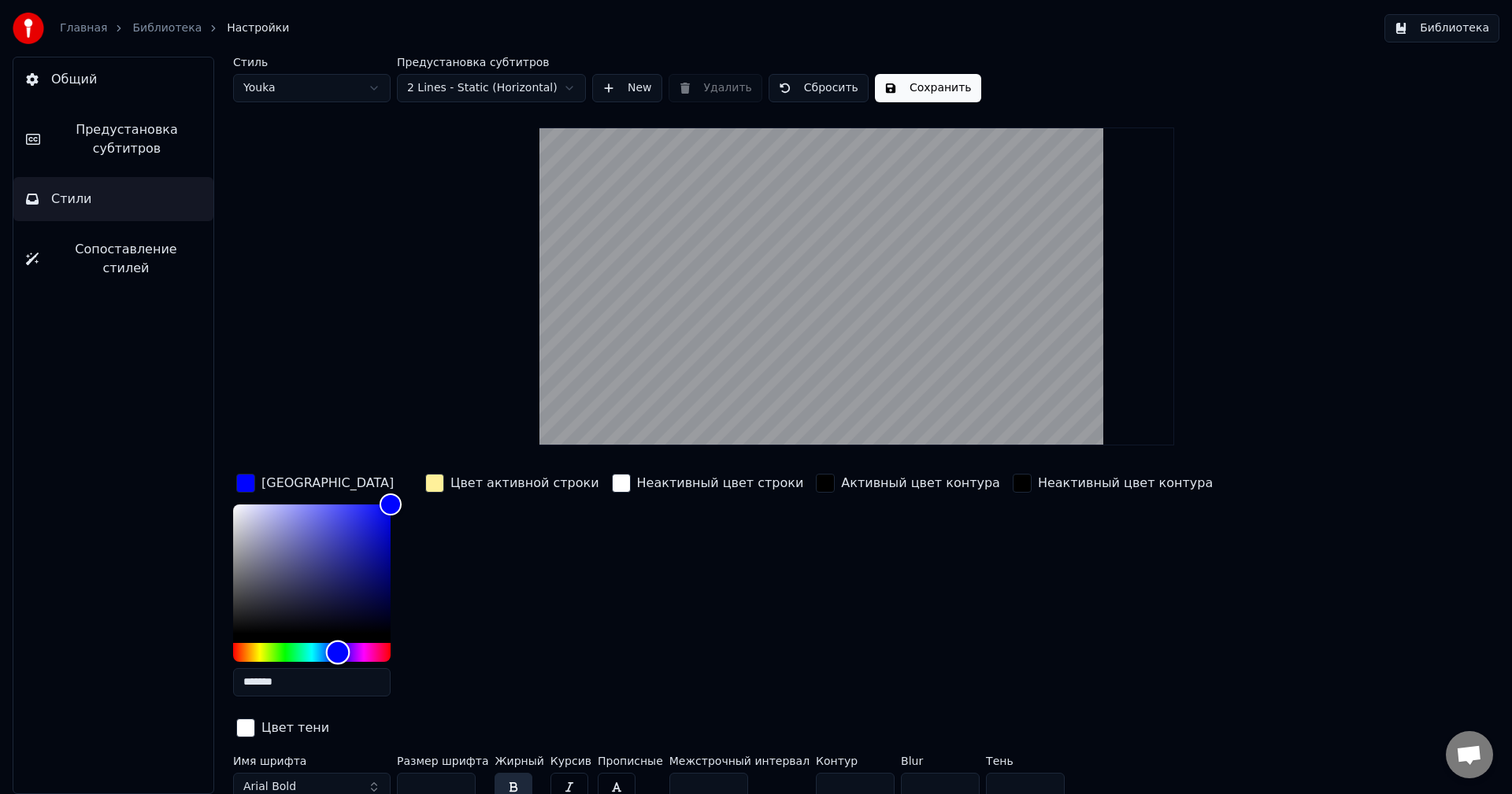
drag, startPoint x: 311, startPoint y: 655, endPoint x: 338, endPoint y: 656, distance: 27.0
click at [338, 656] on div "Hue" at bounding box center [338, 652] width 25 height 25
click at [329, 656] on div "Hue" at bounding box center [330, 652] width 25 height 25
click at [314, 95] on html "Главная Библиотека Настройки Библиотека Общий Предустановка субтитров Стили Соп…" at bounding box center [756, 397] width 1512 height 794
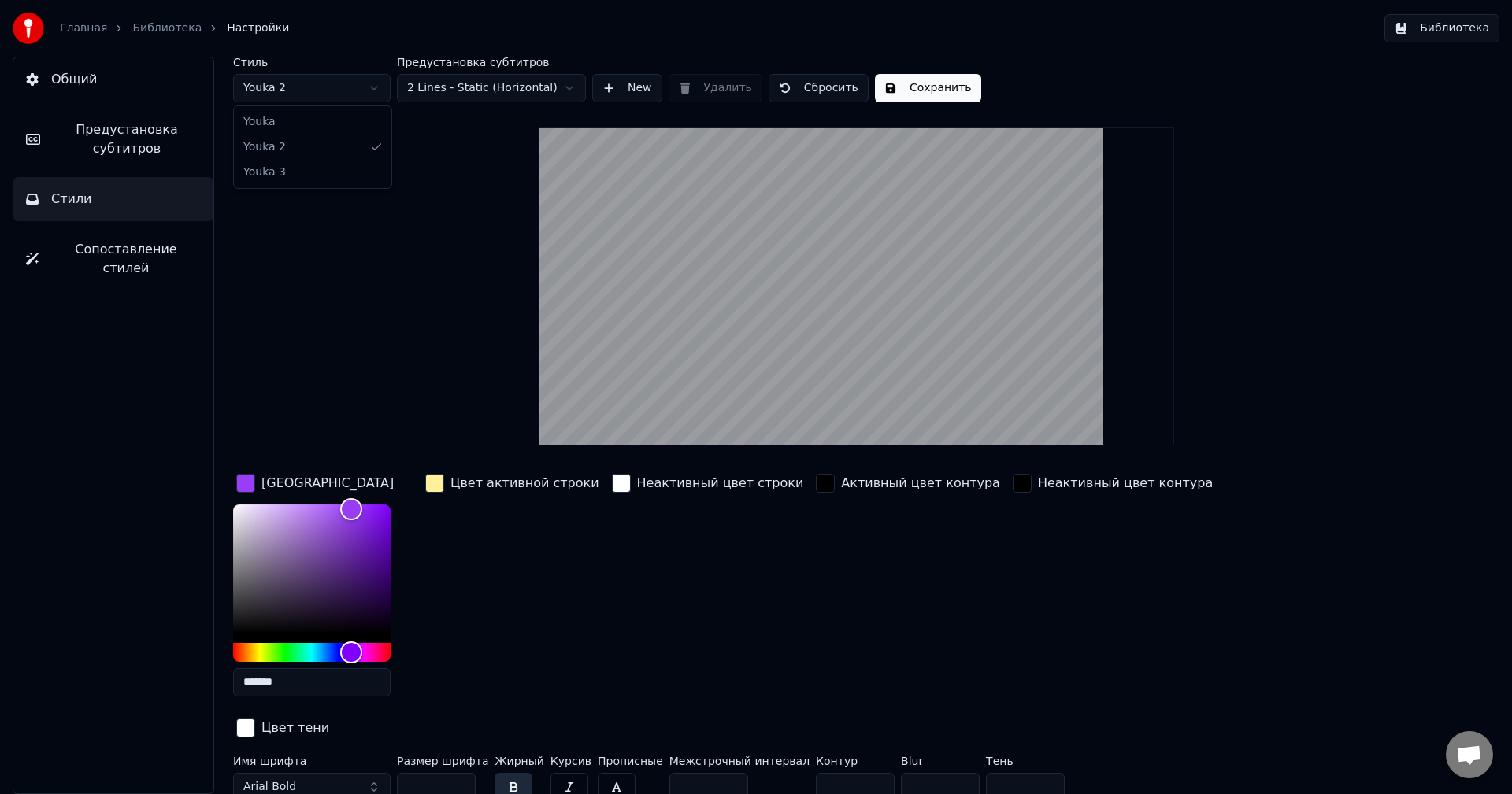
click at [305, 88] on html "Главная Библиотека Настройки Библиотека Общий Предустановка субтитров Стили Соп…" at bounding box center [756, 397] width 1512 height 794
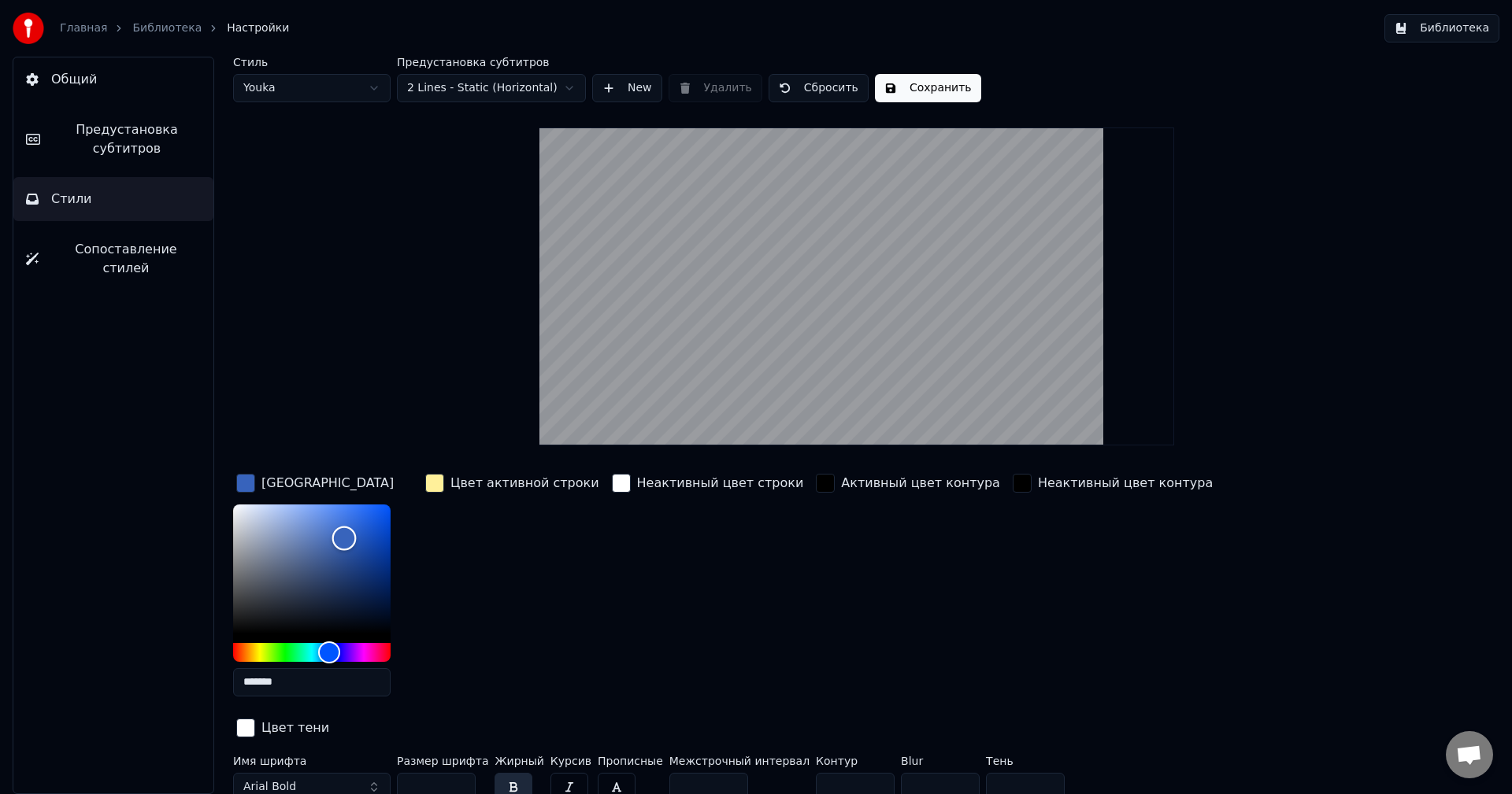
click at [344, 538] on div "Color" at bounding box center [311, 569] width 157 height 130
drag, startPoint x: 337, startPoint y: 535, endPoint x: 349, endPoint y: 525, distance: 15.6
click at [349, 525] on div "Color" at bounding box center [344, 527] width 25 height 25
drag, startPoint x: 349, startPoint y: 525, endPoint x: 341, endPoint y: 519, distance: 10.0
click at [341, 519] on div "Color" at bounding box center [341, 520] width 25 height 25
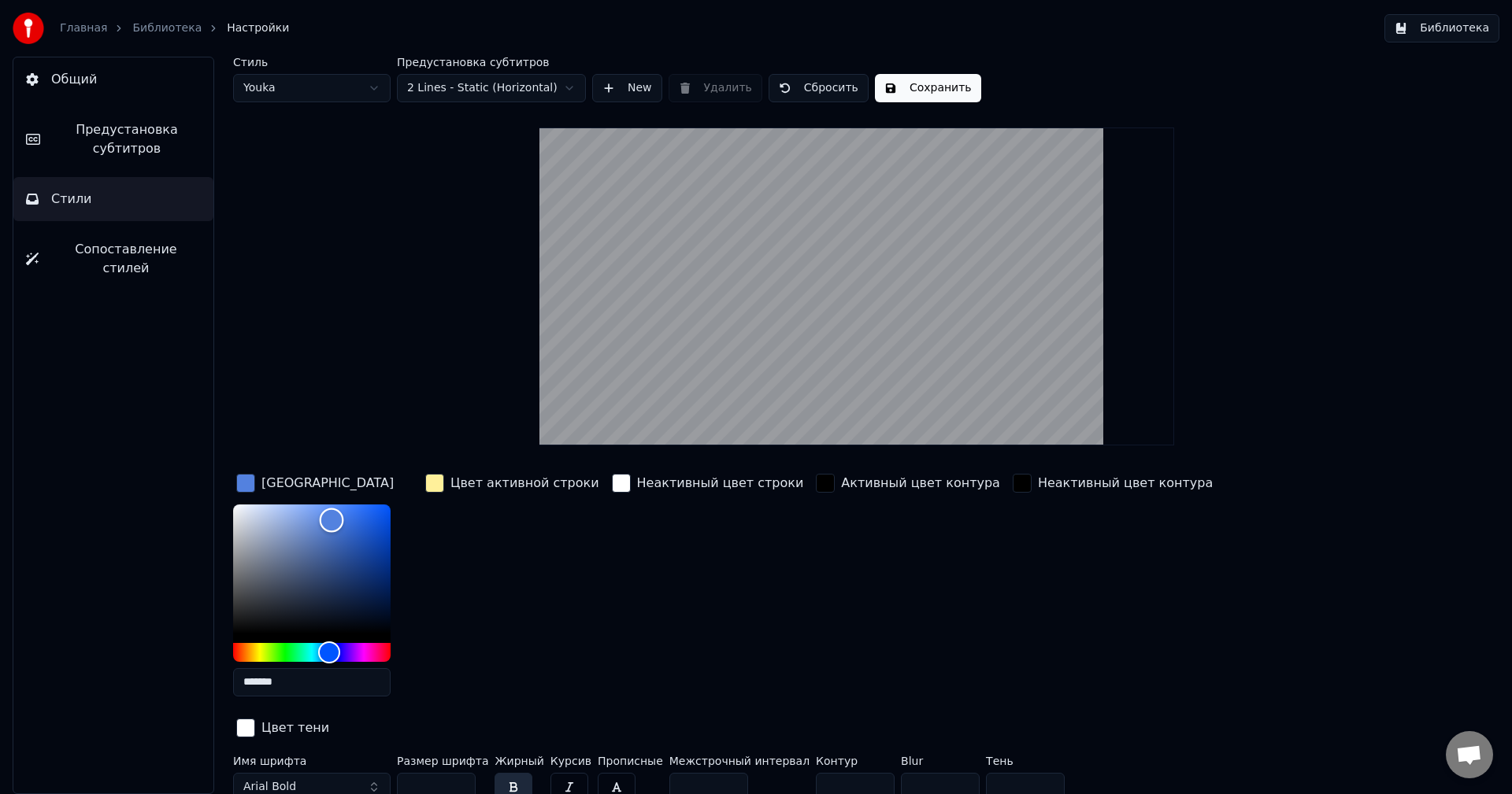
type input "*******"
drag, startPoint x: 339, startPoint y: 519, endPoint x: 330, endPoint y: 519, distance: 9.0
click at [330, 519] on div "Color" at bounding box center [331, 520] width 25 height 25
click at [406, 627] on div "*******" at bounding box center [324, 603] width 183 height 199
click at [248, 485] on div "button" at bounding box center [245, 483] width 19 height 19
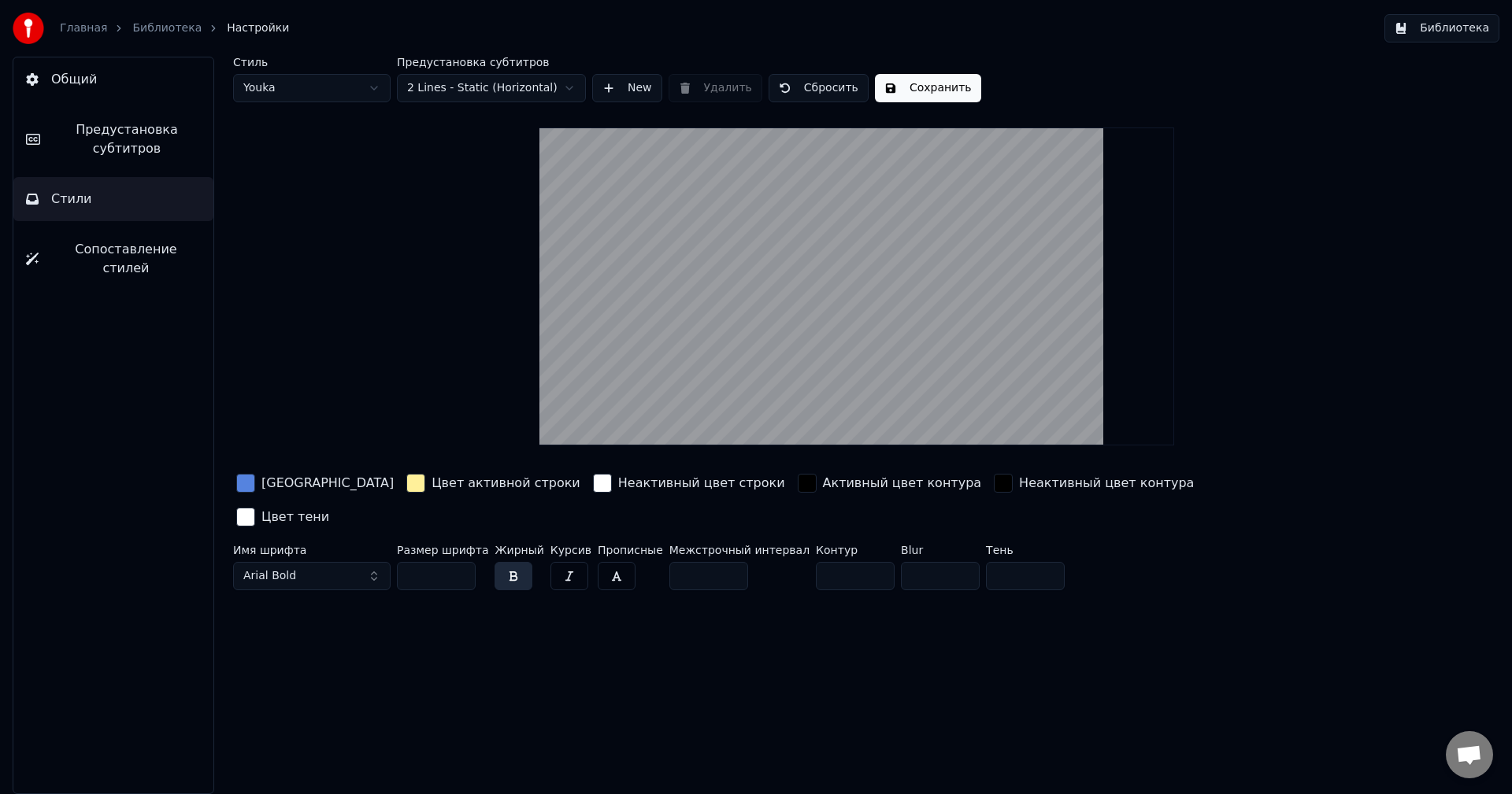
click at [621, 93] on button "New" at bounding box center [627, 88] width 70 height 29
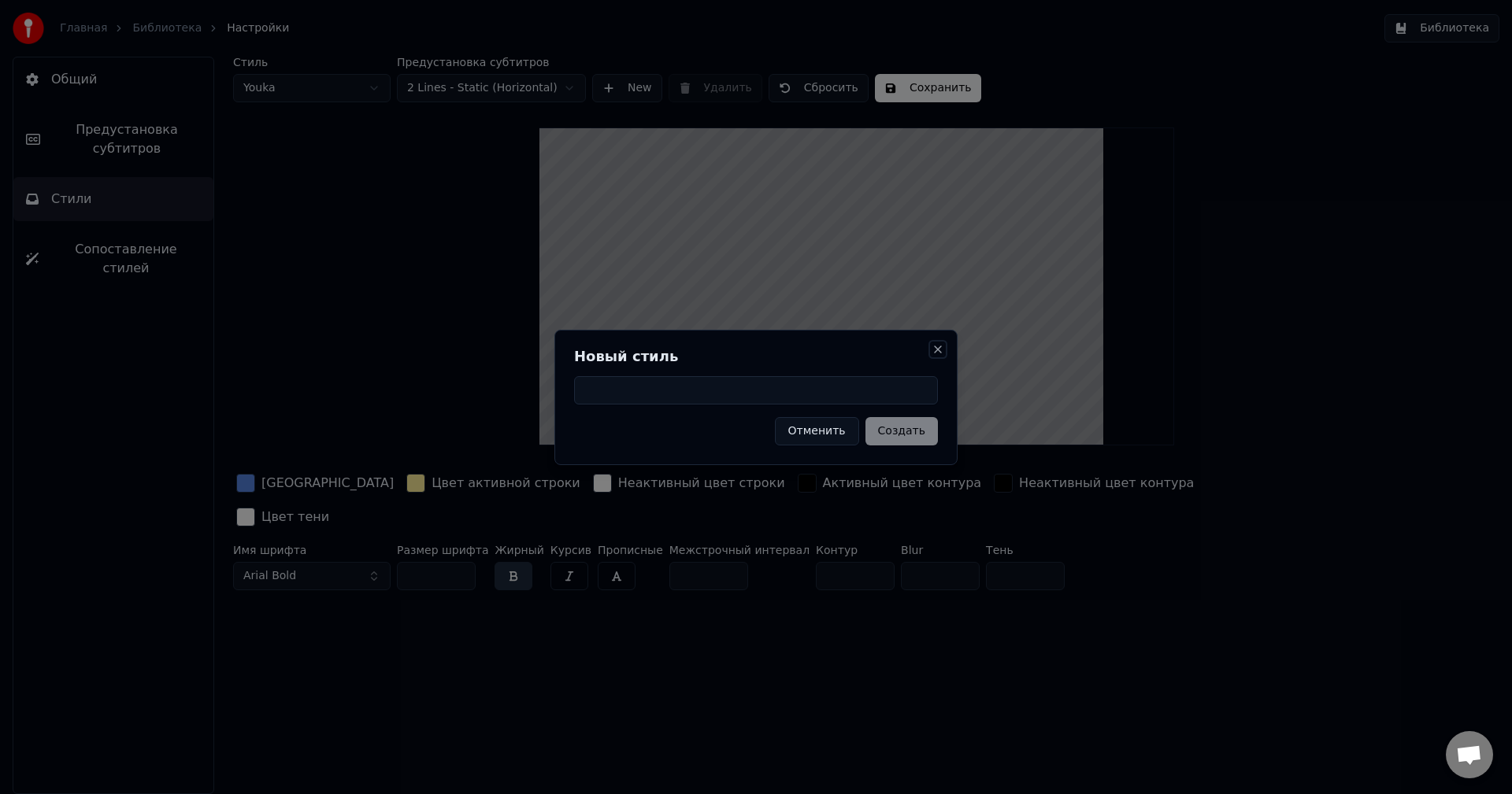
click at [938, 347] on button "Close" at bounding box center [937, 349] width 13 height 13
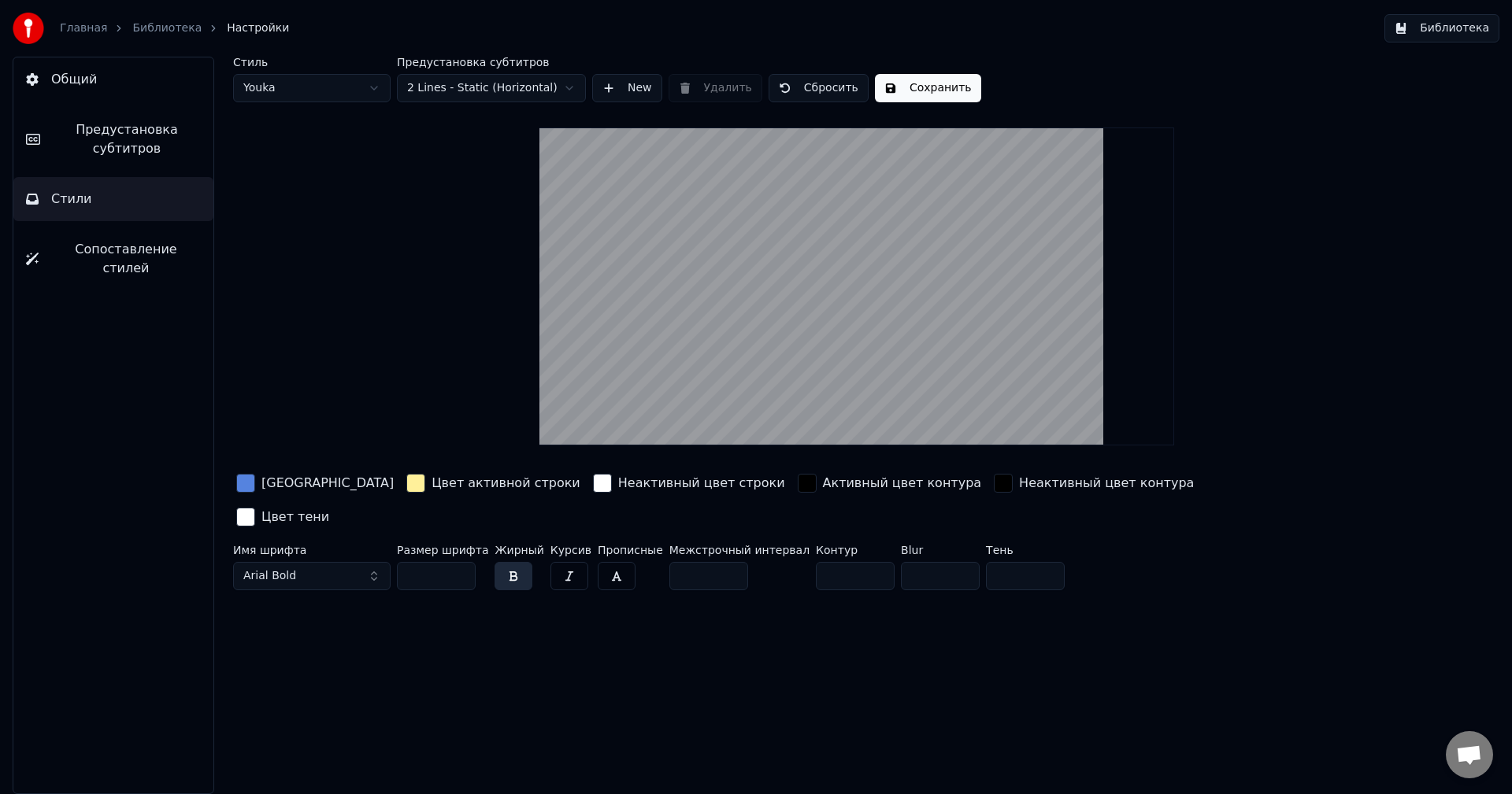
click at [114, 152] on span "Предустановка субтитров" at bounding box center [127, 139] width 148 height 38
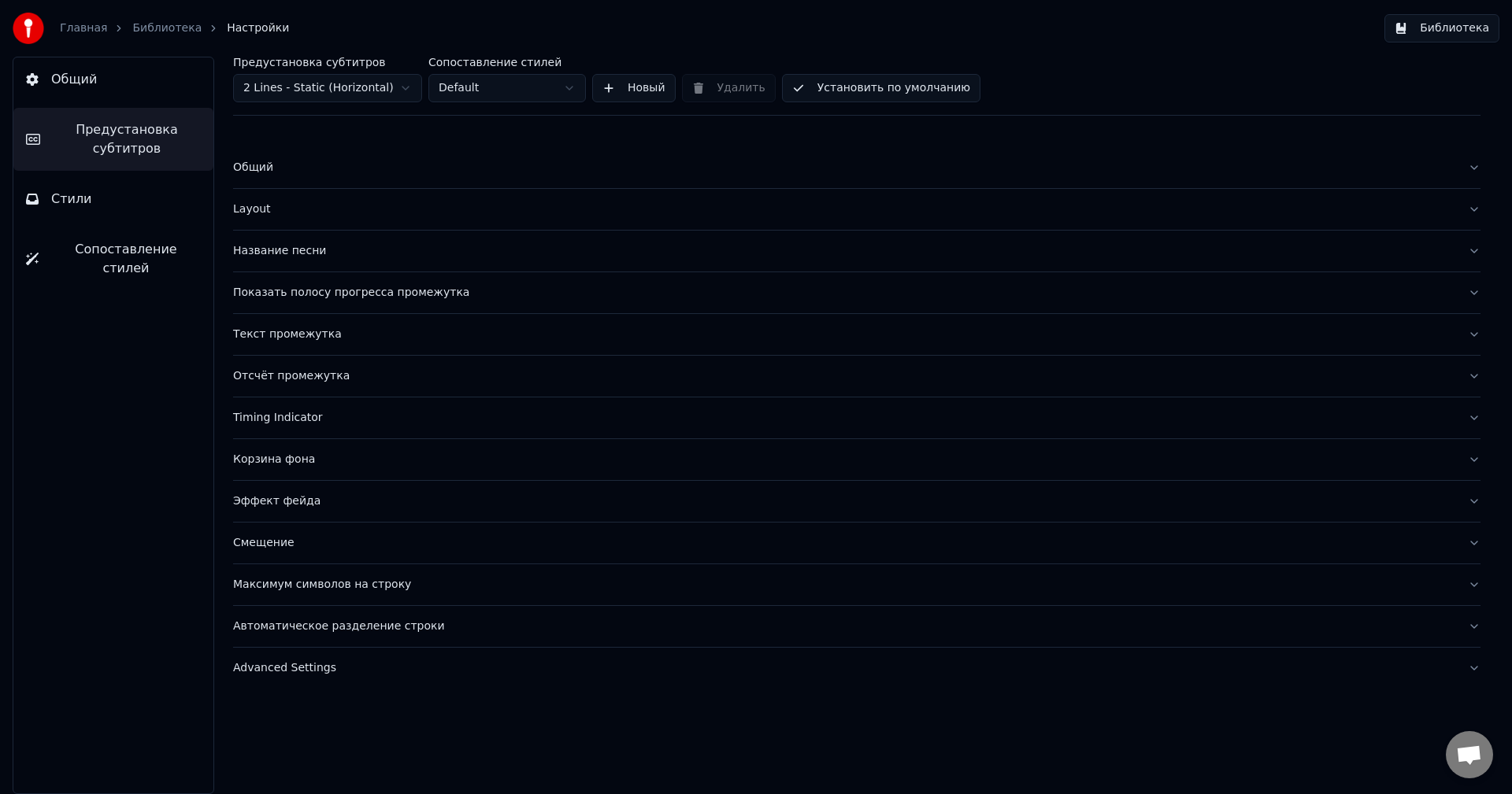
click at [111, 244] on span "Сопоставление стилей" at bounding box center [126, 259] width 149 height 38
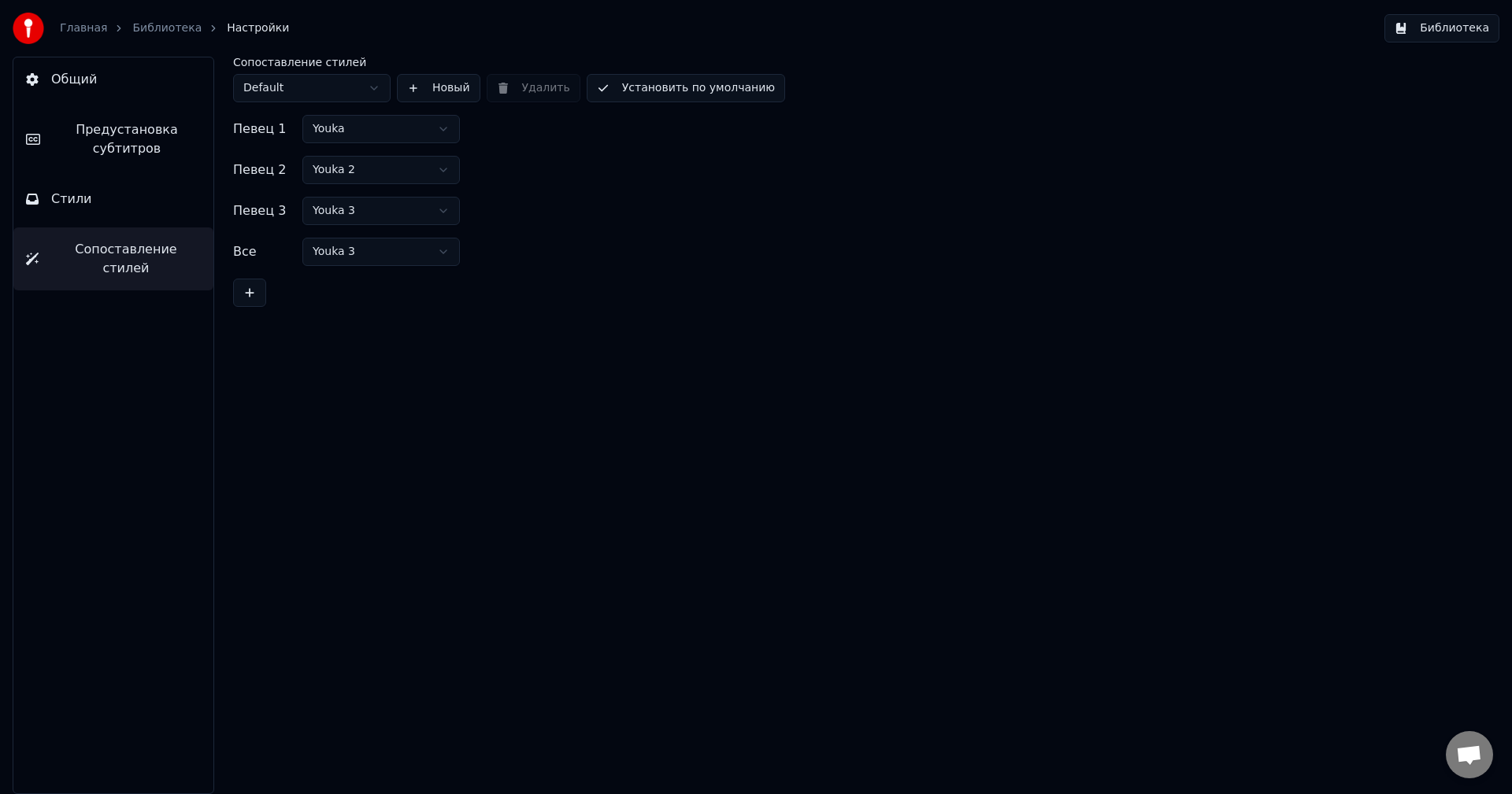
click at [114, 195] on button "Стили" at bounding box center [114, 199] width 200 height 44
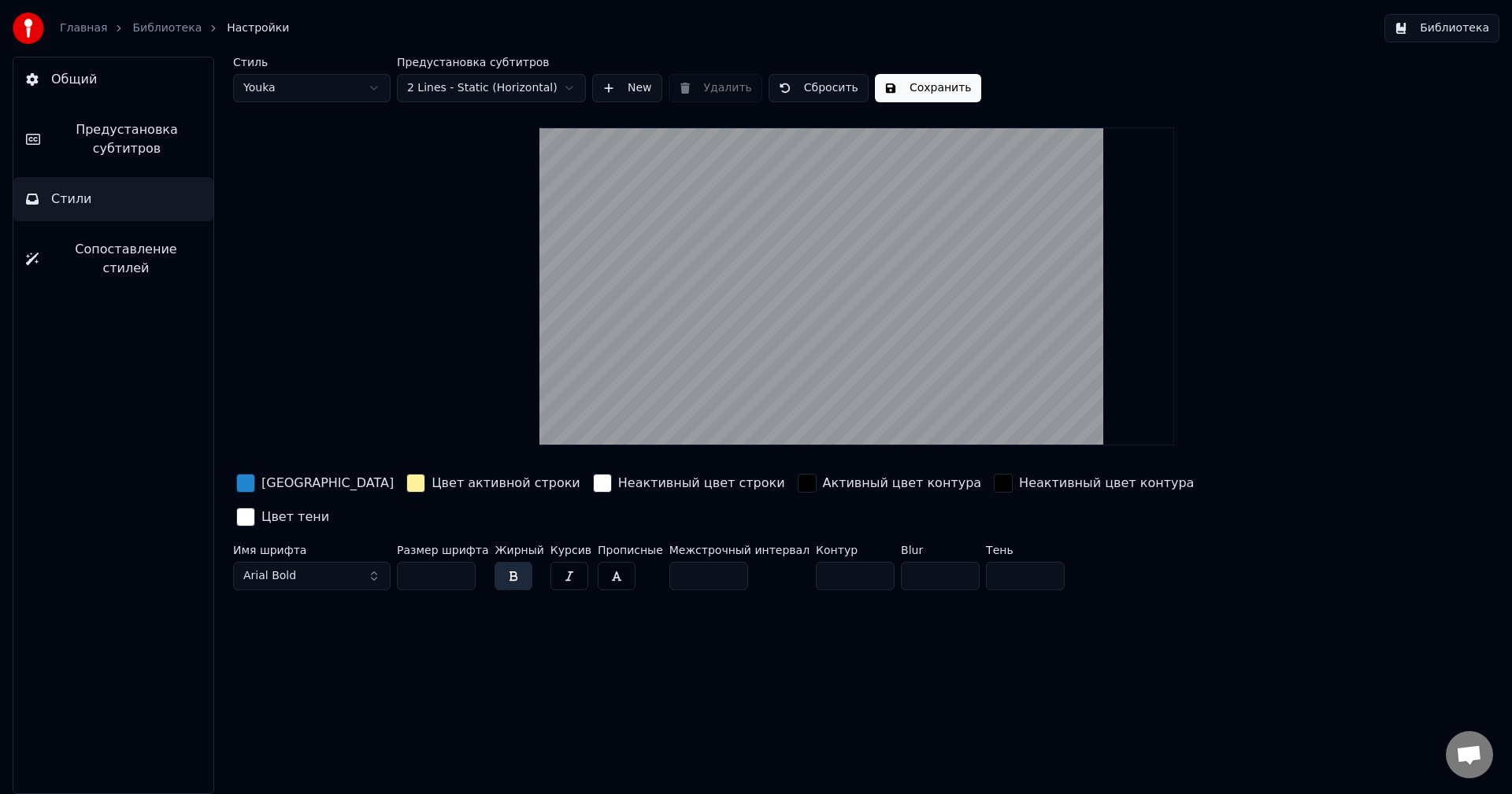
click at [104, 143] on span "Предустановка субтитров" at bounding box center [127, 139] width 148 height 38
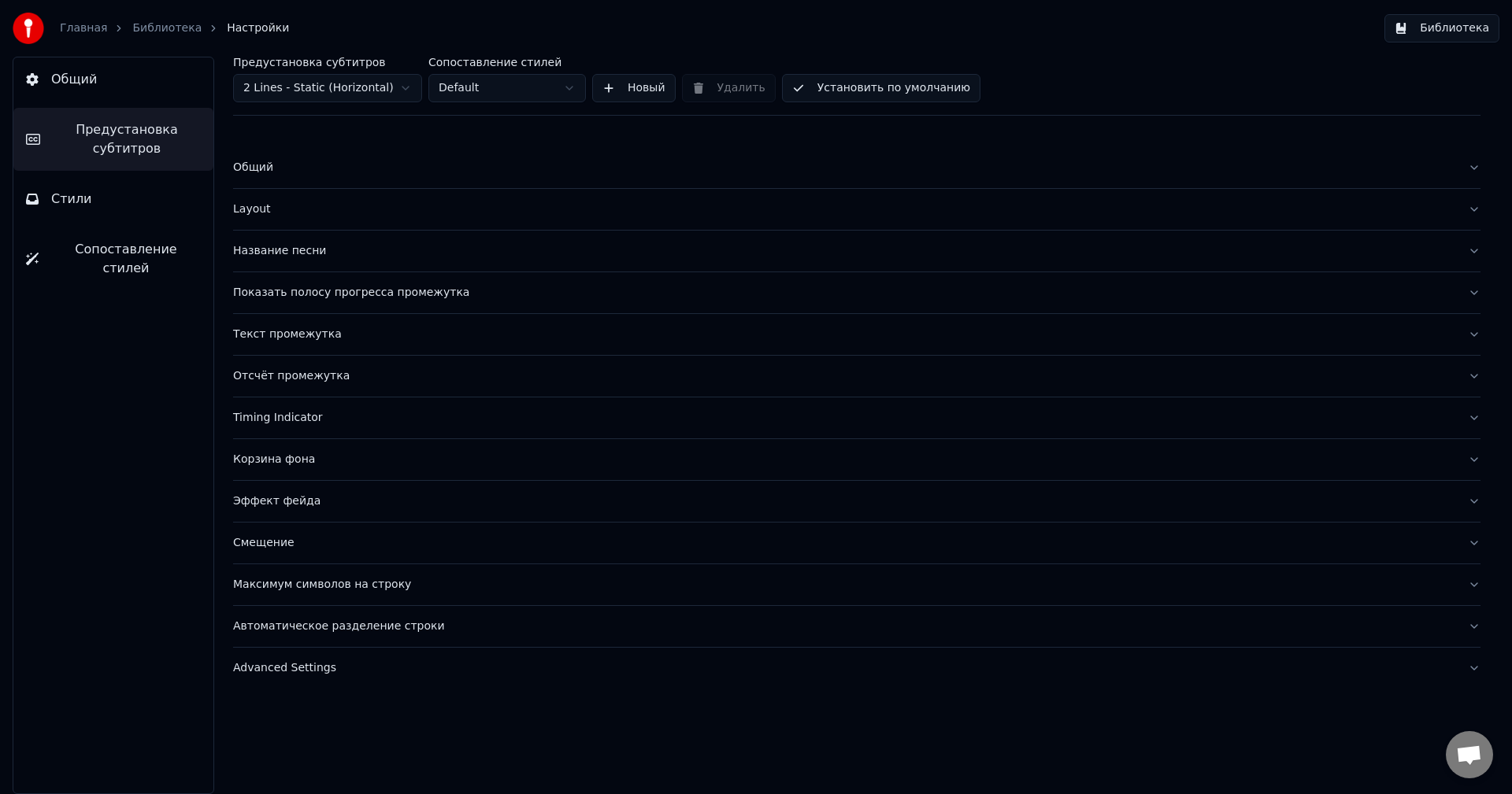
click at [102, 84] on button "Общий" at bounding box center [114, 79] width 200 height 44
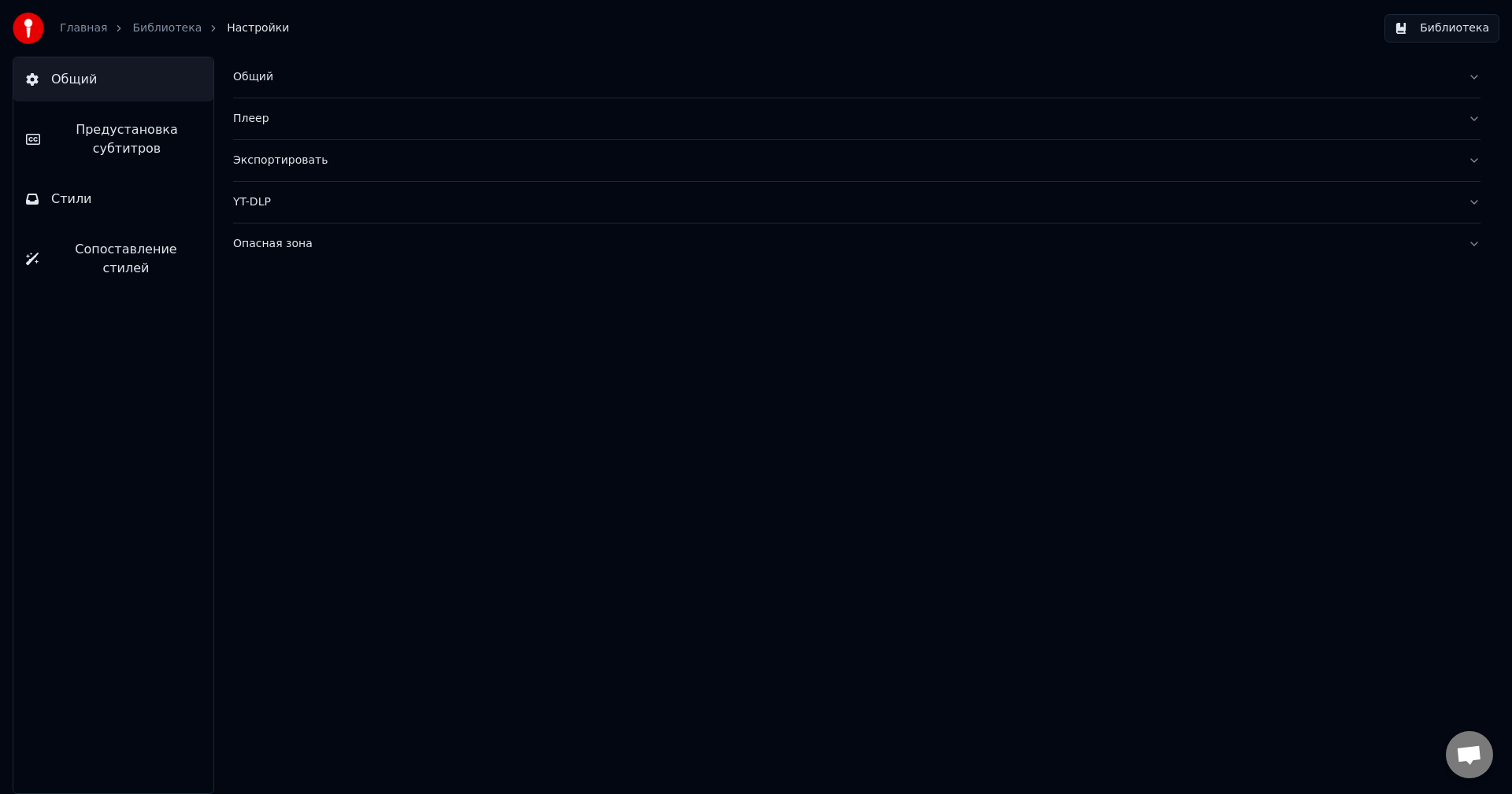
click at [151, 25] on link "Библиотека" at bounding box center [167, 29] width 69 height 16
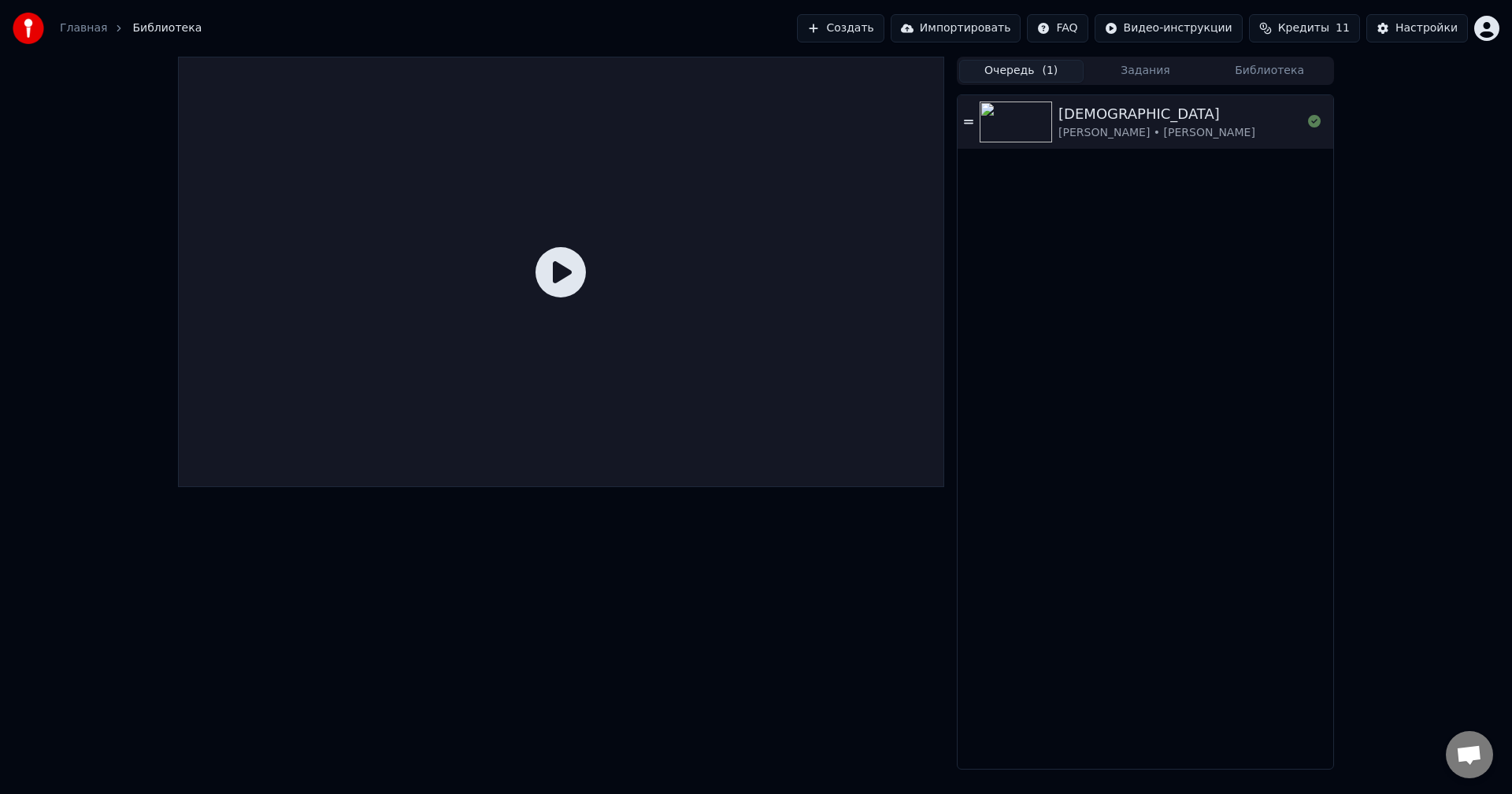
click at [585, 276] on icon at bounding box center [560, 272] width 50 height 50
click at [550, 276] on icon at bounding box center [560, 272] width 50 height 50
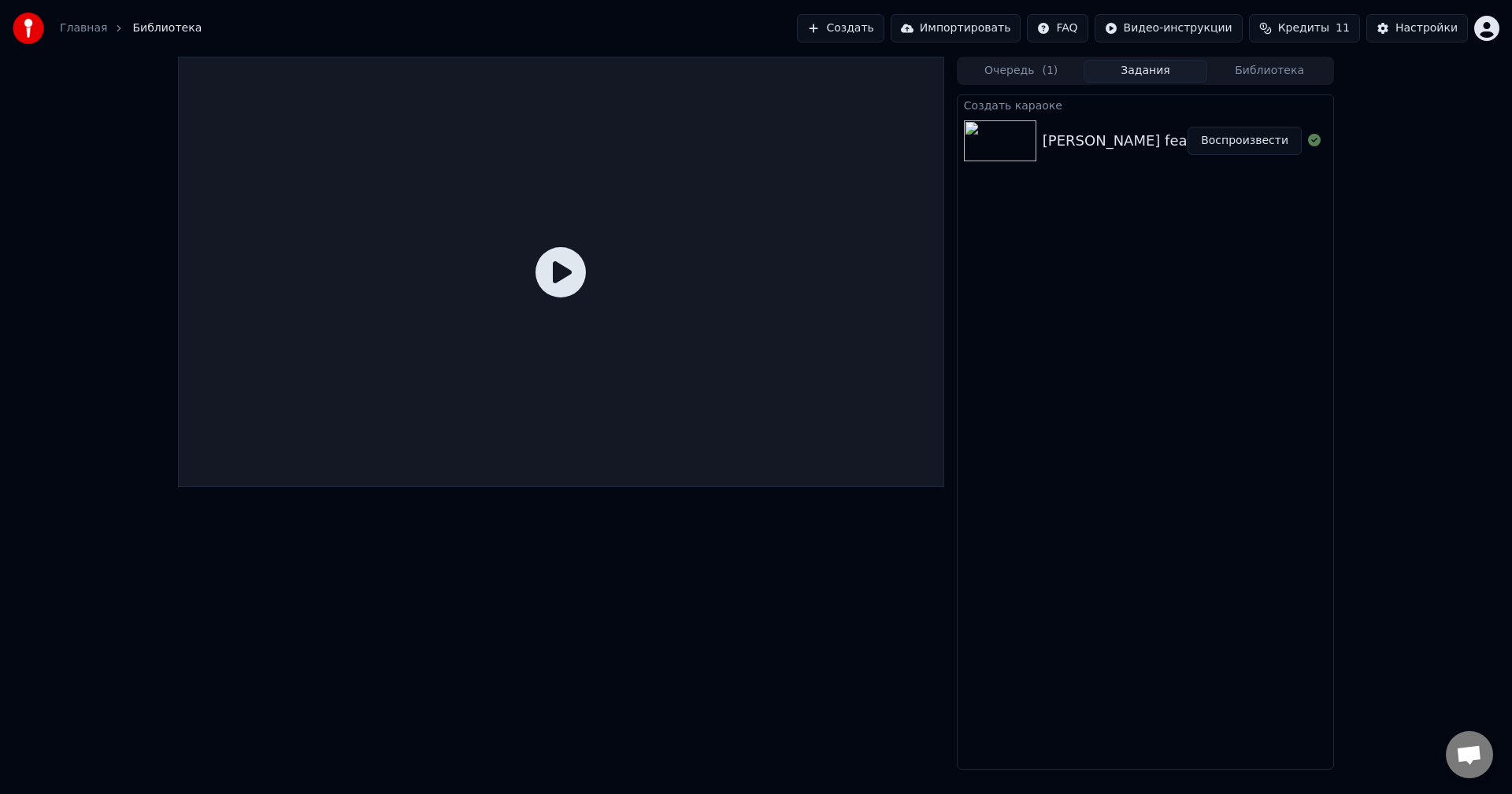
click at [1153, 75] on button "Задания" at bounding box center [1145, 71] width 125 height 23
click at [1171, 143] on div "[PERSON_NAME] feat. [PERSON_NAME] – Кадры" at bounding box center [1213, 140] width 342 height 22
click at [1233, 142] on button "Воспроизвести" at bounding box center [1244, 140] width 114 height 29
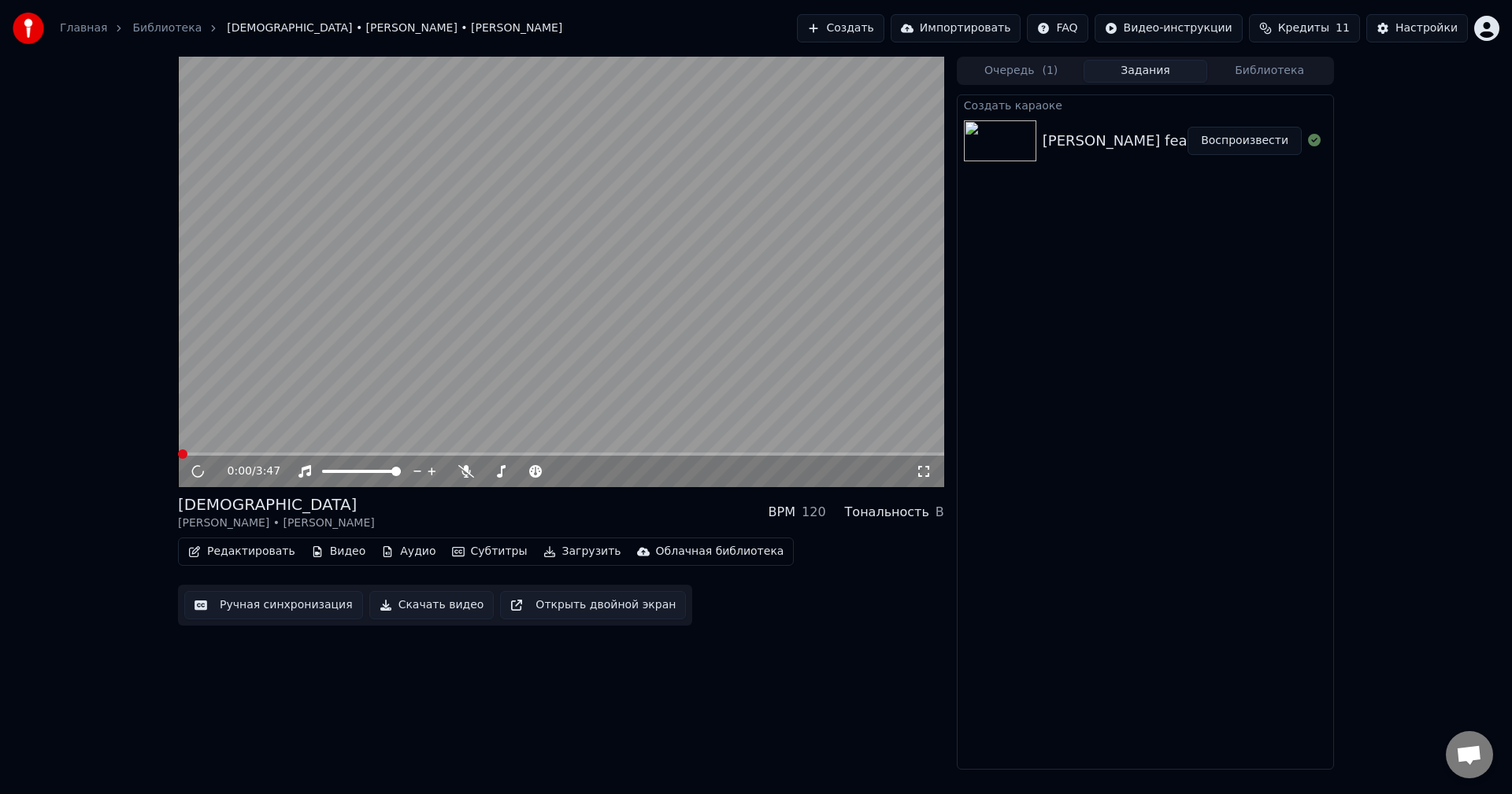
click at [400, 430] on video at bounding box center [561, 271] width 766 height 430
click at [178, 453] on span at bounding box center [178, 454] width 0 height 3
click at [400, 312] on video at bounding box center [561, 271] width 766 height 430
click at [398, 314] on video at bounding box center [561, 271] width 766 height 430
click at [178, 454] on span at bounding box center [178, 454] width 0 height 3
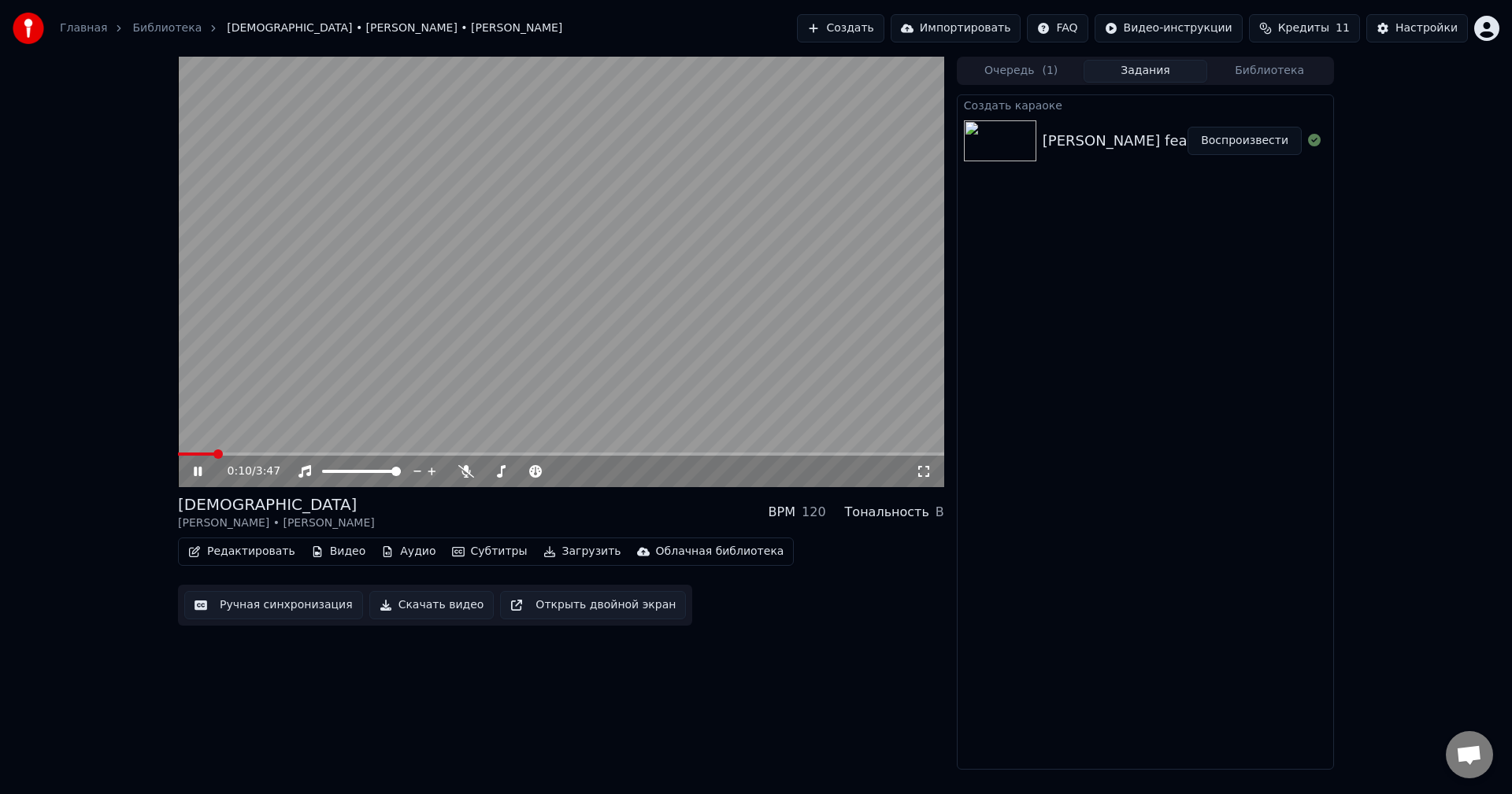
click at [791, 458] on div "0:10 / 3:47" at bounding box center [561, 472] width 766 height 32
click at [793, 454] on span at bounding box center [561, 454] width 766 height 3
click at [844, 454] on span at bounding box center [561, 454] width 766 height 3
click at [890, 455] on span at bounding box center [561, 454] width 766 height 3
click at [927, 454] on span at bounding box center [561, 454] width 766 height 3
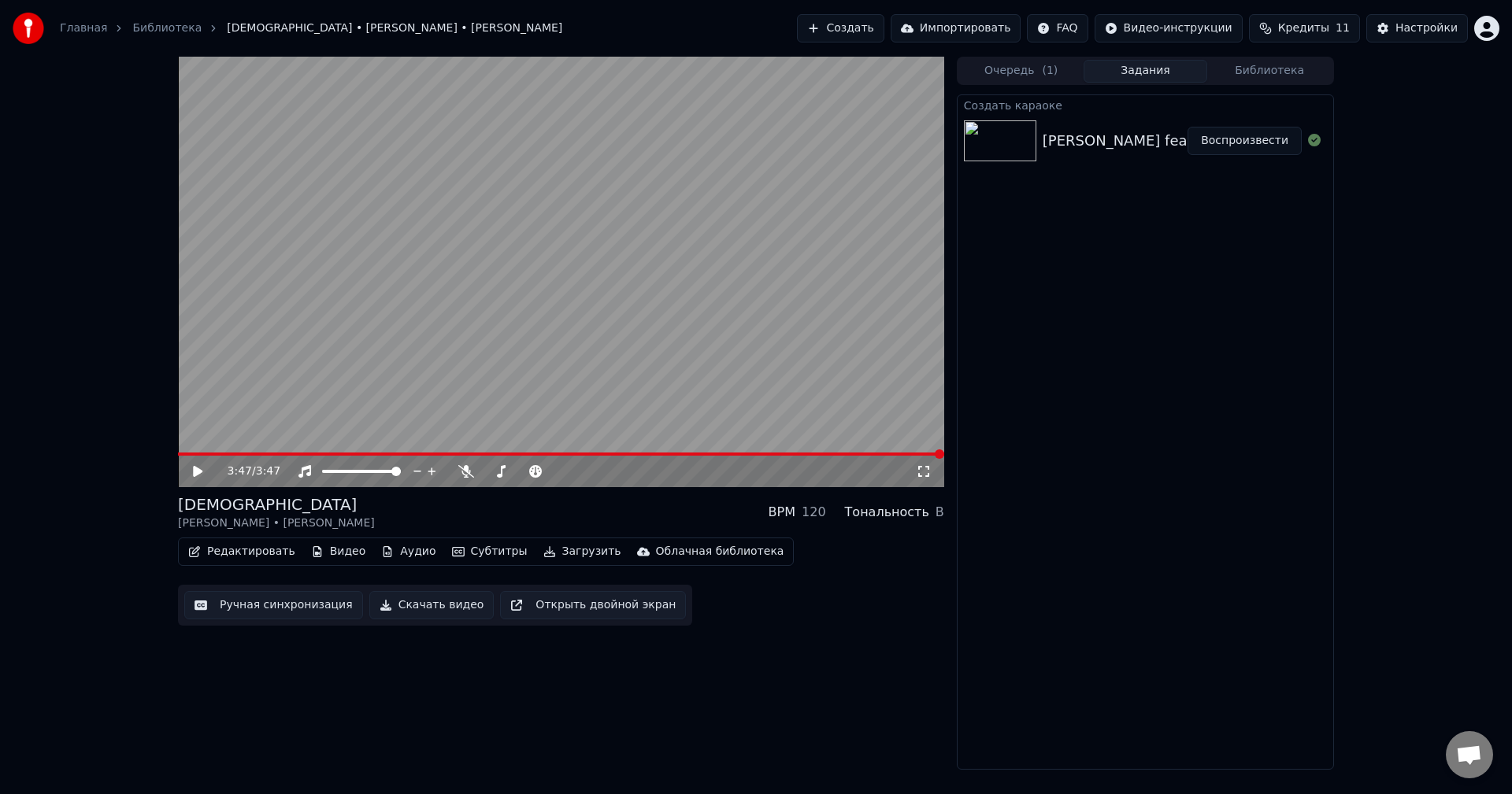
click at [409, 616] on button "Скачать видео" at bounding box center [431, 605] width 126 height 29
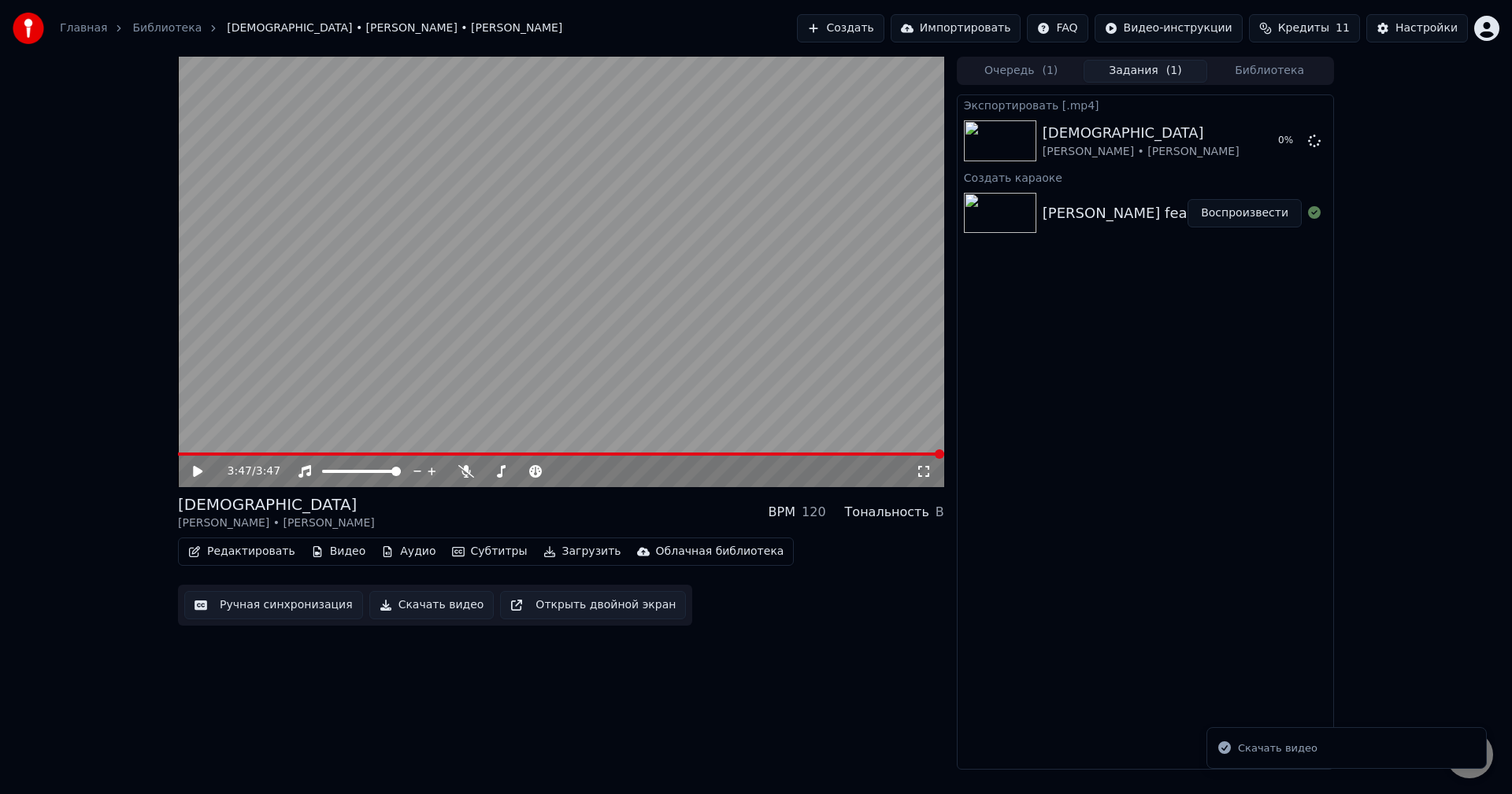
click at [408, 606] on button "Скачать видео" at bounding box center [431, 605] width 126 height 29
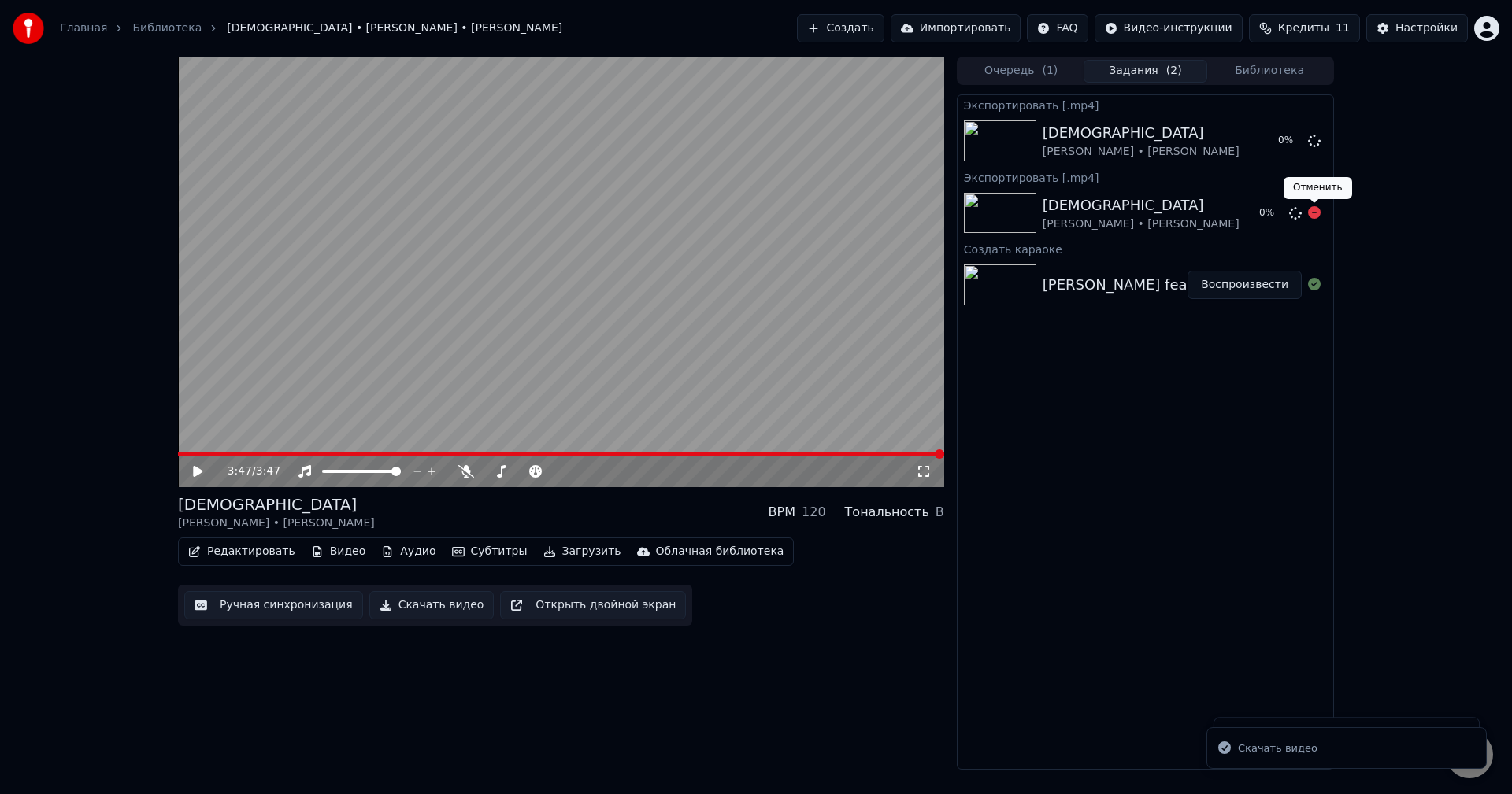
click at [1311, 209] on icon at bounding box center [1313, 213] width 13 height 13
click at [1314, 214] on icon at bounding box center [1313, 213] width 13 height 13
click at [1315, 211] on icon at bounding box center [1313, 213] width 13 height 13
click at [467, 468] on icon at bounding box center [466, 472] width 16 height 13
click at [200, 467] on icon at bounding box center [209, 472] width 37 height 13
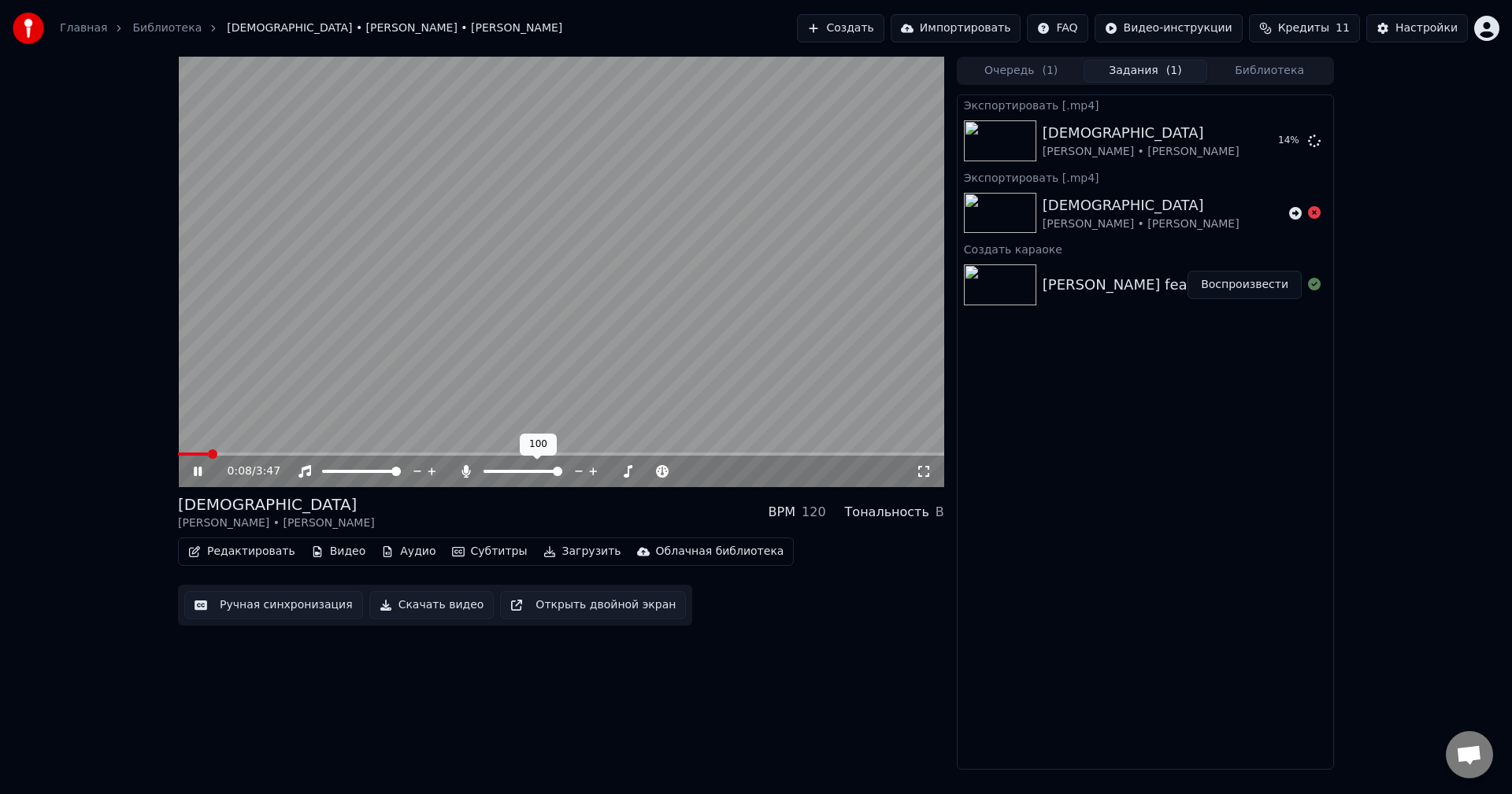
click at [562, 469] on span at bounding box center [558, 472] width 10 height 10
click at [547, 410] on video at bounding box center [561, 271] width 766 height 430
drag, startPoint x: 532, startPoint y: 385, endPoint x: 533, endPoint y: 394, distance: 9.1
click at [533, 385] on video at bounding box center [561, 271] width 766 height 430
click at [322, 474] on div at bounding box center [376, 472] width 127 height 16
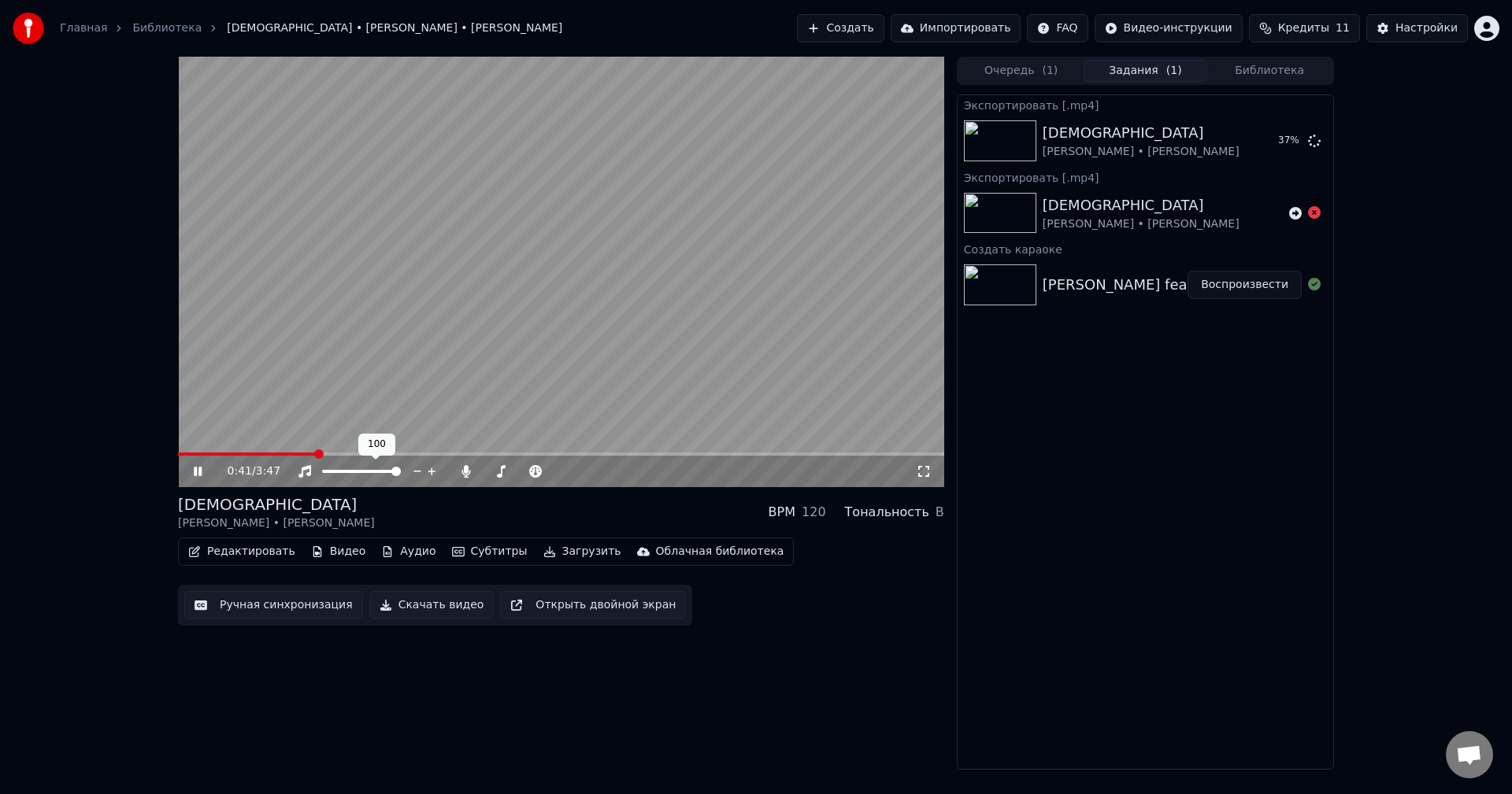
click at [330, 471] on span at bounding box center [362, 471] width 79 height 3
click at [400, 473] on span at bounding box center [397, 472] width 10 height 10
click at [484, 472] on span at bounding box center [484, 471] width 0 height 3
click at [510, 475] on span at bounding box center [511, 472] width 10 height 10
click at [484, 473] on span at bounding box center [489, 472] width 10 height 10
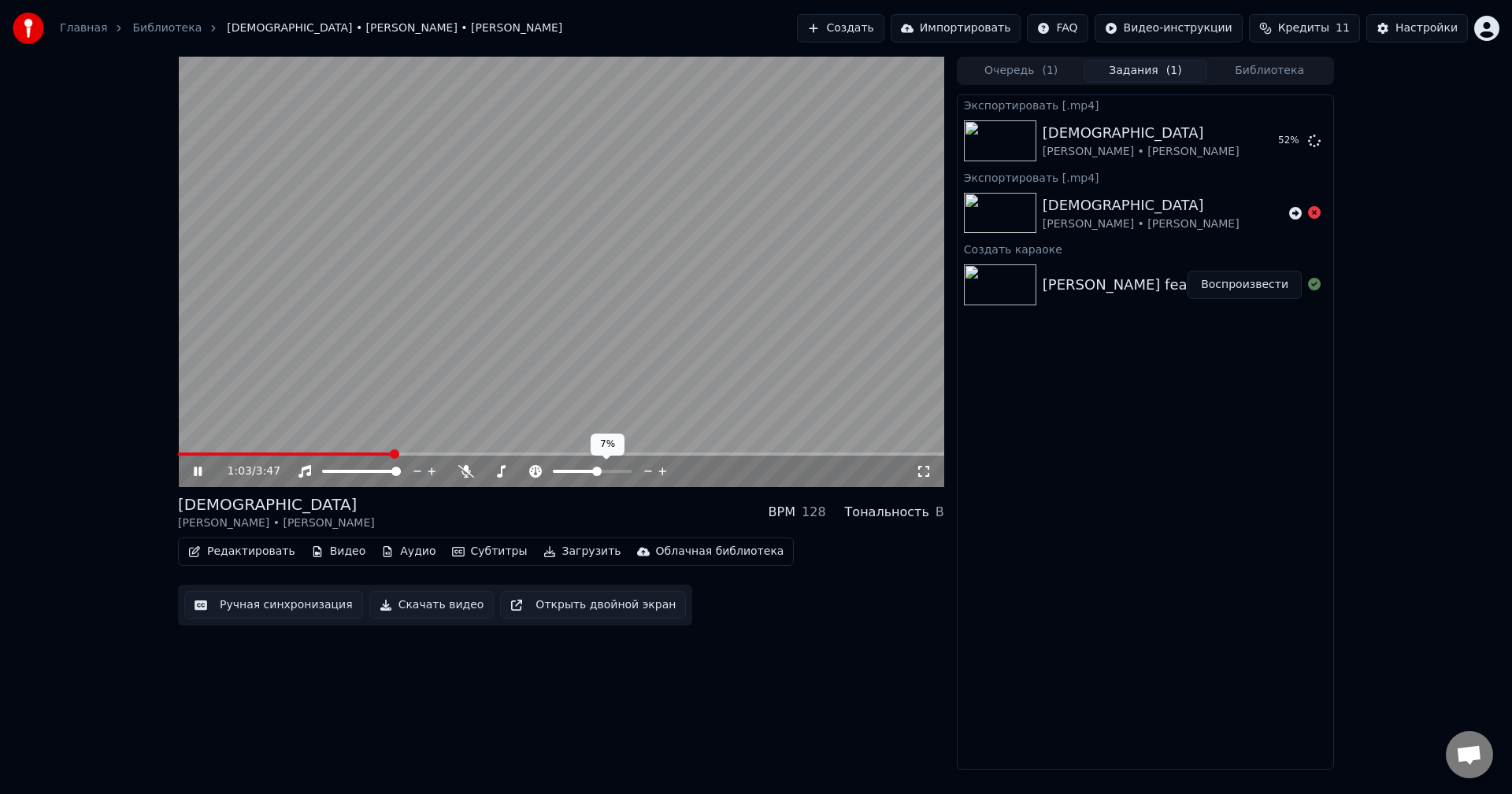
click at [597, 473] on span at bounding box center [597, 472] width 10 height 10
click at [524, 469] on span at bounding box center [529, 472] width 10 height 10
click at [470, 473] on icon at bounding box center [466, 472] width 16 height 13
click at [539, 472] on icon at bounding box center [535, 472] width 16 height 13
click at [499, 471] on icon at bounding box center [500, 472] width 16 height 13
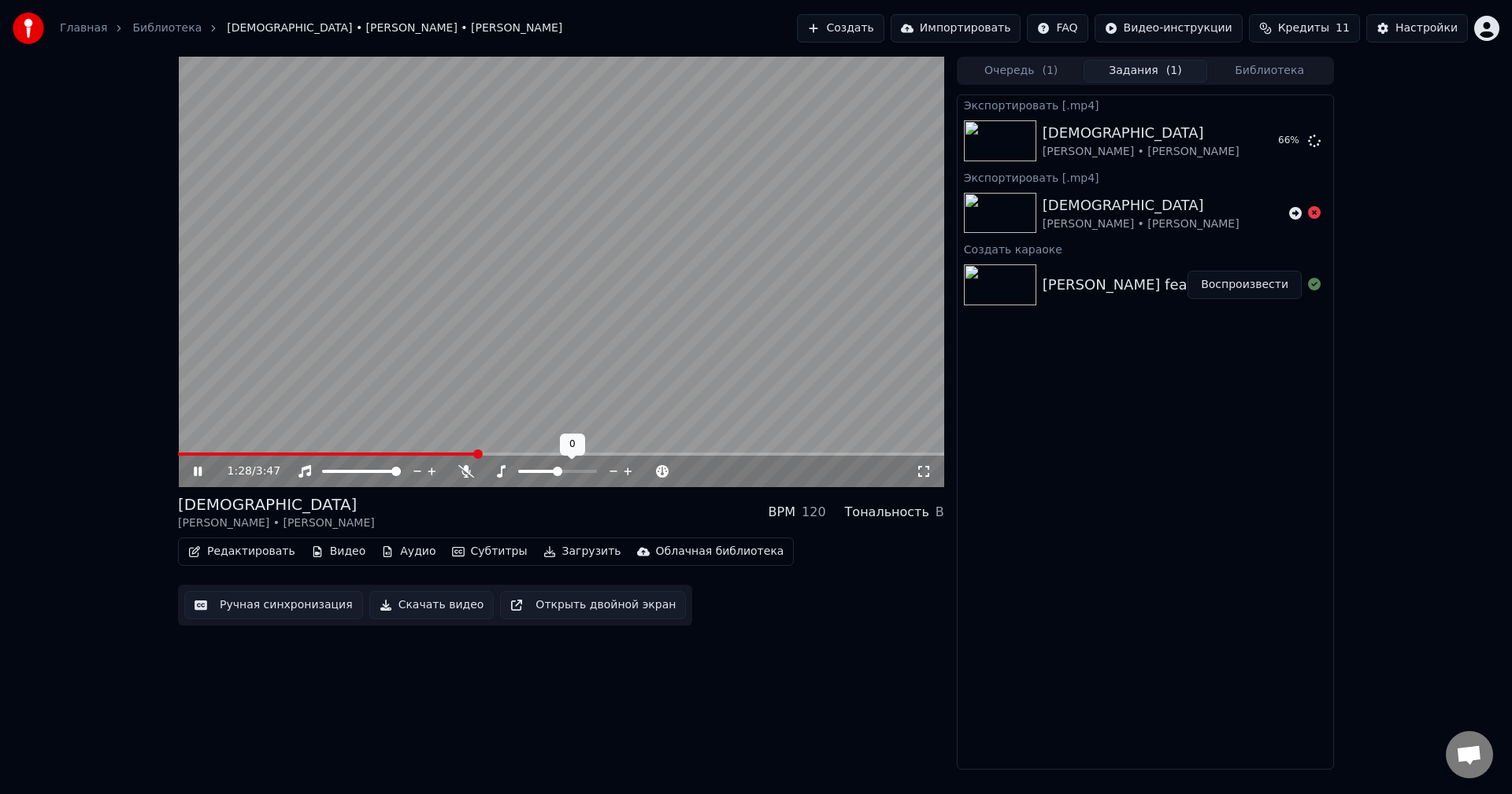
click at [556, 476] on span at bounding box center [558, 472] width 10 height 10
click at [500, 473] on icon at bounding box center [500, 472] width 16 height 13
click at [307, 473] on icon at bounding box center [305, 472] width 16 height 13
click at [578, 261] on video at bounding box center [561, 271] width 766 height 430
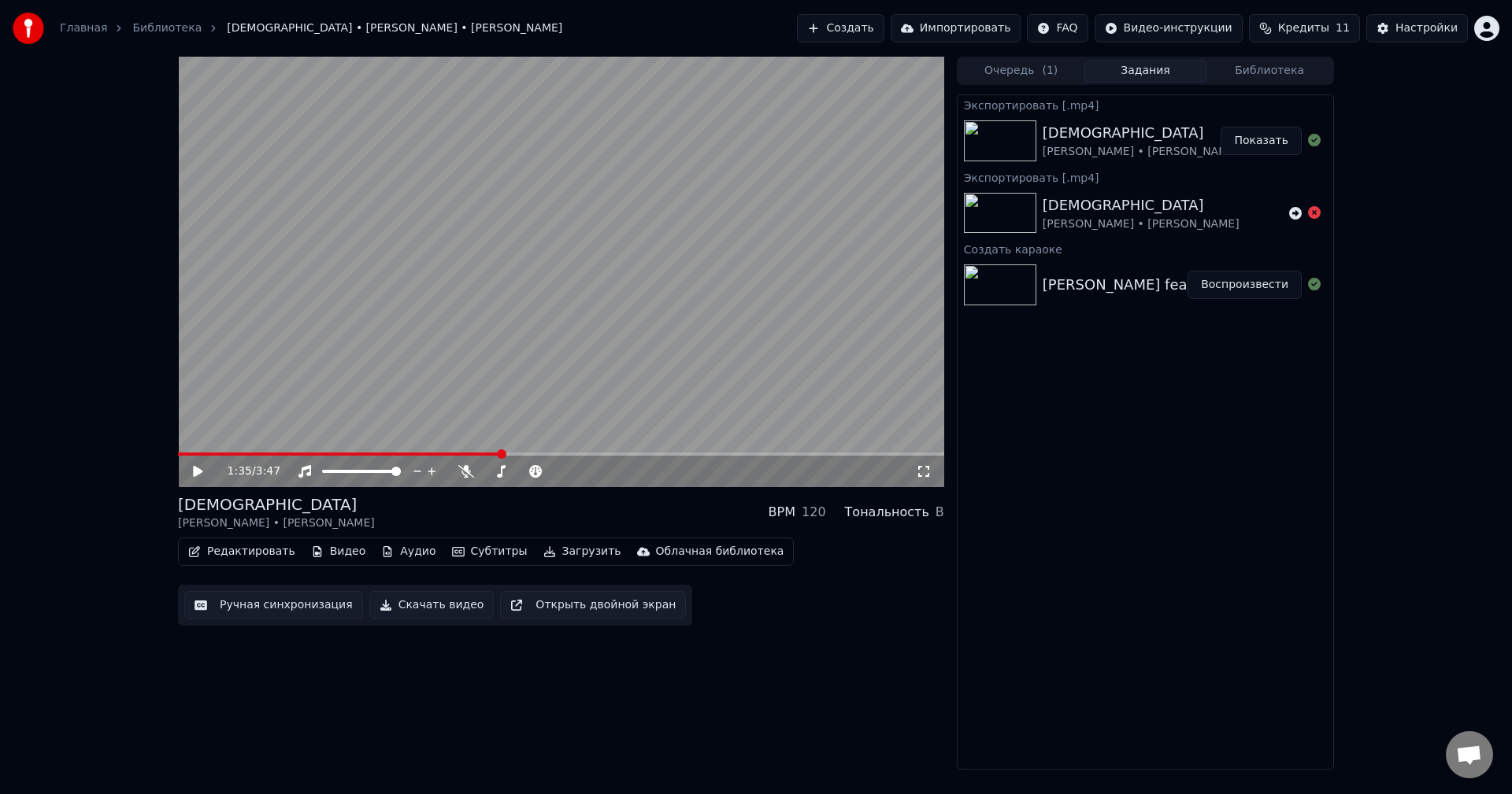
click at [492, 320] on video at bounding box center [561, 271] width 766 height 430
click at [492, 354] on video at bounding box center [561, 271] width 766 height 430
click at [1269, 137] on button "Показать" at bounding box center [1261, 140] width 81 height 29
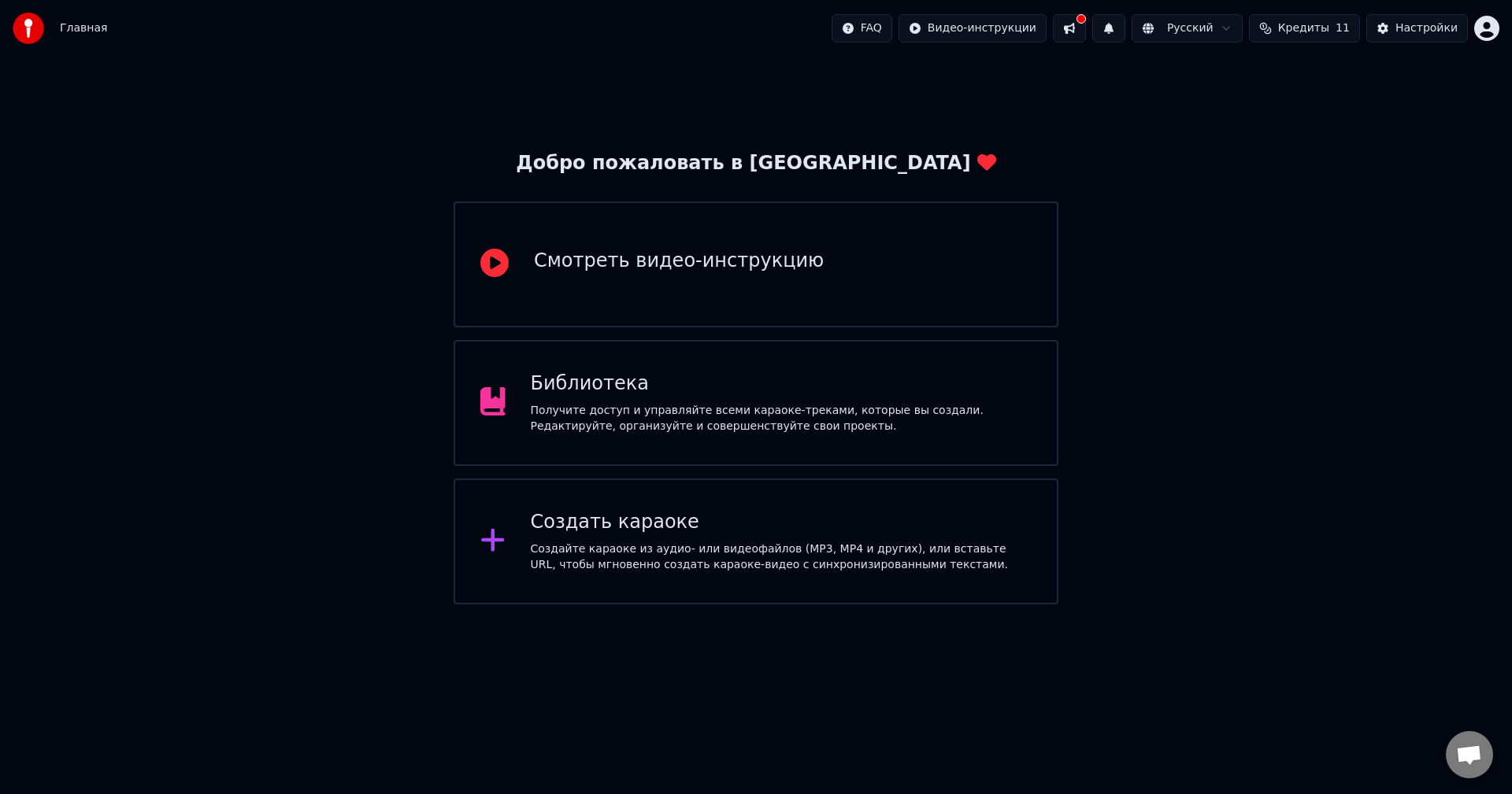
click at [789, 438] on div "Библиотека Получите доступ и управляйте всеми караоке-треками, которые вы созда…" at bounding box center [756, 402] width 604 height 126
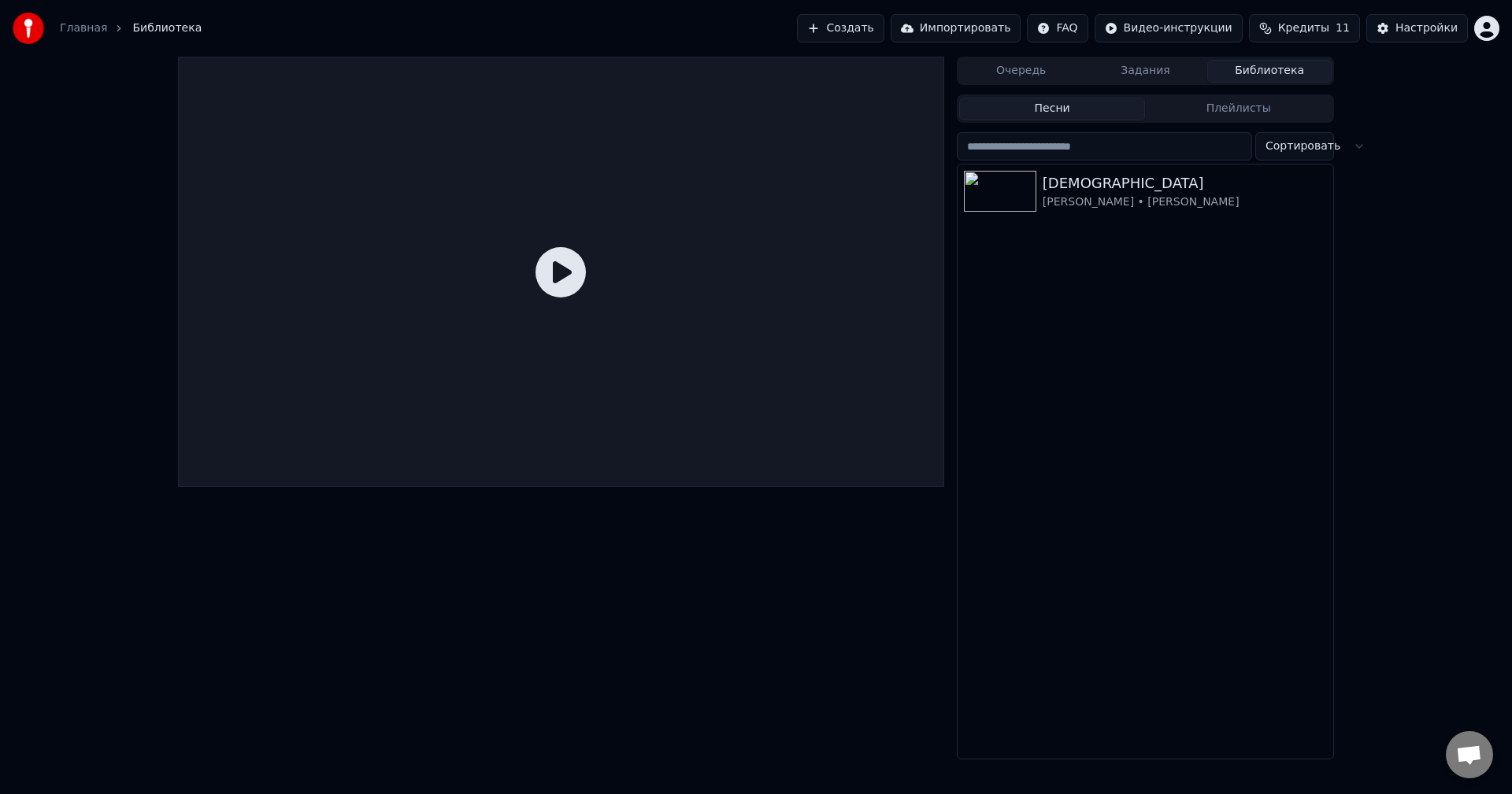
click at [1152, 74] on button "Задания" at bounding box center [1145, 71] width 125 height 23
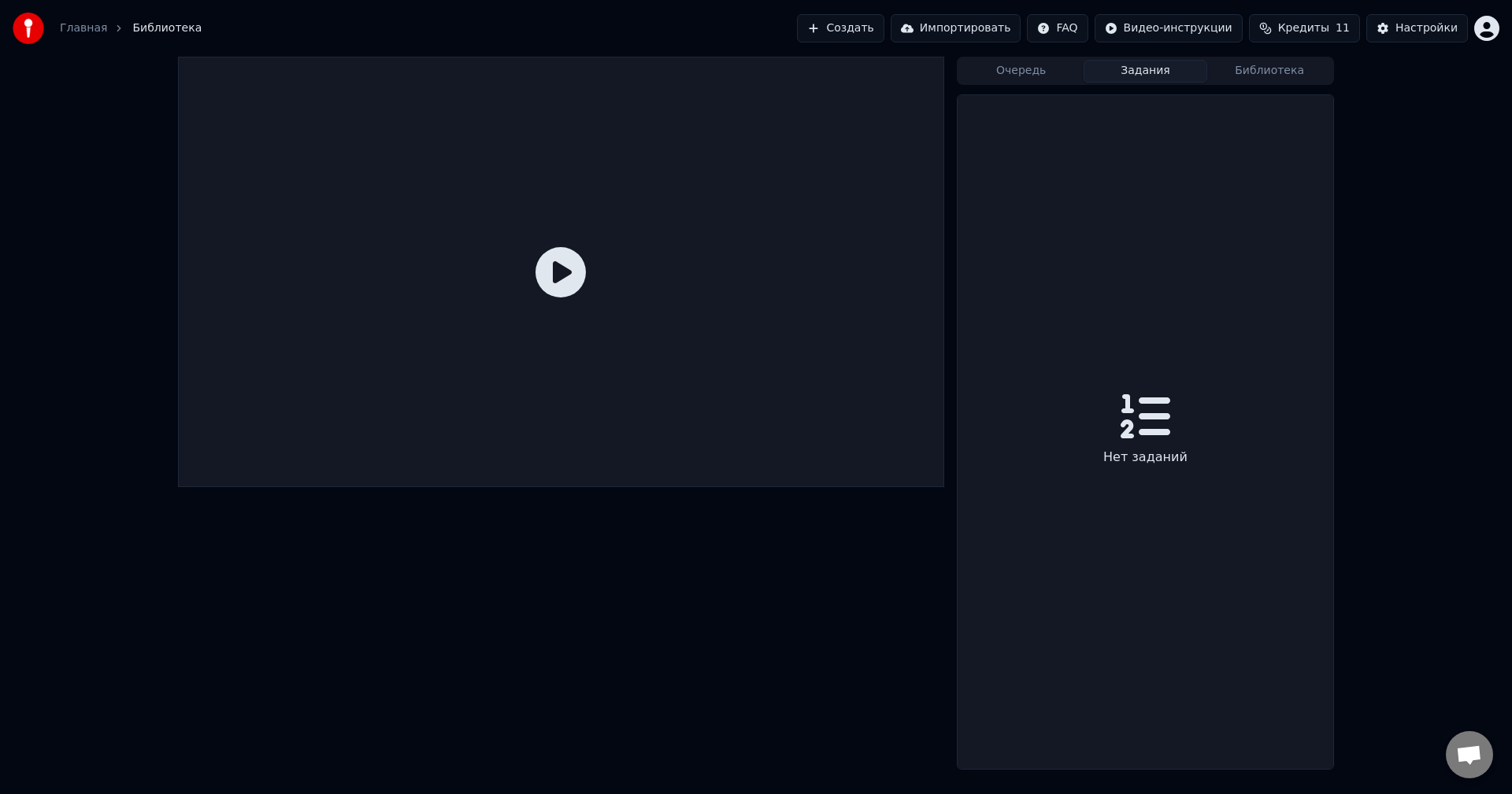
click at [1045, 63] on button "Очередь" at bounding box center [1022, 71] width 125 height 23
click at [1232, 67] on button "Библиотека" at bounding box center [1269, 71] width 125 height 23
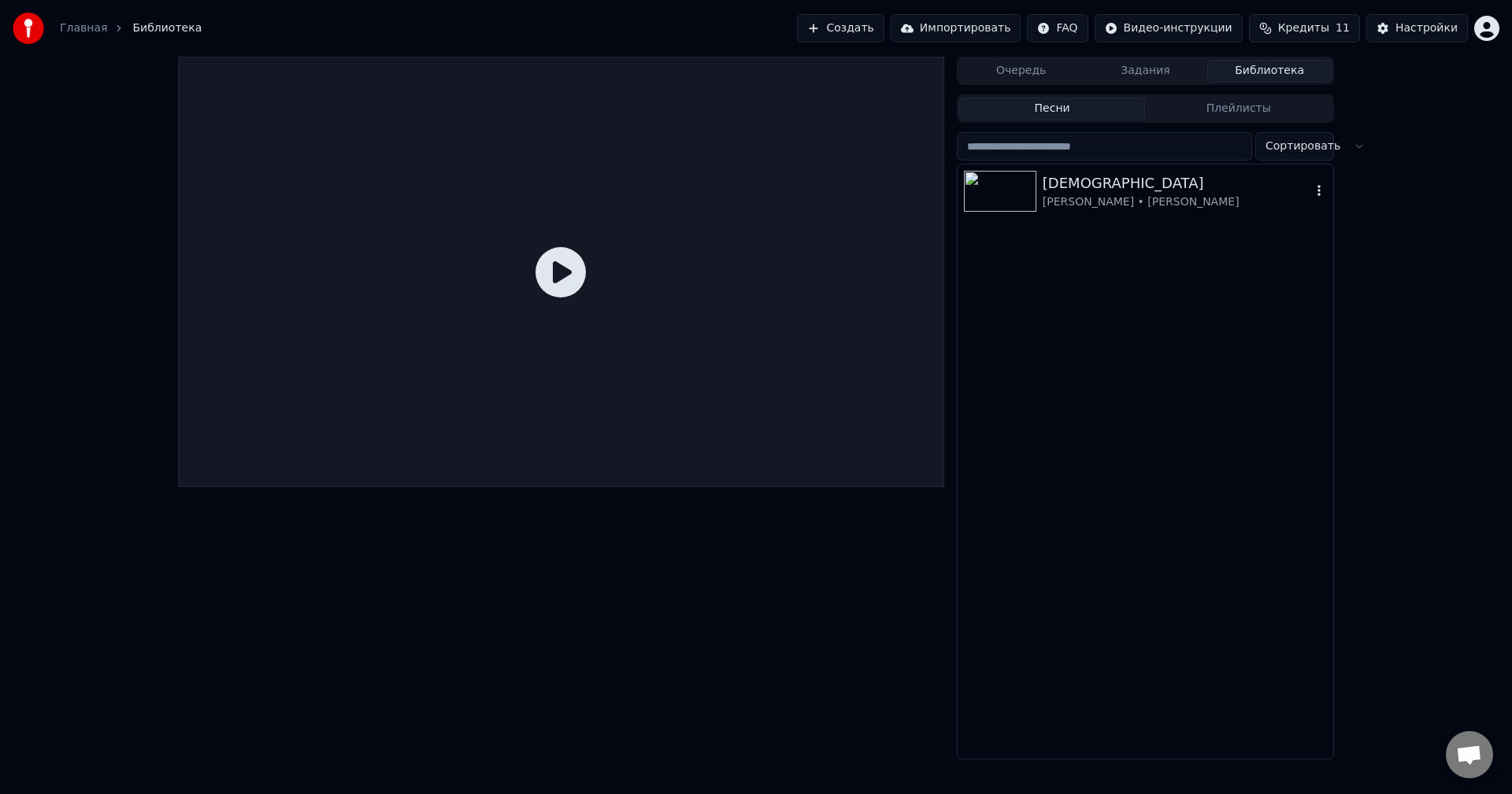
click at [1322, 188] on icon "button" at bounding box center [1319, 190] width 16 height 13
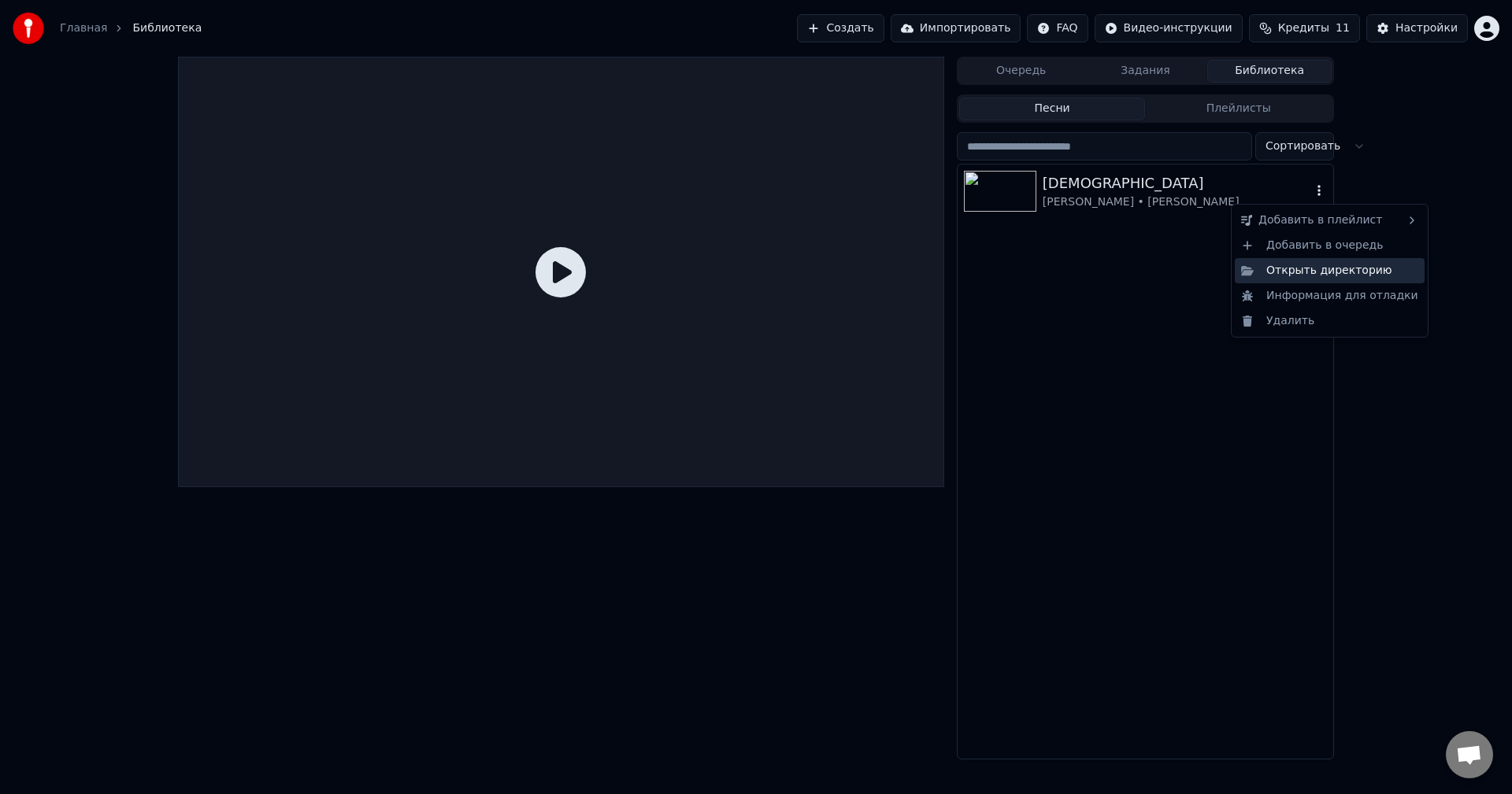
click at [1329, 276] on div "Открыть директорию" at bounding box center [1329, 270] width 190 height 25
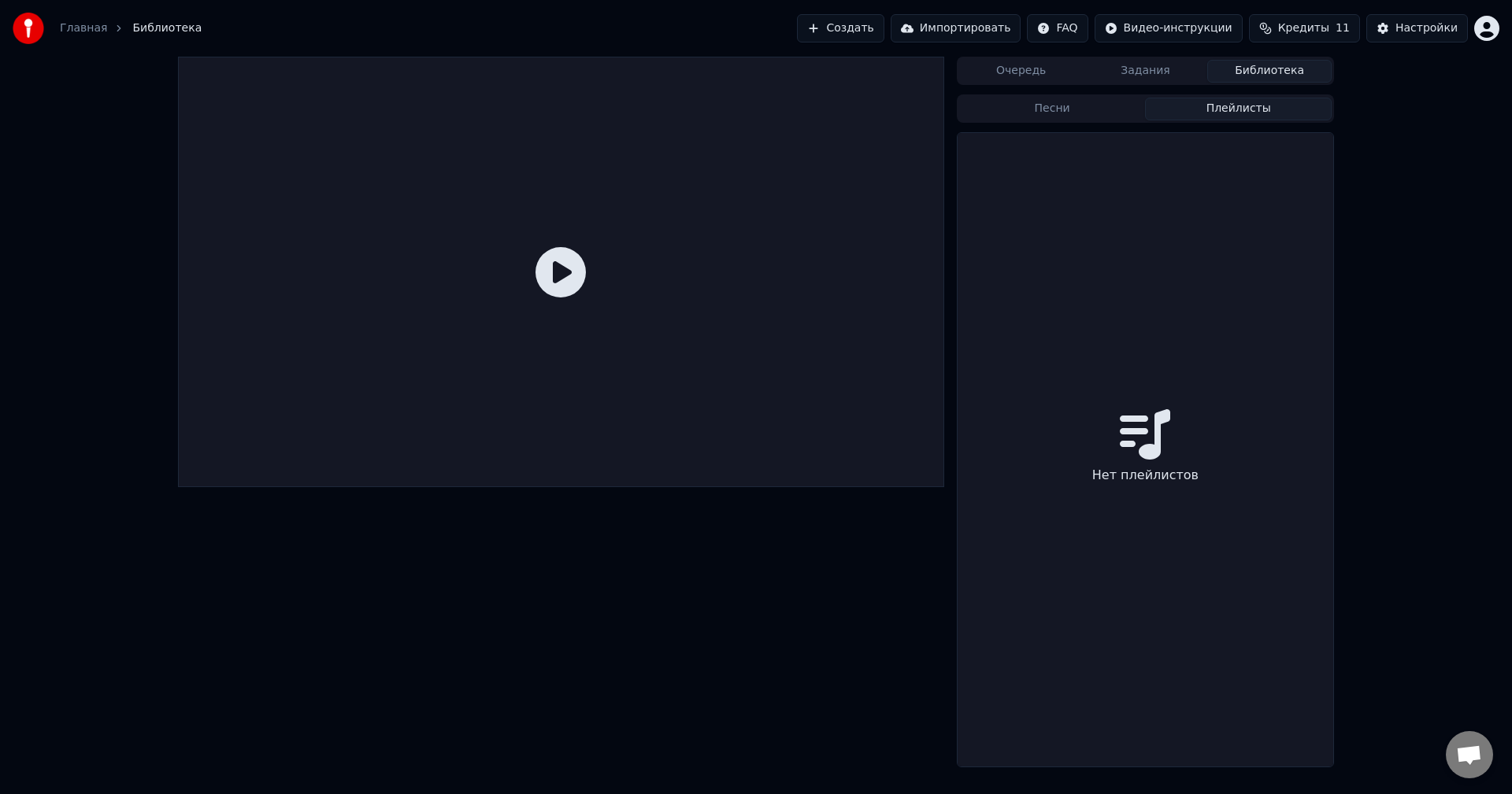
click at [1230, 110] on button "Плейлисты" at bounding box center [1238, 109] width 187 height 23
click at [1164, 70] on button "Задания" at bounding box center [1145, 71] width 125 height 23
click at [1244, 73] on button "Библиотека" at bounding box center [1269, 71] width 125 height 23
click at [1129, 60] on button "Задания" at bounding box center [1145, 71] width 125 height 23
click at [1056, 75] on button "Очередь" at bounding box center [1022, 71] width 125 height 23
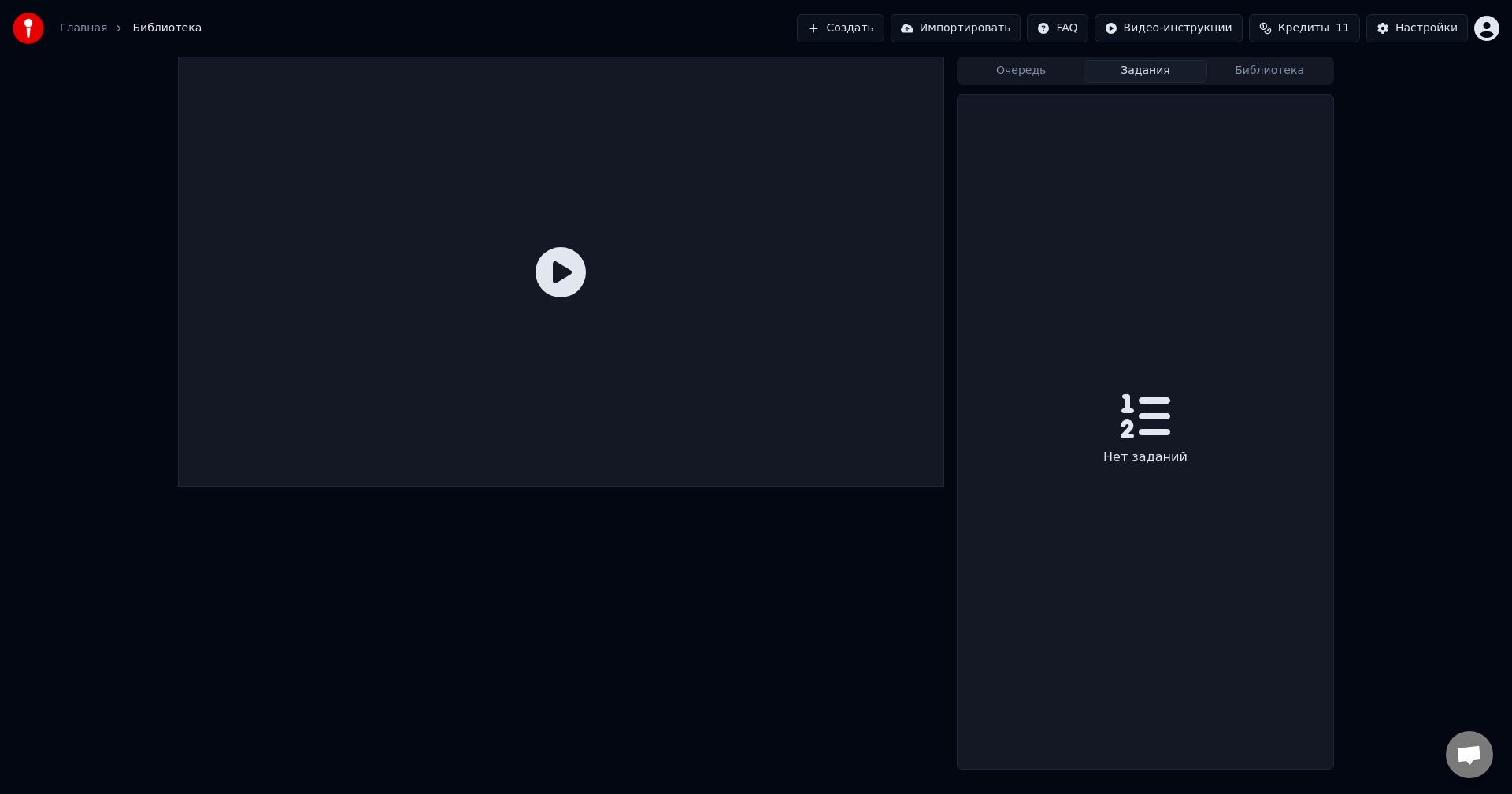
click at [1132, 75] on button "Задания" at bounding box center [1145, 71] width 125 height 23
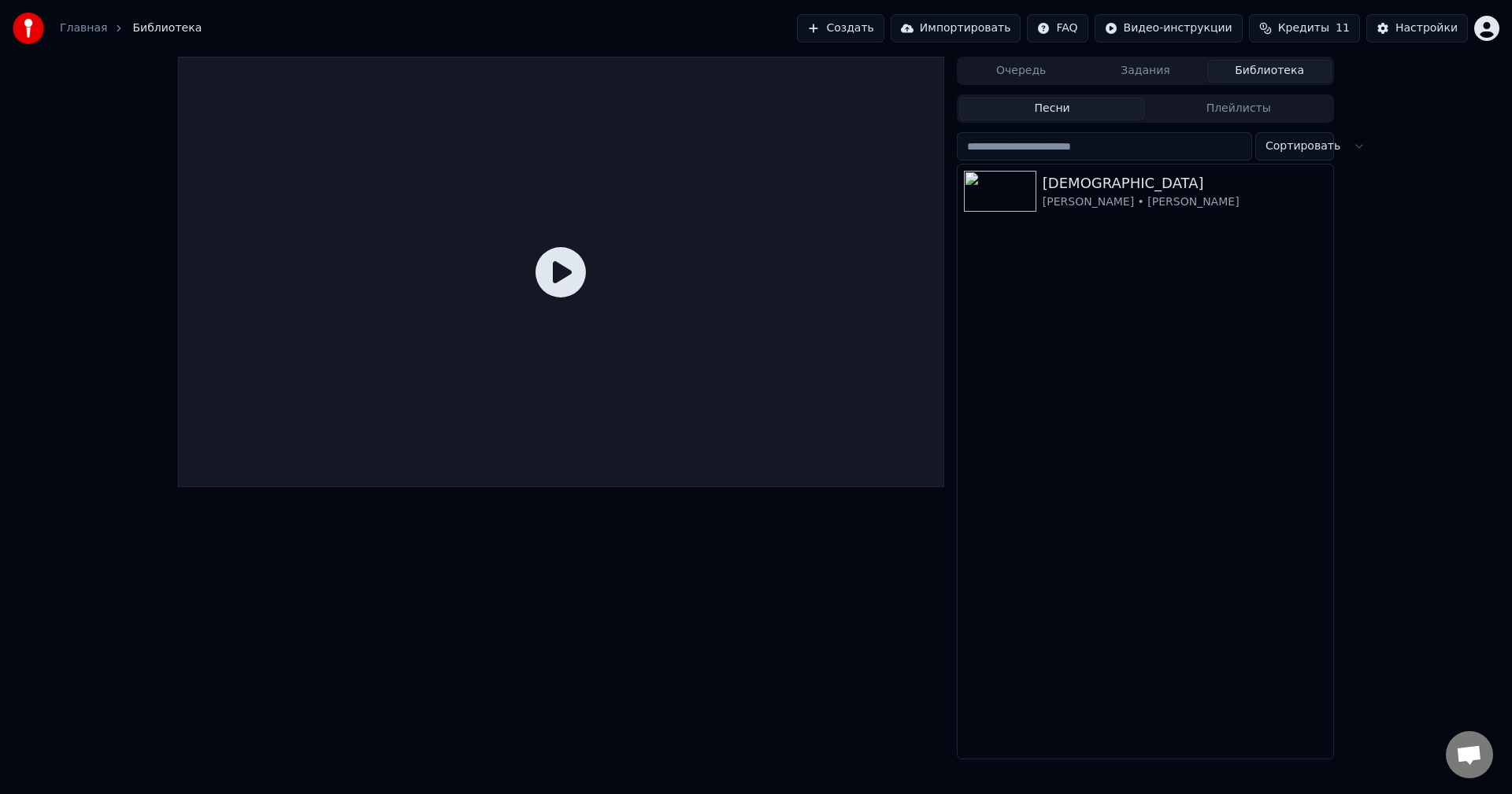
click at [1284, 67] on button "Библиотека" at bounding box center [1269, 71] width 125 height 23
click at [1143, 182] on div "[DEMOGRAPHIC_DATA]" at bounding box center [1176, 183] width 268 height 22
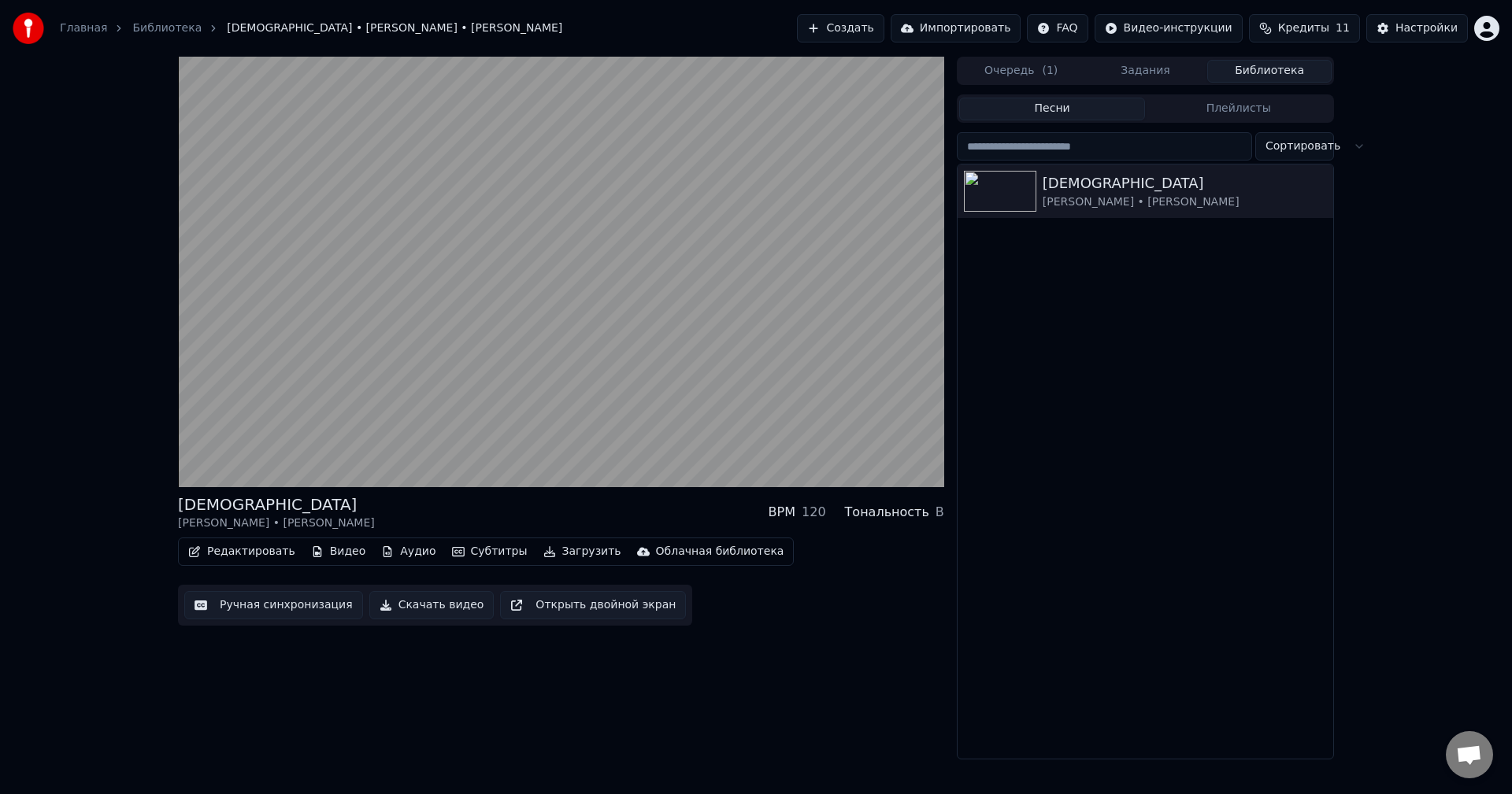
click at [434, 601] on button "Скачать видео" at bounding box center [431, 605] width 126 height 29
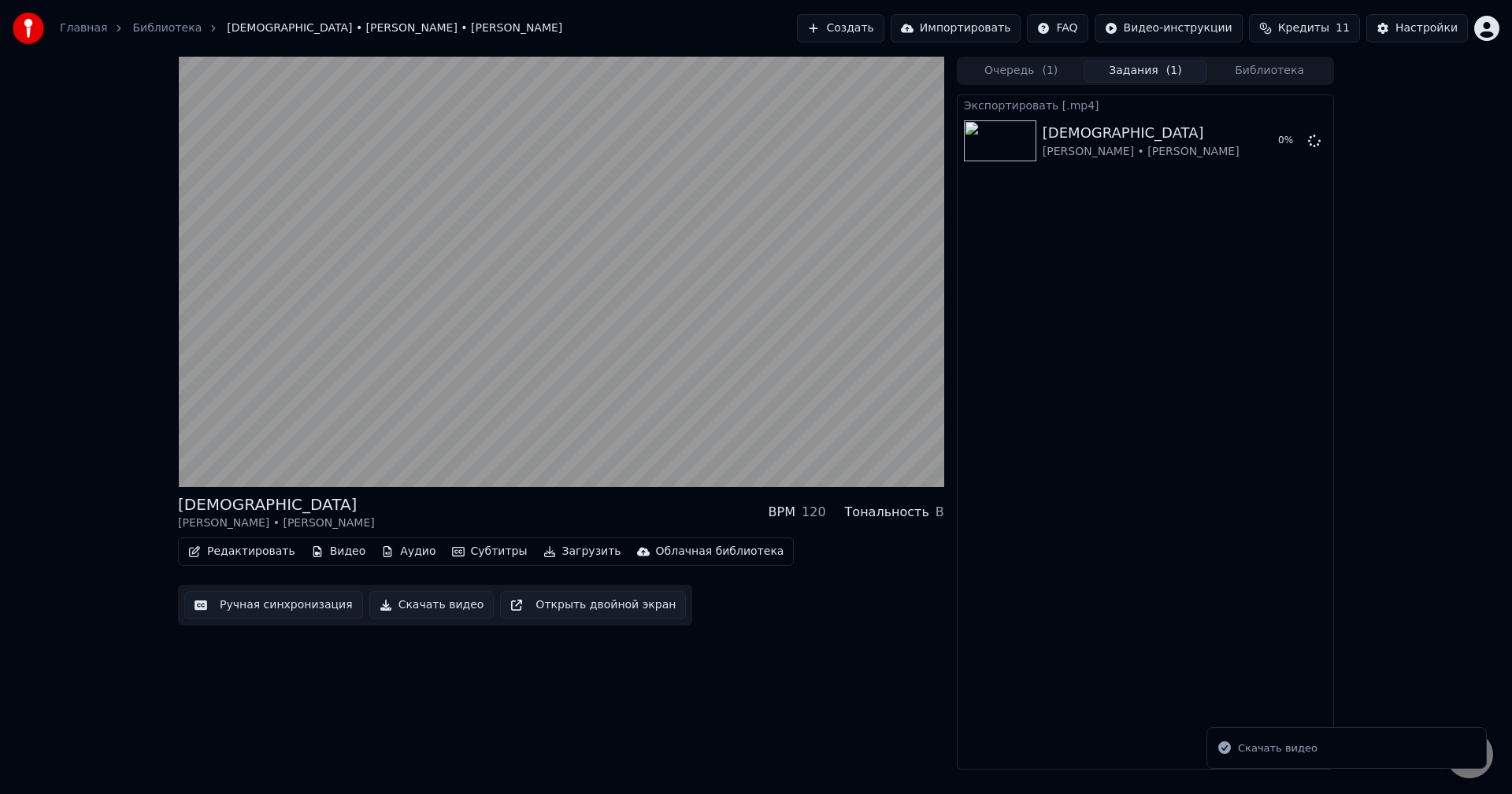
click at [1013, 75] on button "Очередь ( 1 )" at bounding box center [1022, 71] width 125 height 23
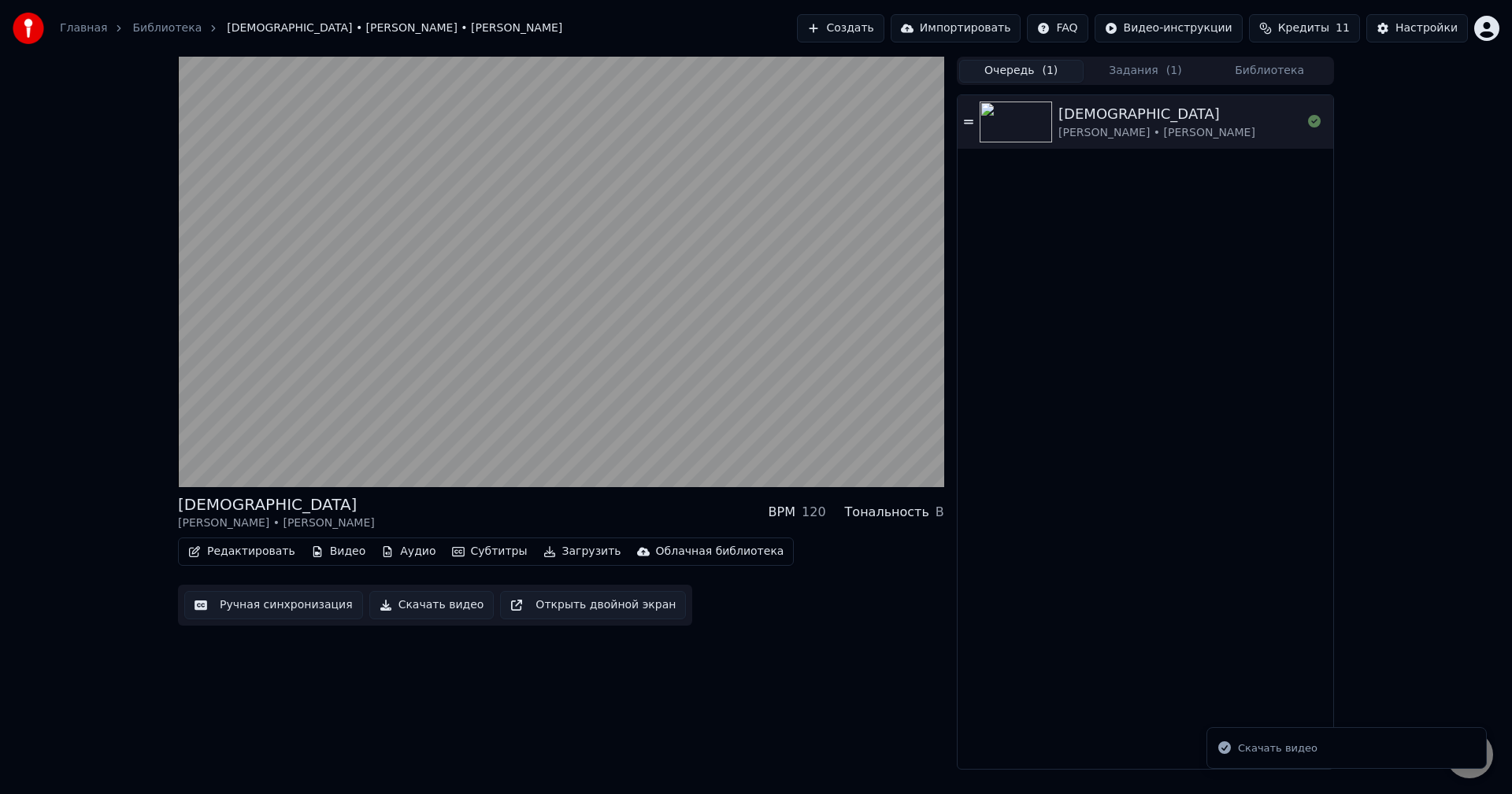
click at [1139, 67] on button "Задания ( 1 )" at bounding box center [1145, 71] width 125 height 23
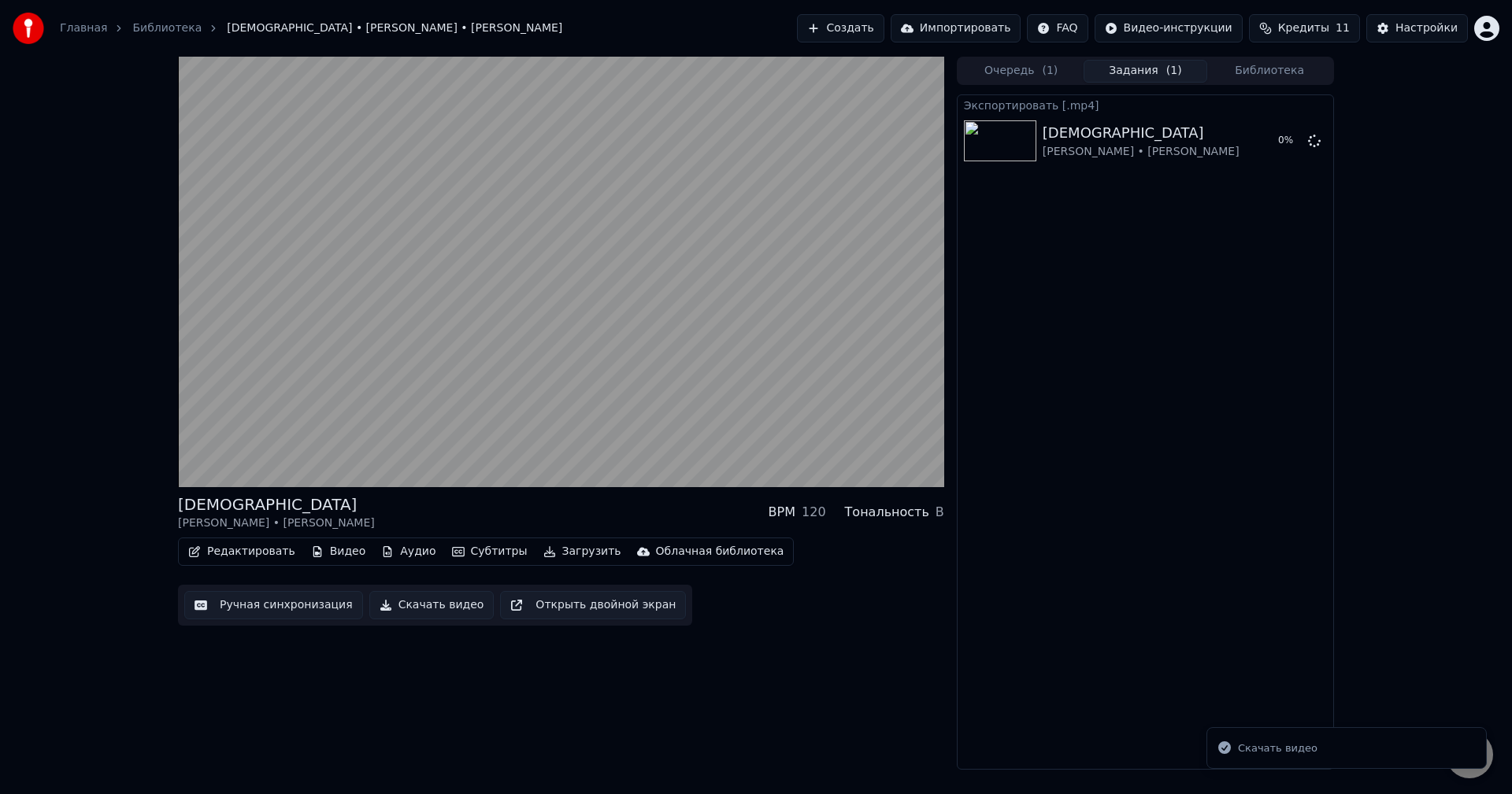
click at [1257, 71] on button "Библиотека" at bounding box center [1269, 71] width 125 height 23
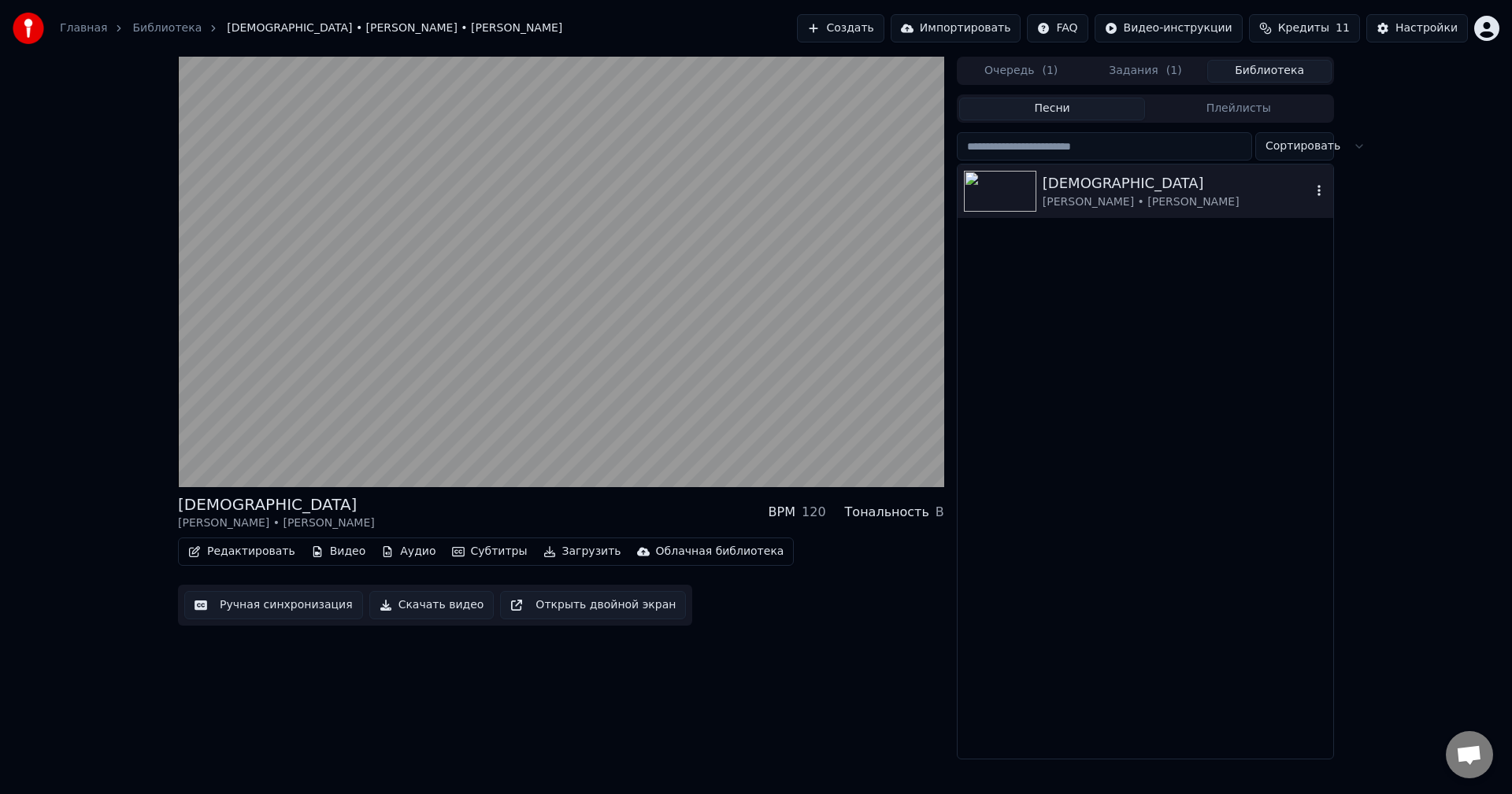
click at [1321, 187] on icon "button" at bounding box center [1319, 190] width 16 height 13
click at [1187, 110] on button "Плейлисты" at bounding box center [1238, 109] width 187 height 23
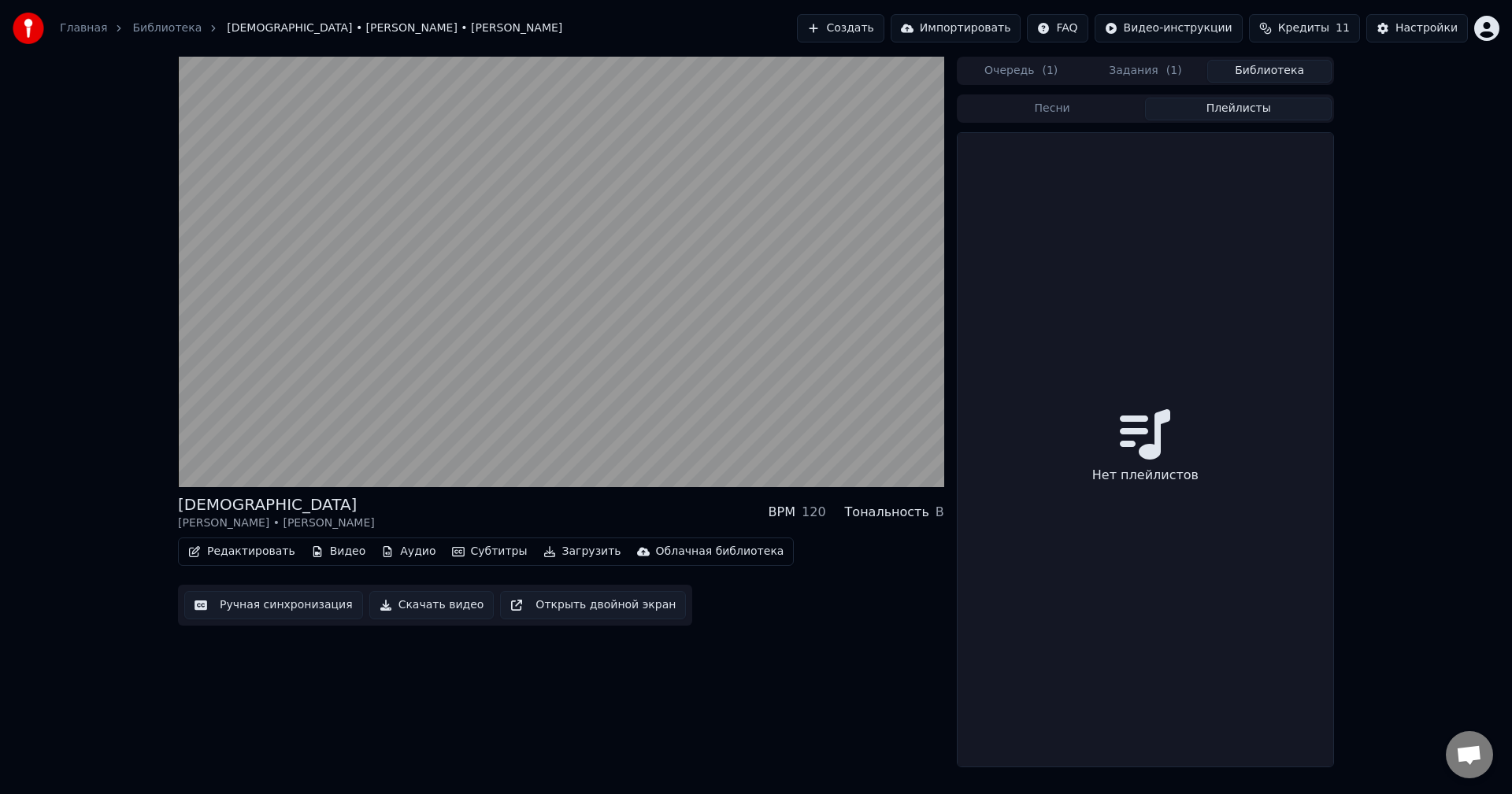
click at [1083, 107] on button "Песни" at bounding box center [1052, 109] width 187 height 23
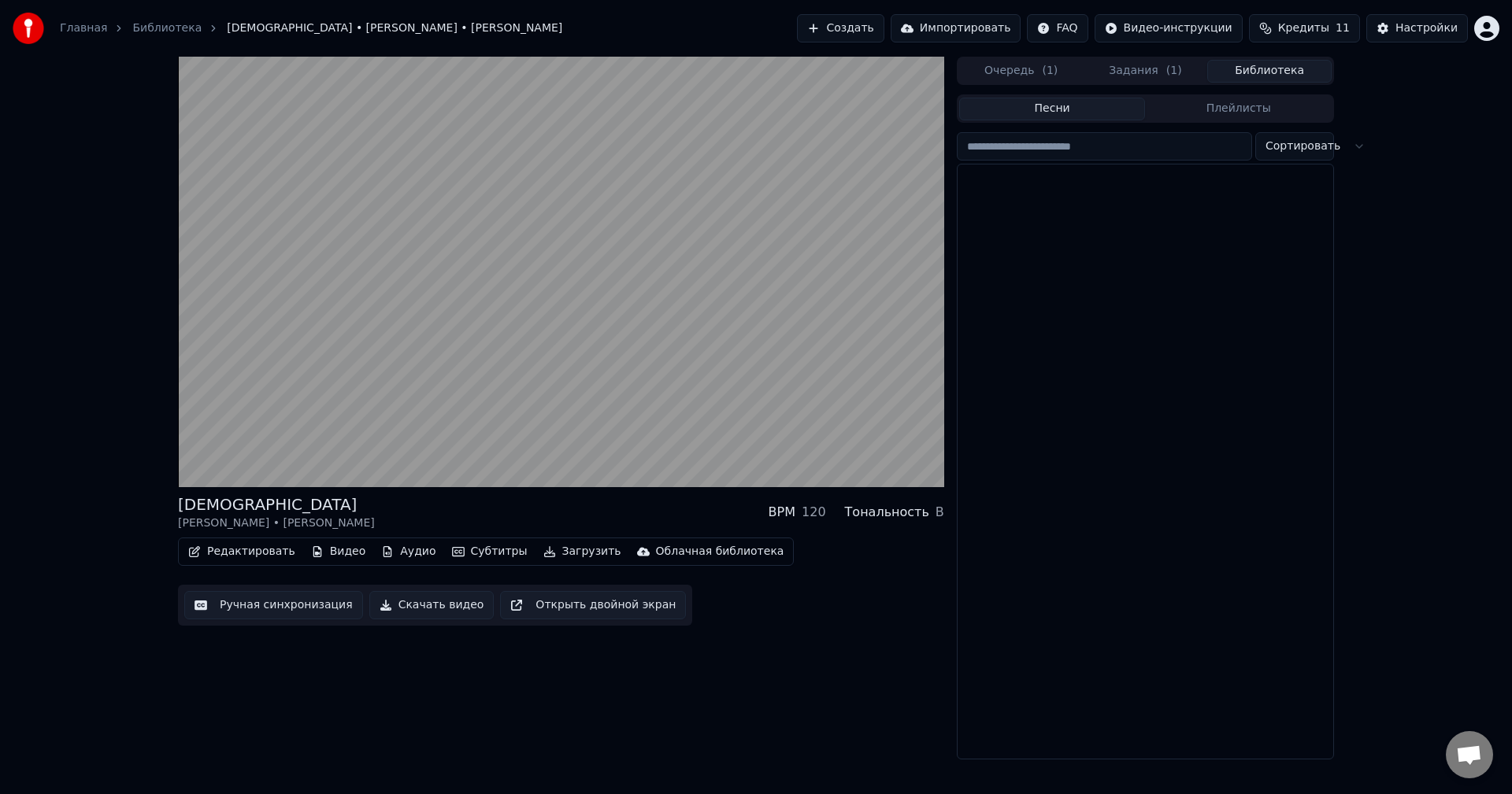
click at [1123, 65] on button "Задания ( 1 )" at bounding box center [1145, 71] width 125 height 23
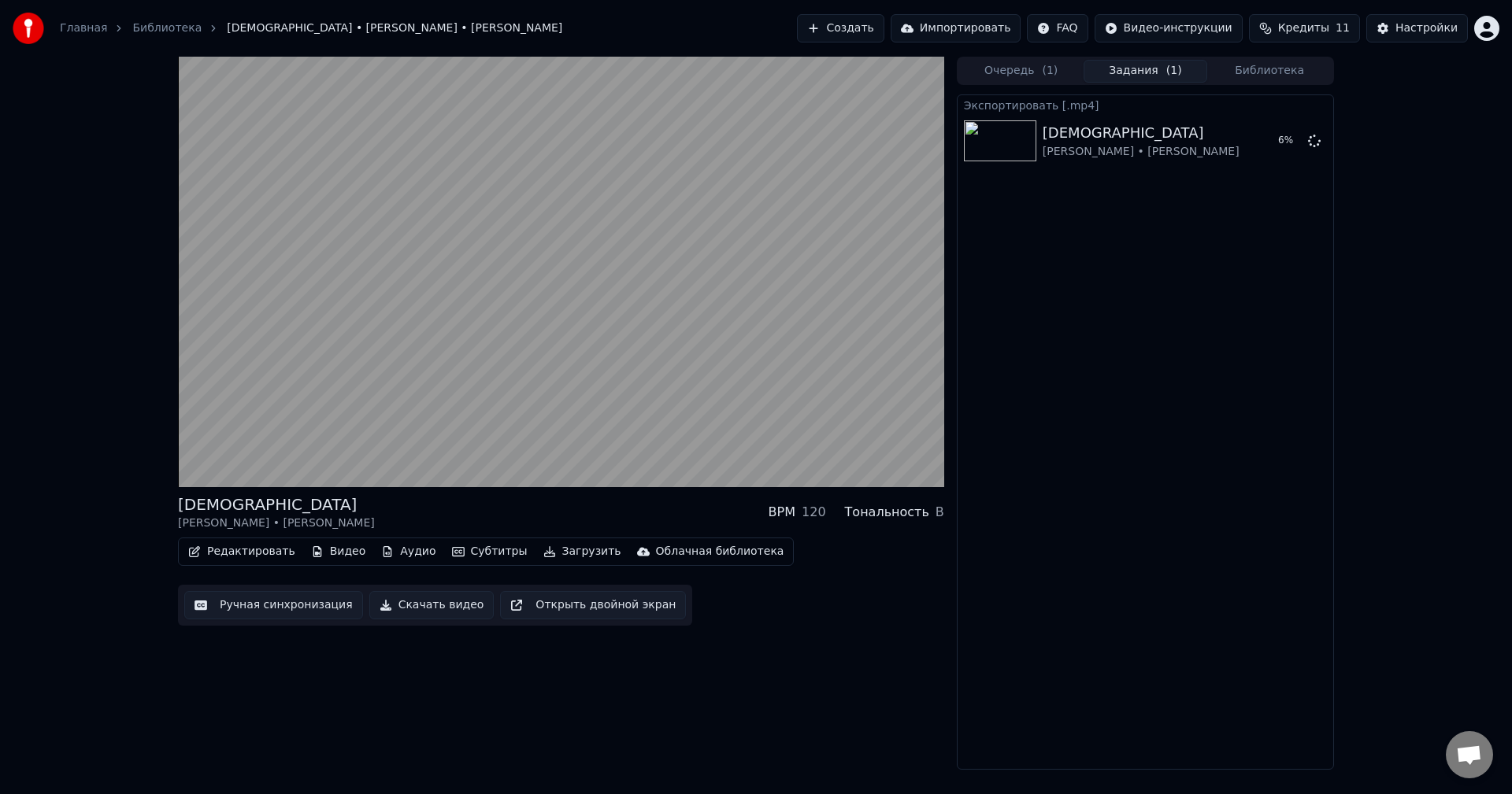
click at [1255, 83] on div "Очередь ( 1 ) Задания ( 1 ) Библиотека" at bounding box center [1144, 70] width 377 height 29
click at [1237, 71] on button "Библиотека" at bounding box center [1269, 71] width 125 height 23
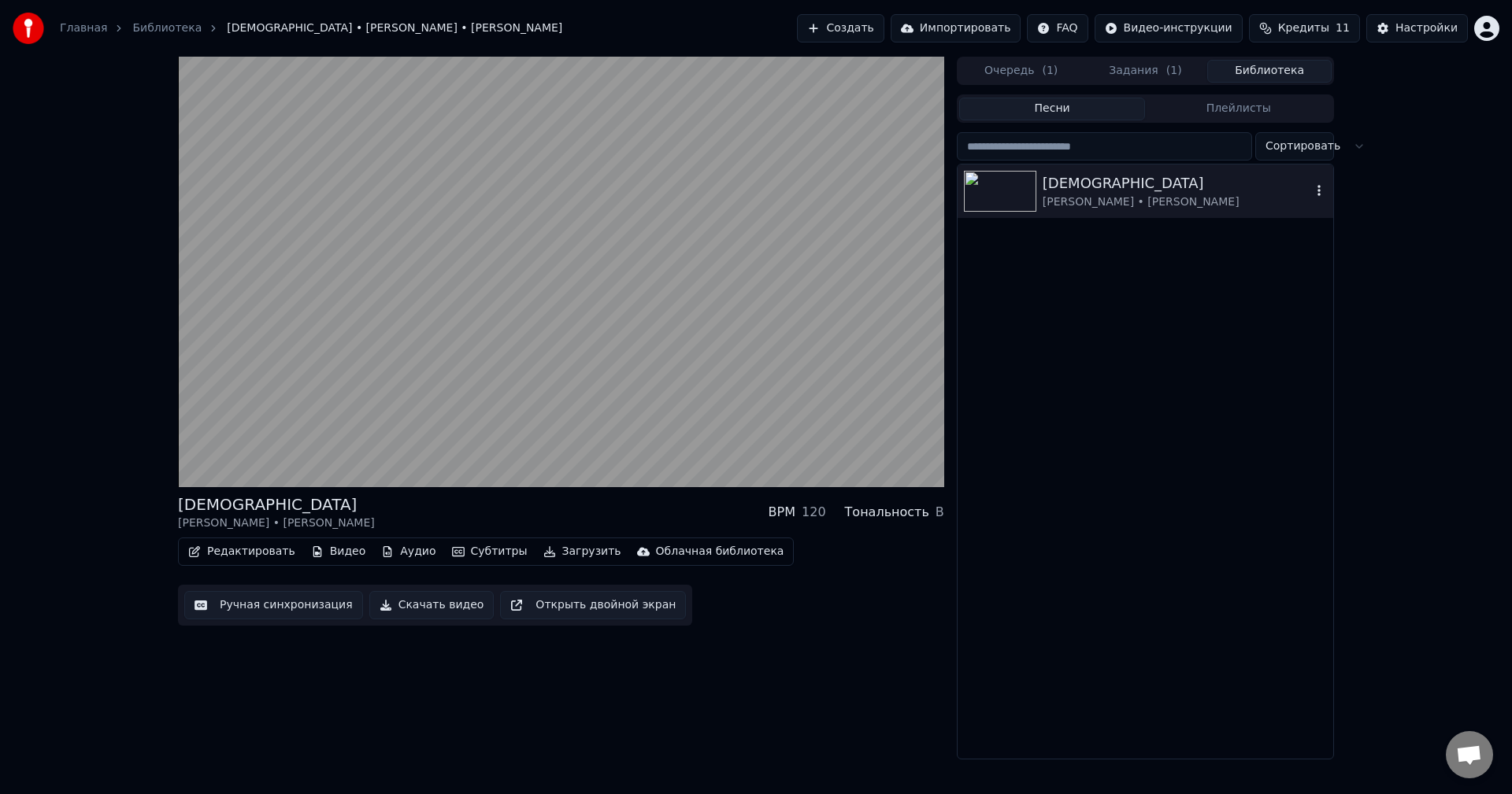
click at [1125, 195] on div "[PERSON_NAME] • [PERSON_NAME]" at bounding box center [1176, 203] width 268 height 16
click at [1225, 111] on button "Плейлисты" at bounding box center [1238, 109] width 187 height 23
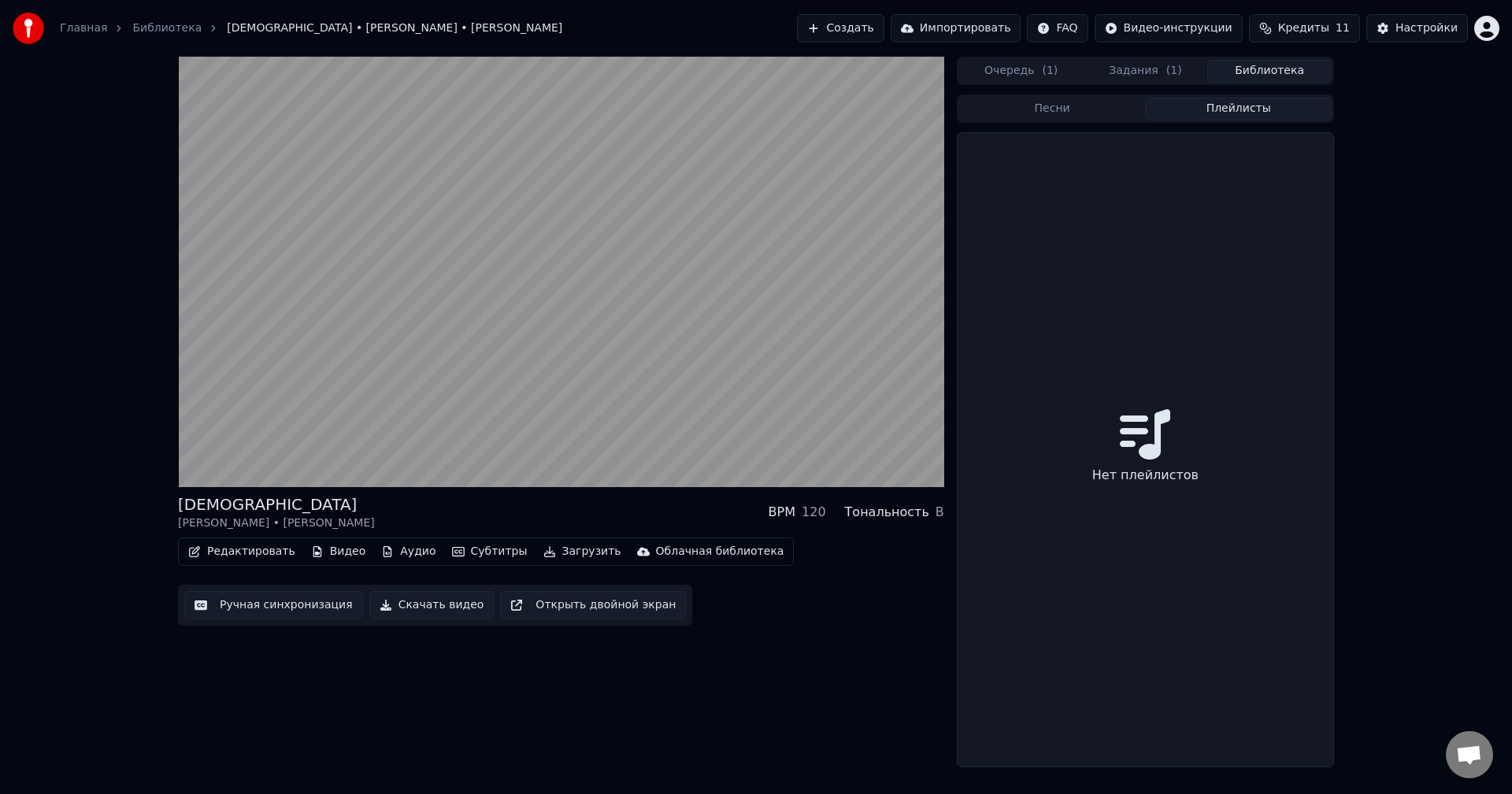
click at [1085, 108] on button "Песни" at bounding box center [1052, 109] width 187 height 23
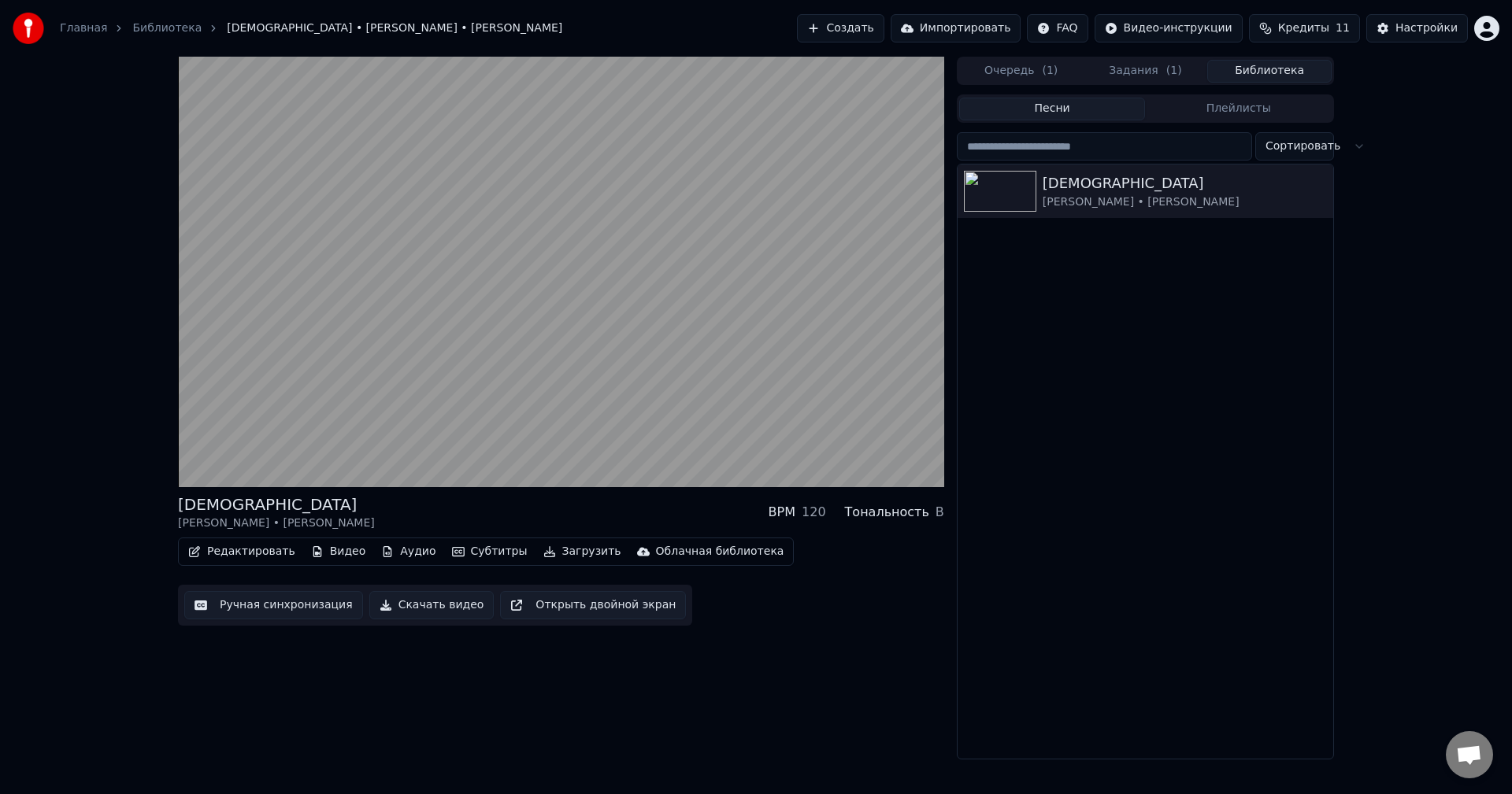
click at [1158, 82] on button "Задания ( 1 )" at bounding box center [1145, 71] width 125 height 23
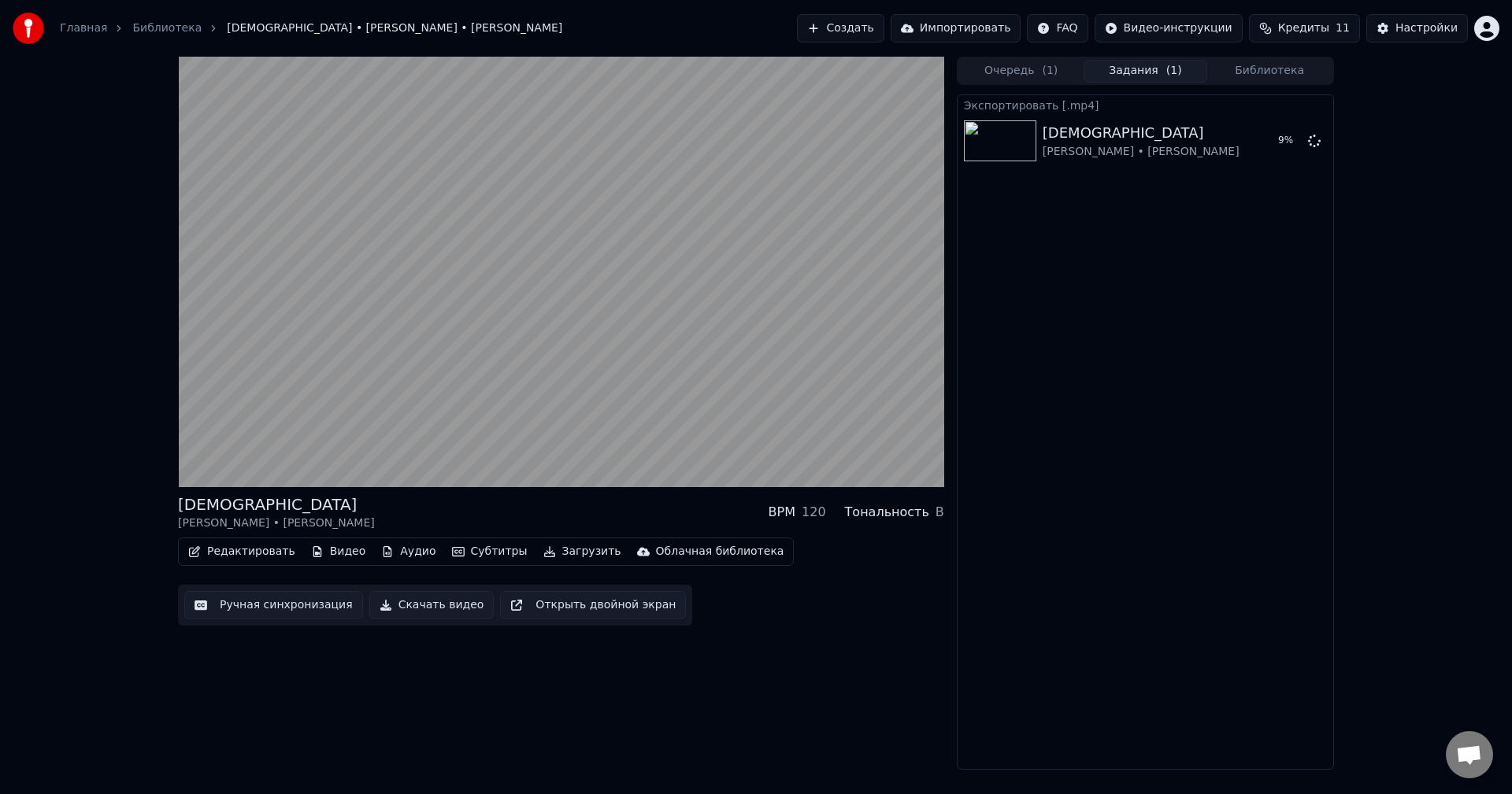
click at [1032, 83] on div "Очередь ( 1 ) Задания ( 1 ) Библиотека" at bounding box center [1144, 70] width 377 height 29
click at [1016, 67] on button "Очередь ( 1 )" at bounding box center [1022, 71] width 125 height 23
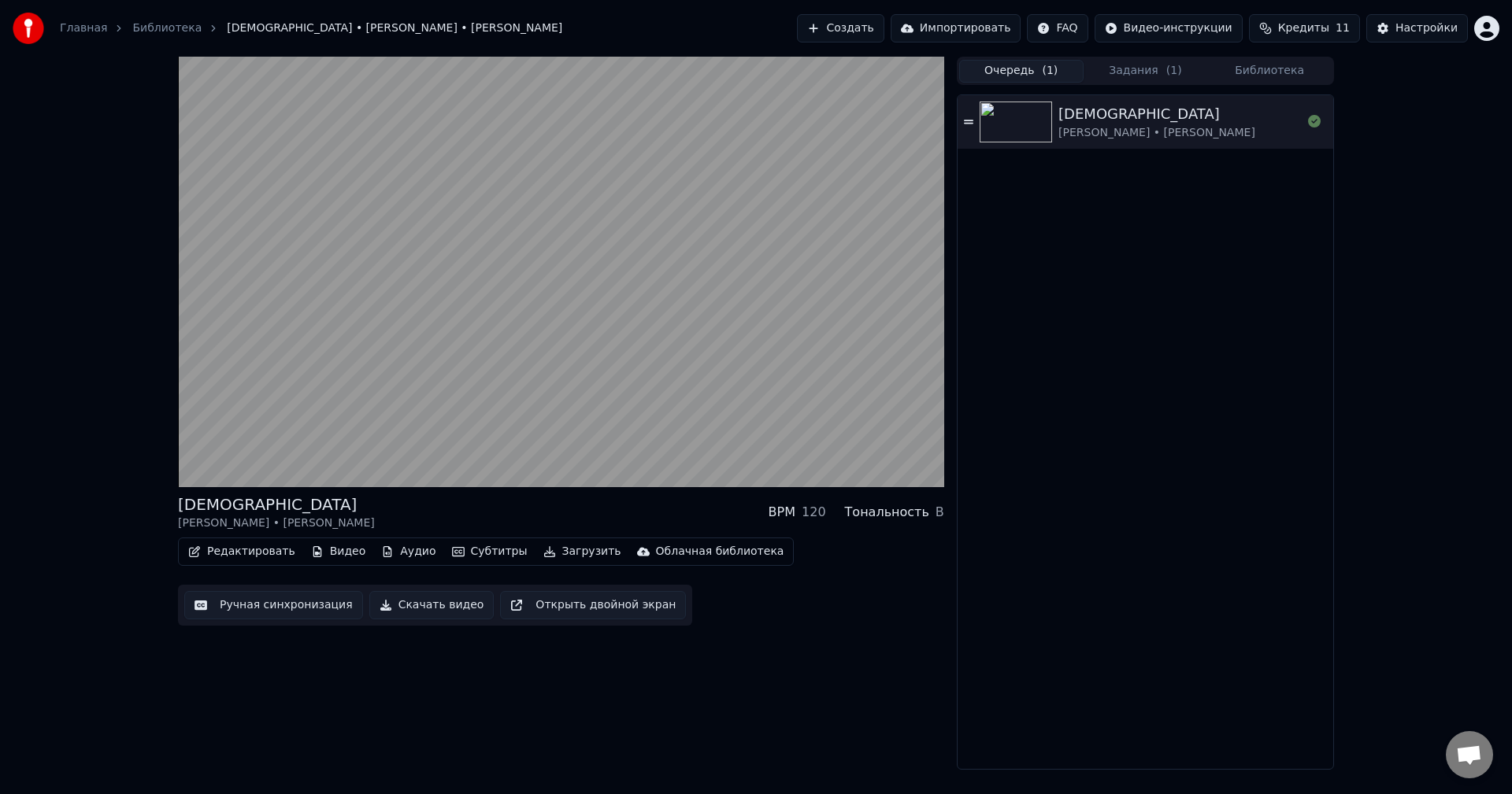
click at [1480, 24] on html "Главная Библиотека Кадры • Иван Рейс • Тони Раут Создать Импортировать FAQ Виде…" at bounding box center [756, 397] width 1512 height 794
click at [1249, 388] on html "Главная Библиотека Кадры • Иван Рейс • Тони Раут Создать Импортировать FAQ Виде…" at bounding box center [756, 397] width 1512 height 794
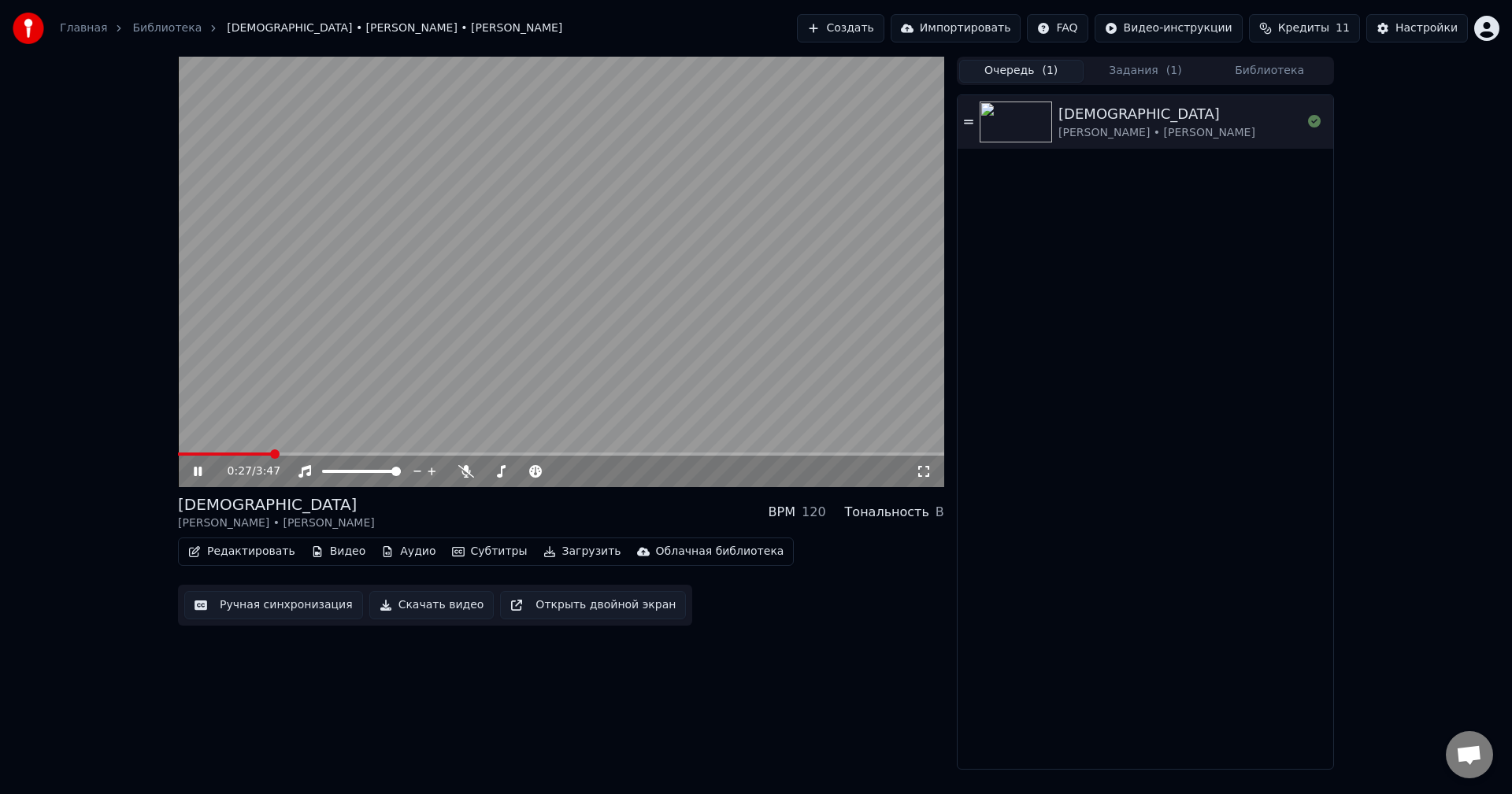
click at [1485, 33] on html "Главная Библиотека Кадры • Иван Рейс • Тони Раут Создать Импортировать FAQ Виде…" at bounding box center [756, 397] width 1512 height 794
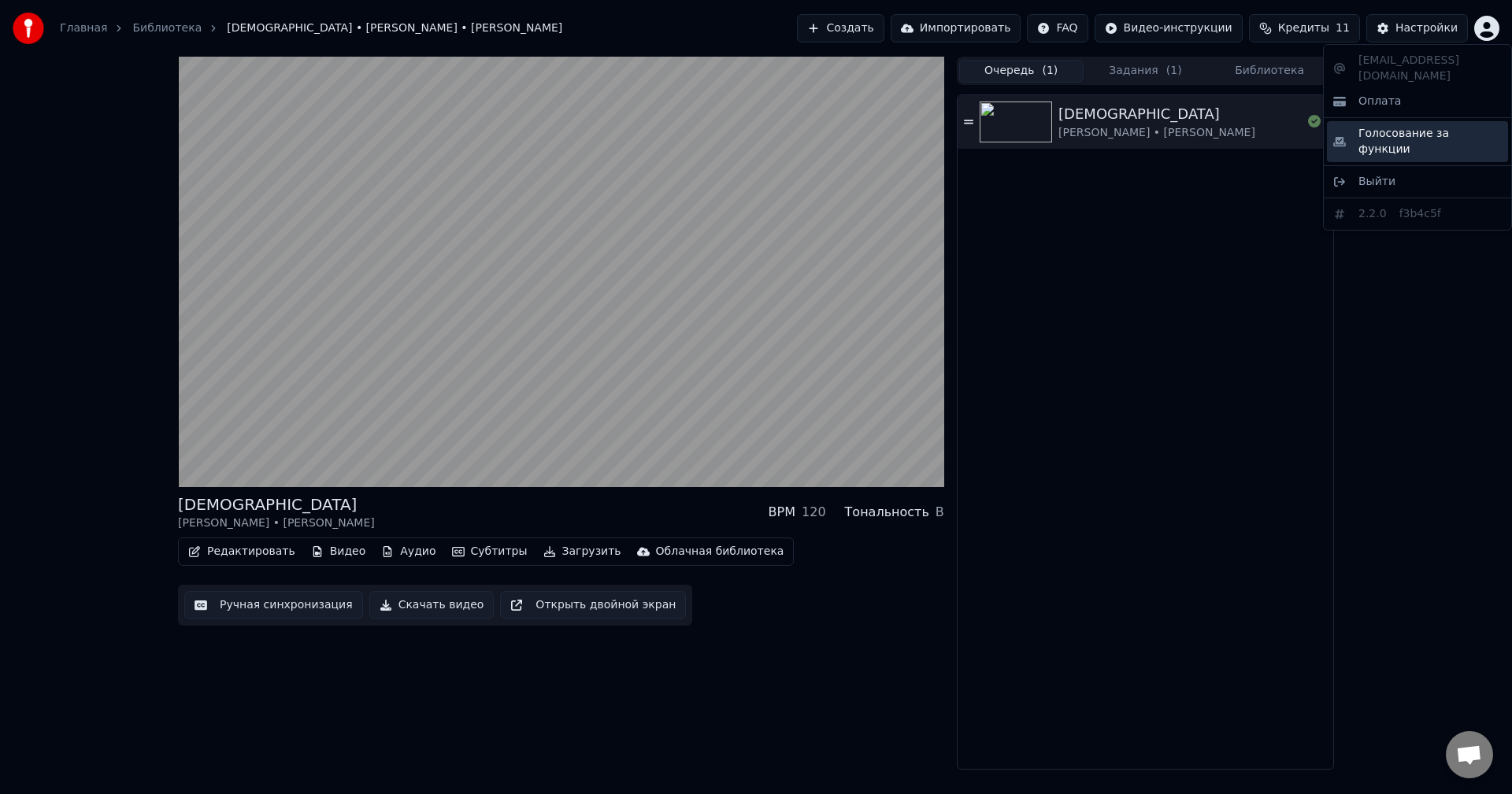
click at [1421, 126] on span "Голосование за функции" at bounding box center [1429, 141] width 143 height 32
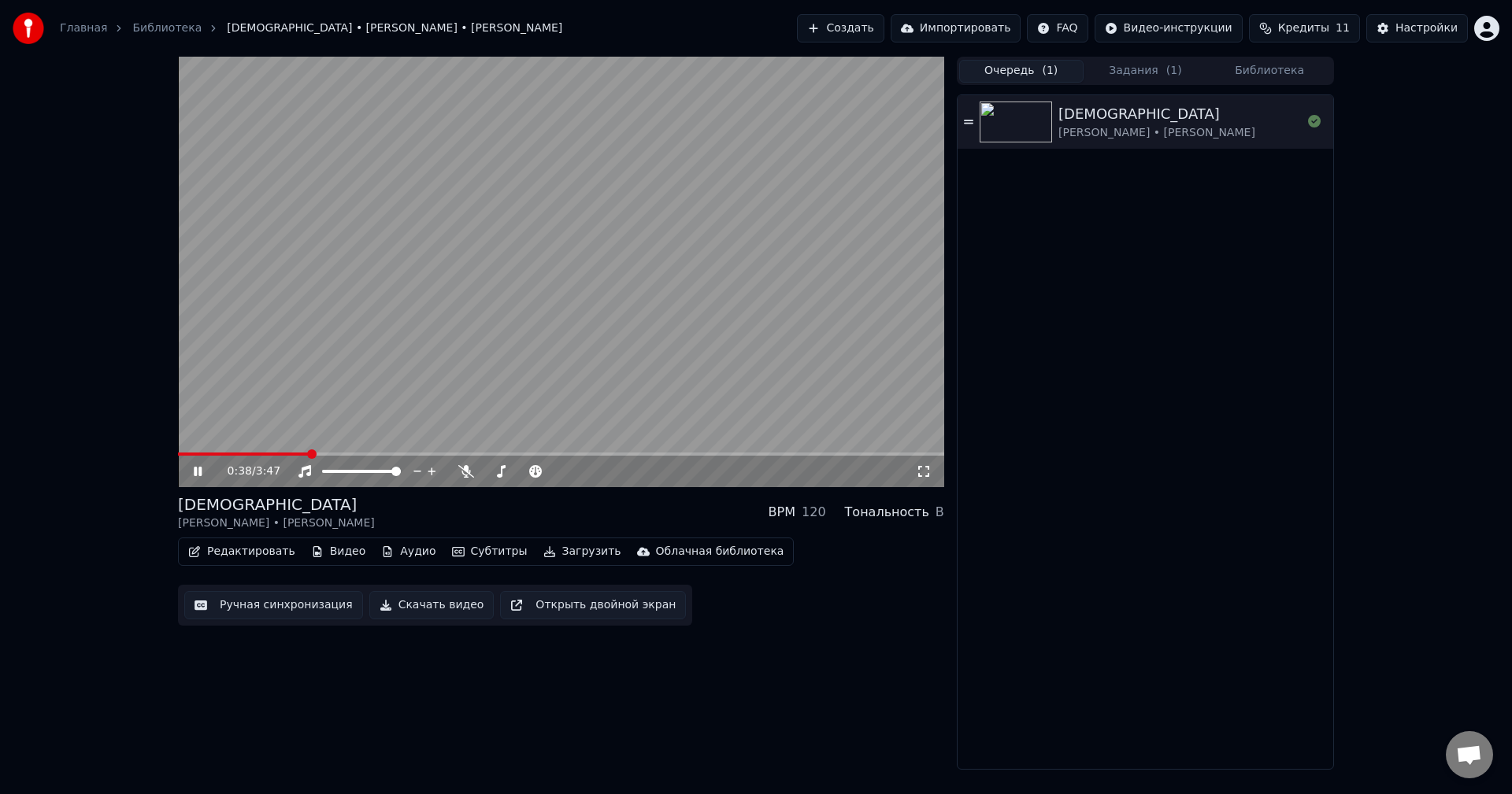
click at [1147, 71] on button "Задания ( 1 )" at bounding box center [1145, 71] width 125 height 23
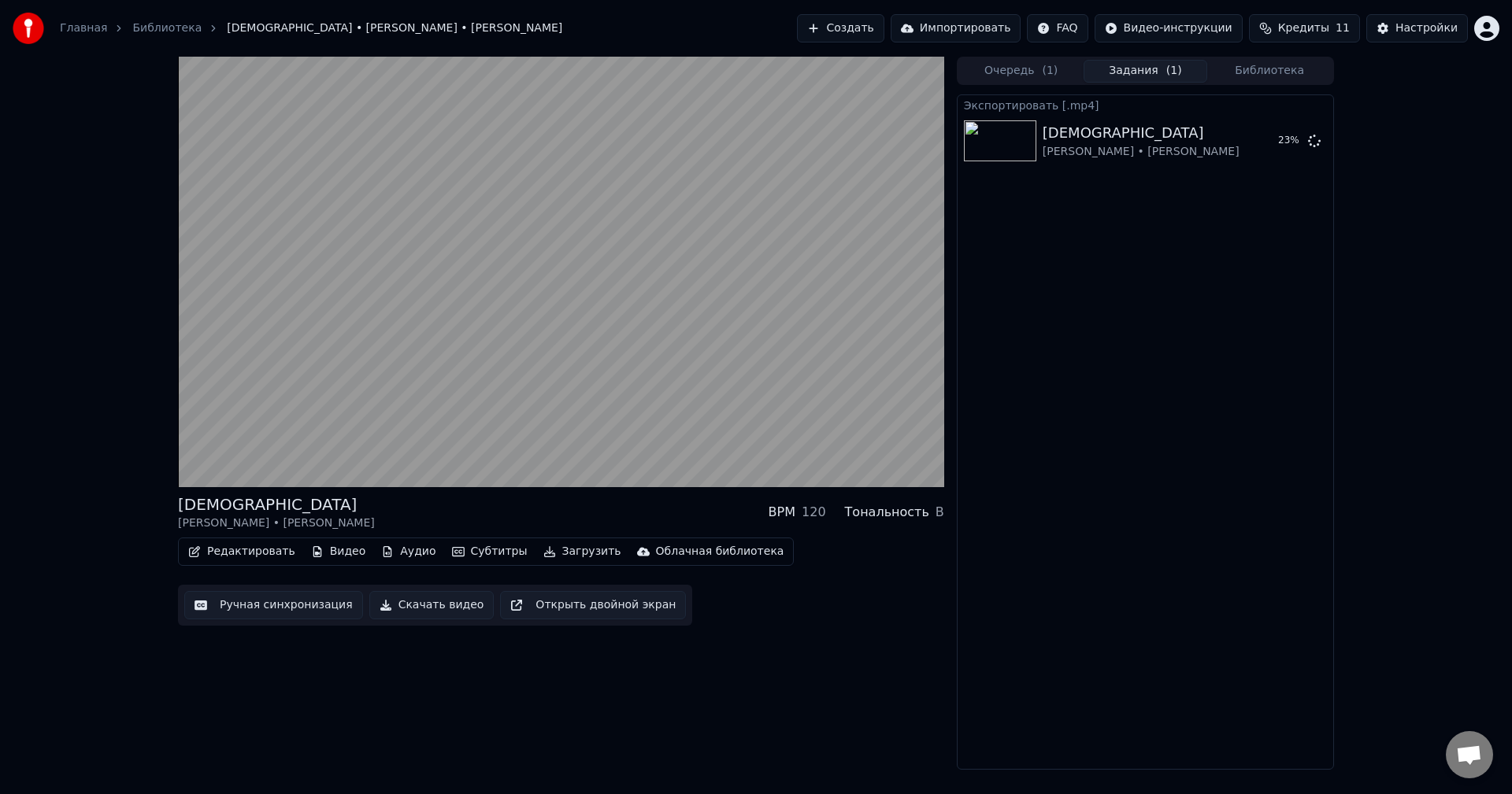
click at [1025, 69] on button "Очередь ( 1 )" at bounding box center [1022, 71] width 125 height 23
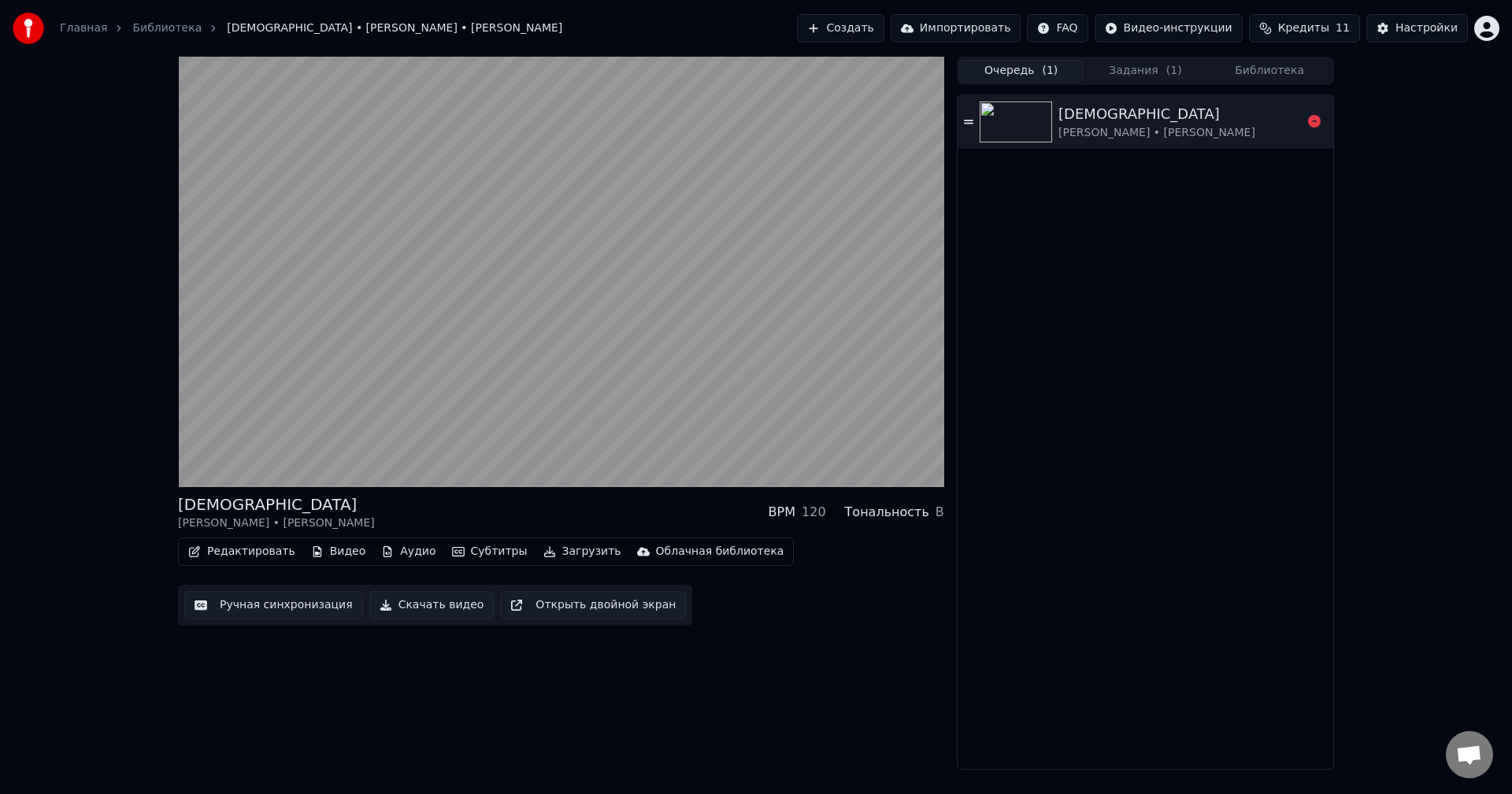
click at [1029, 123] on img at bounding box center [1015, 122] width 72 height 41
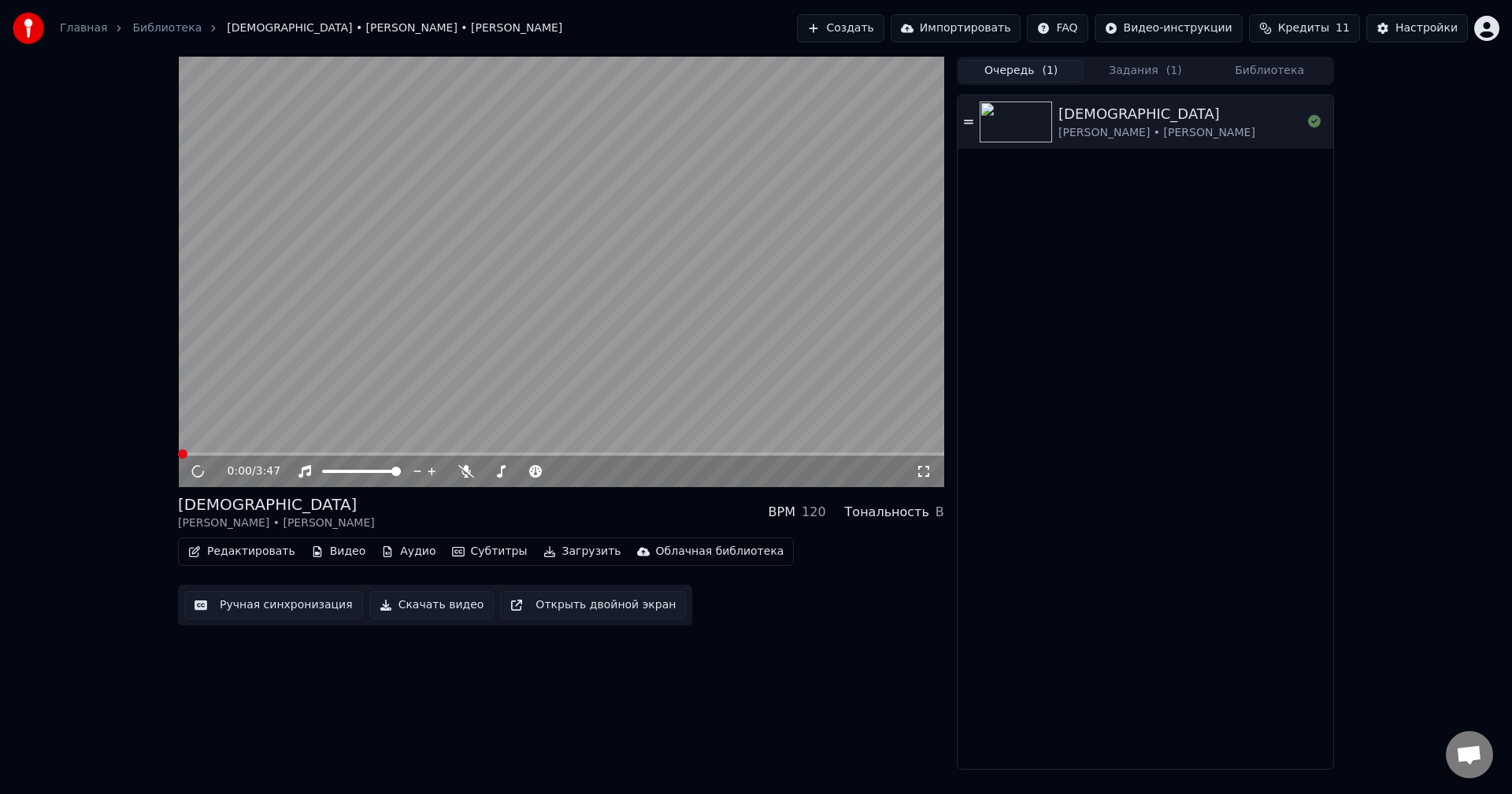
click at [423, 386] on video at bounding box center [561, 271] width 766 height 430
click at [551, 550] on button "Загрузить" at bounding box center [582, 552] width 91 height 22
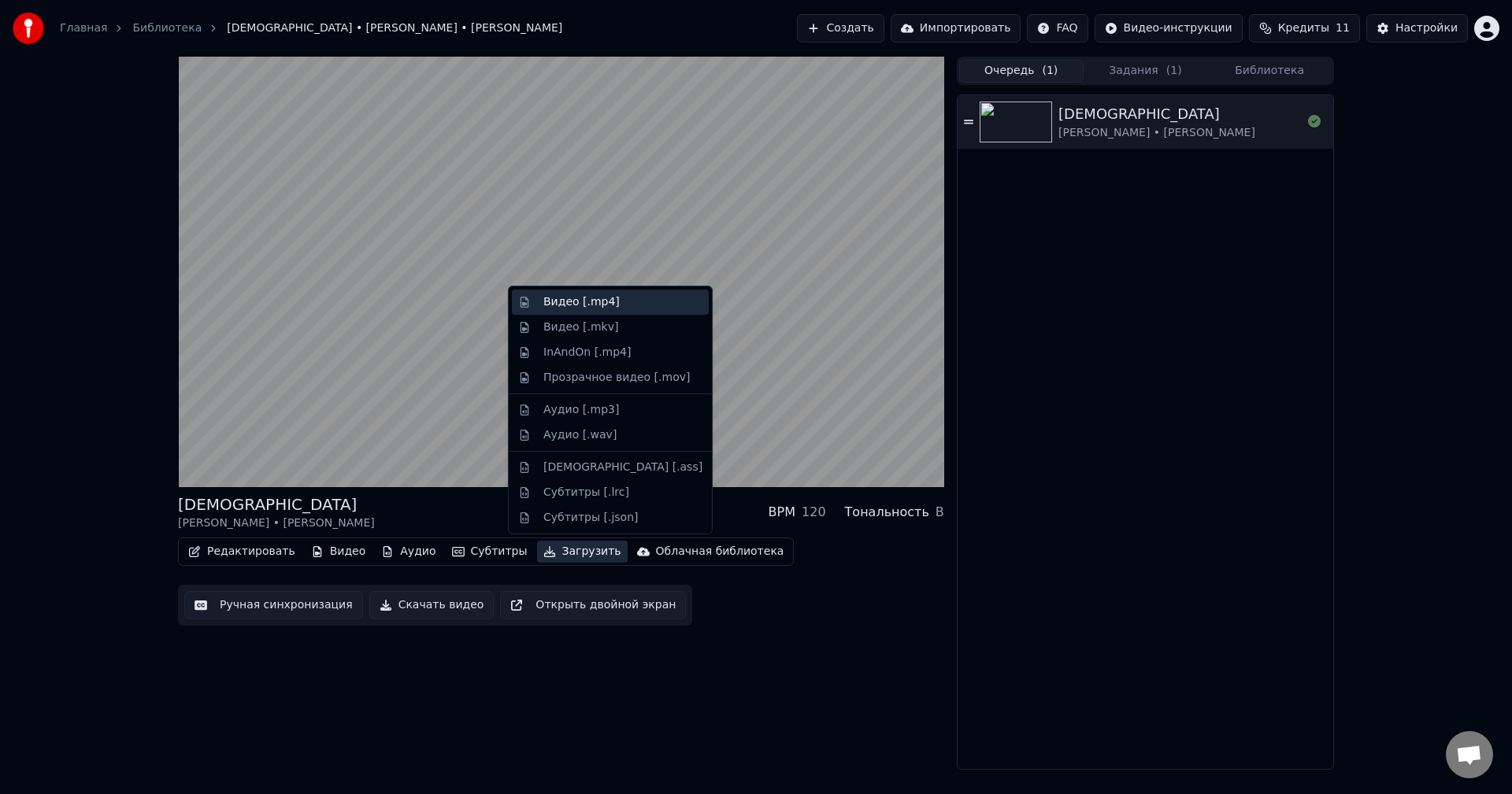
click at [585, 307] on div "Видео [.mp4]" at bounding box center [580, 303] width 76 height 16
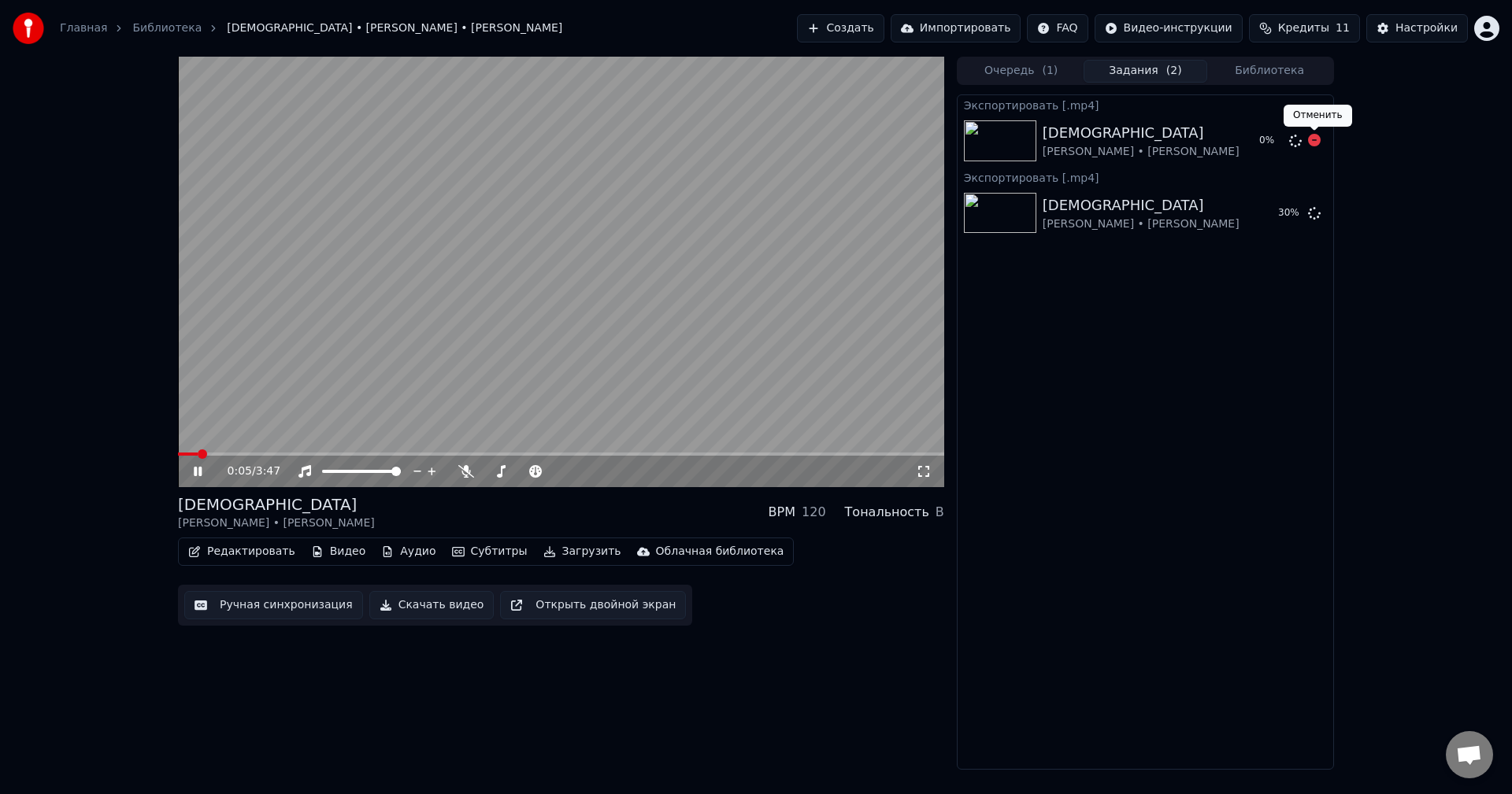
click at [1313, 139] on icon at bounding box center [1313, 139] width 13 height 13
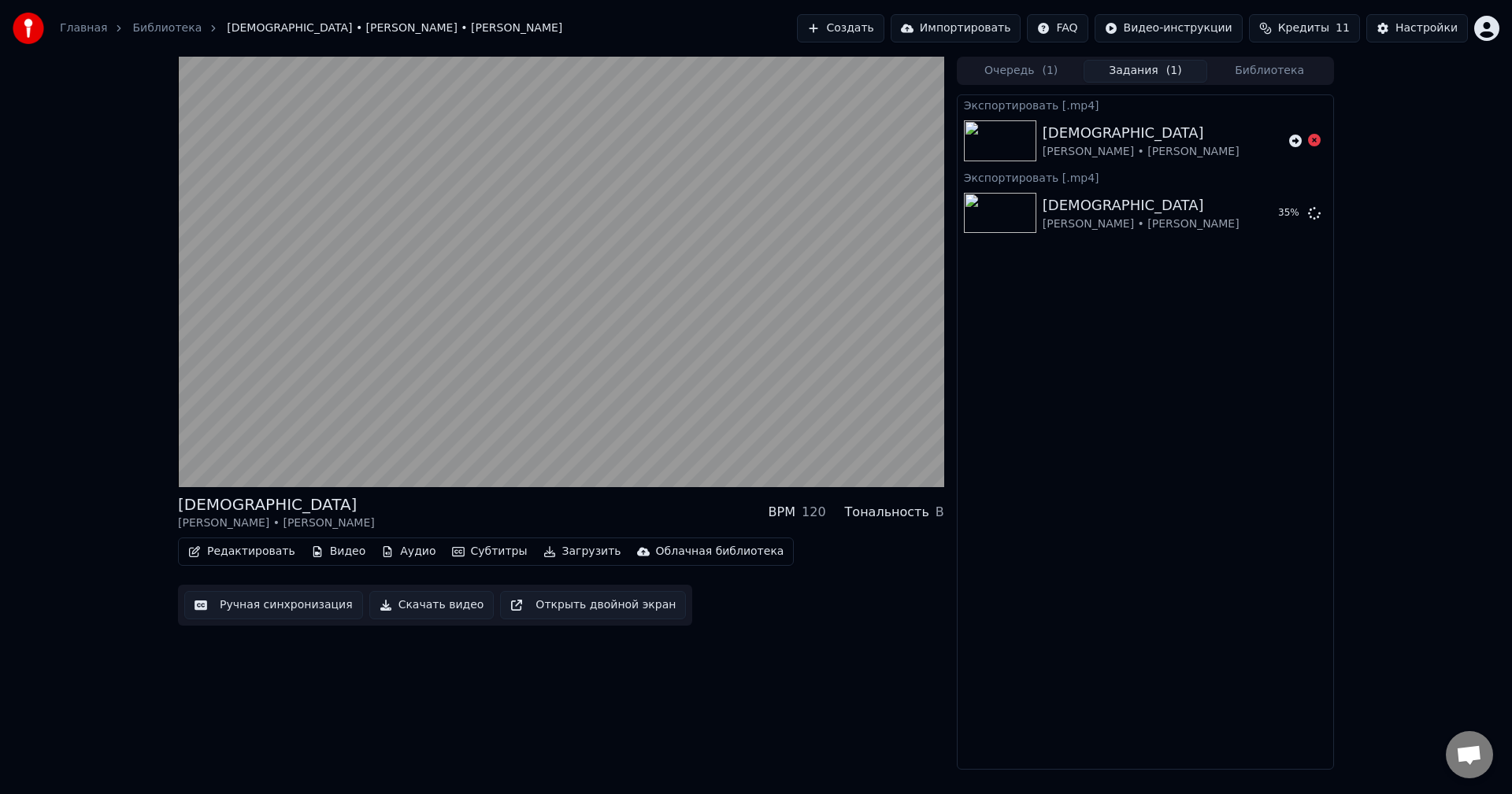
click at [543, 546] on button "Загрузить" at bounding box center [582, 552] width 91 height 22
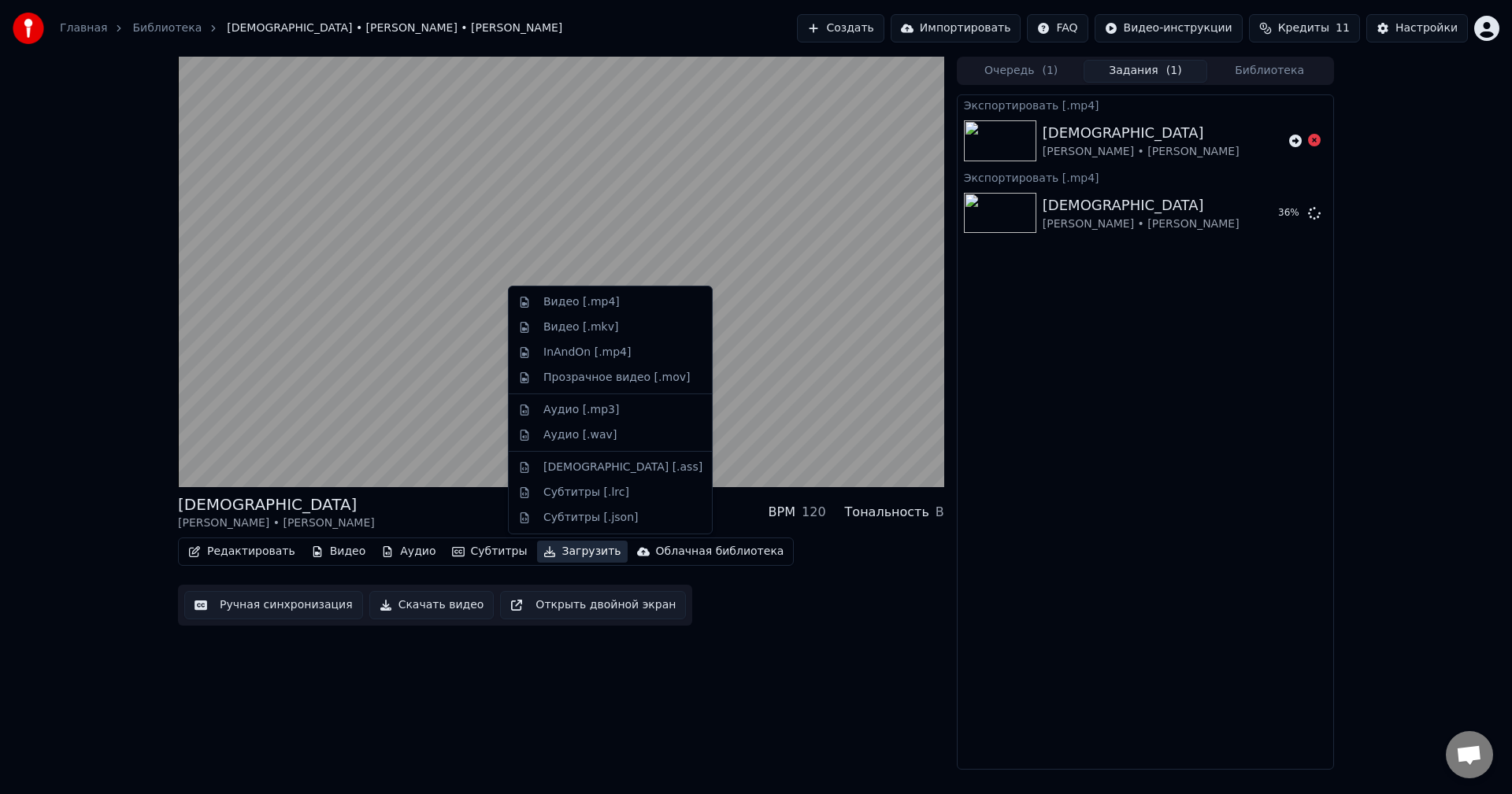
click at [545, 556] on button "Загрузить" at bounding box center [582, 552] width 91 height 22
